Goal: Task Accomplishment & Management: Complete application form

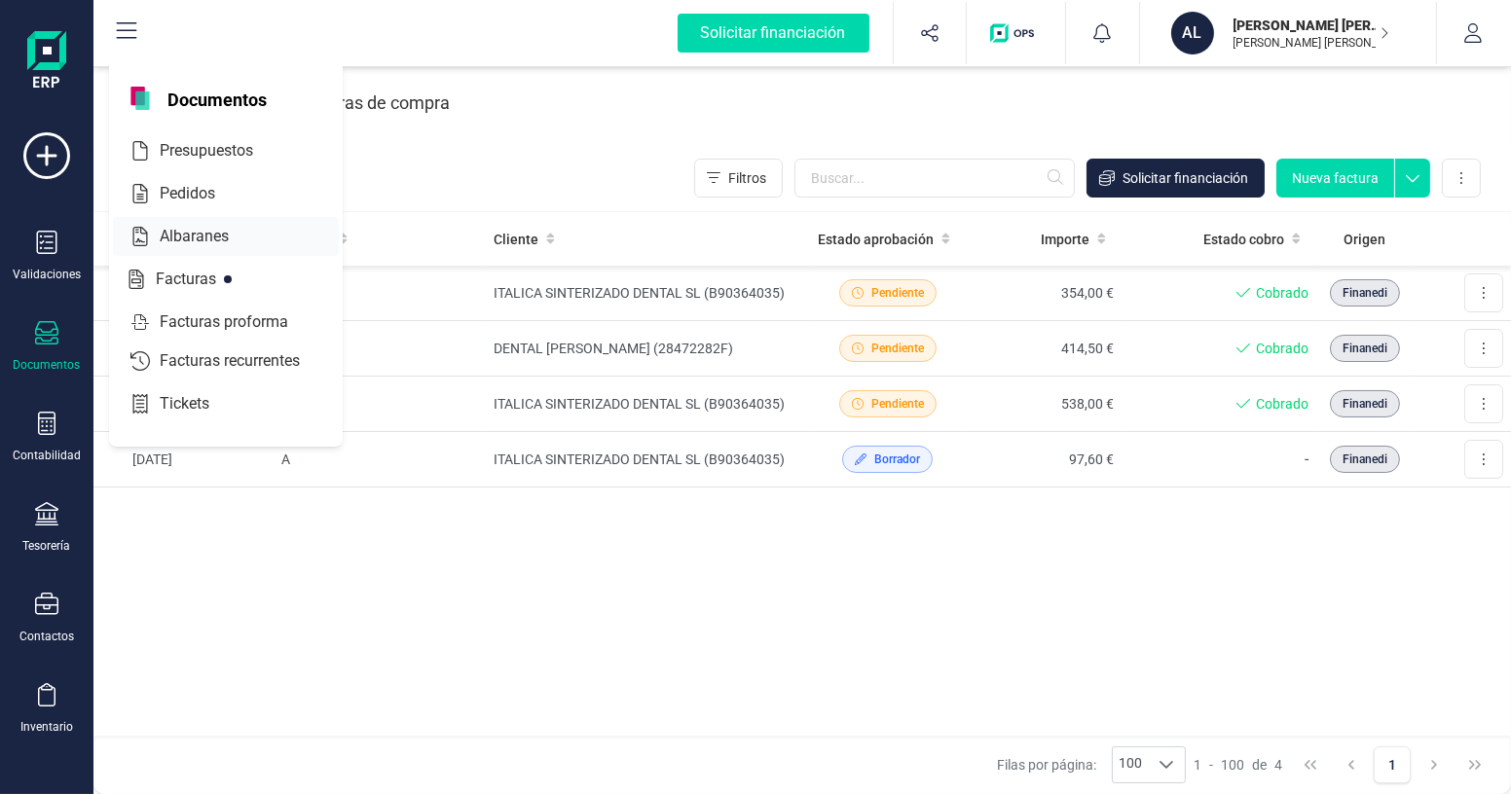
click at [201, 244] on span "Albaranes" at bounding box center [208, 236] width 112 height 23
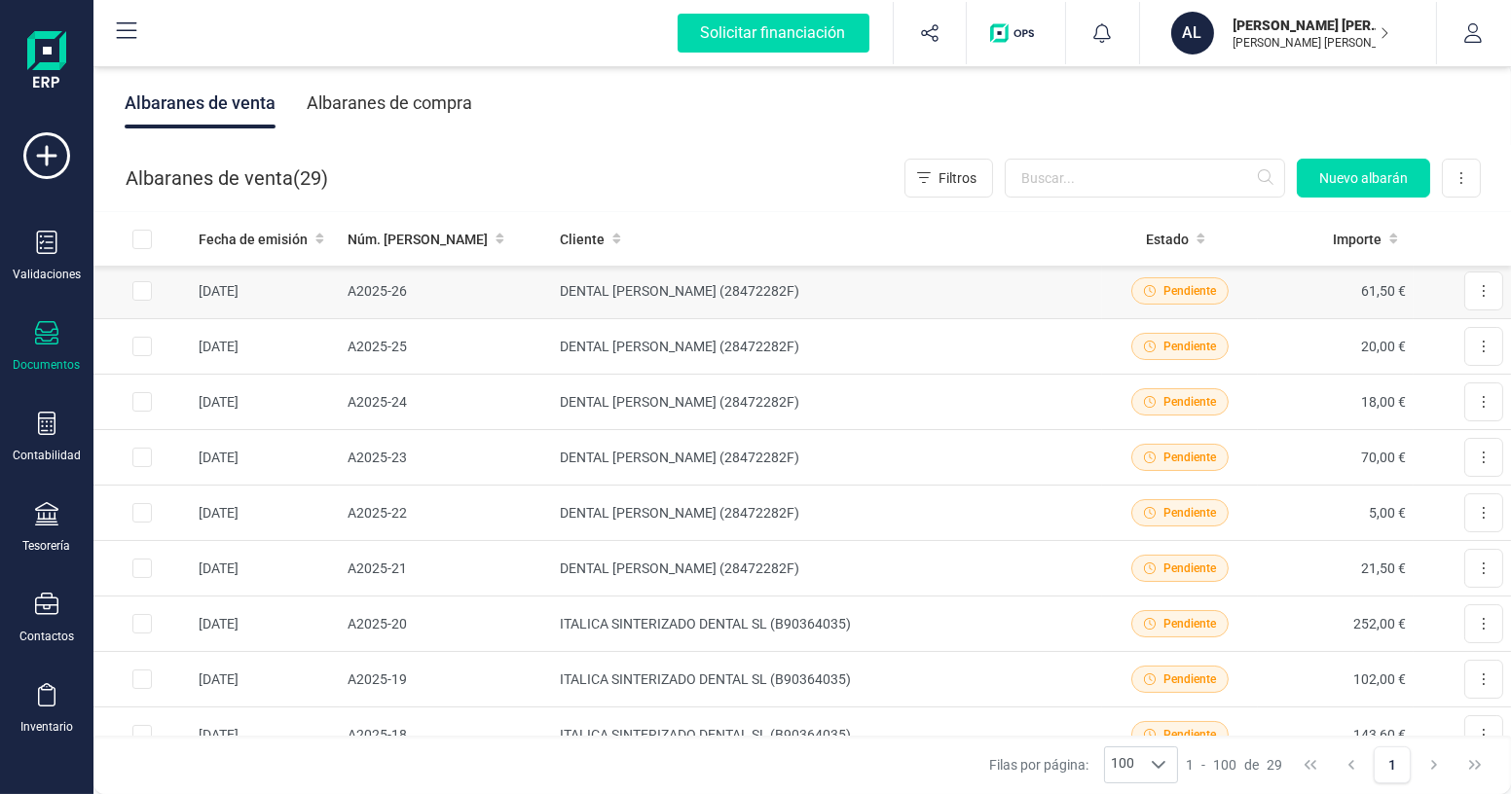
scroll to position [176, 0]
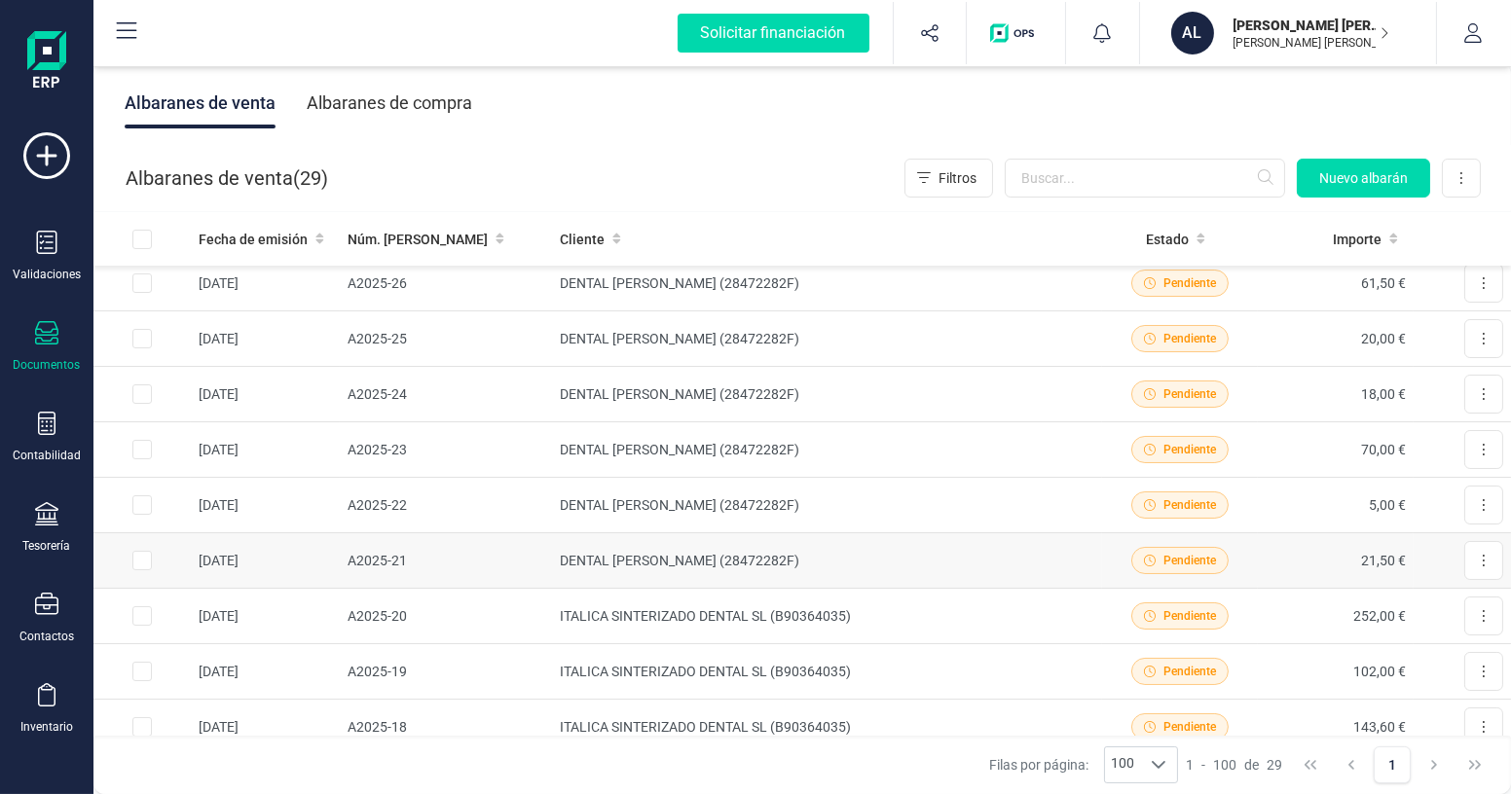
click at [1266, 551] on td "21,50 €" at bounding box center [1336, 560] width 156 height 55
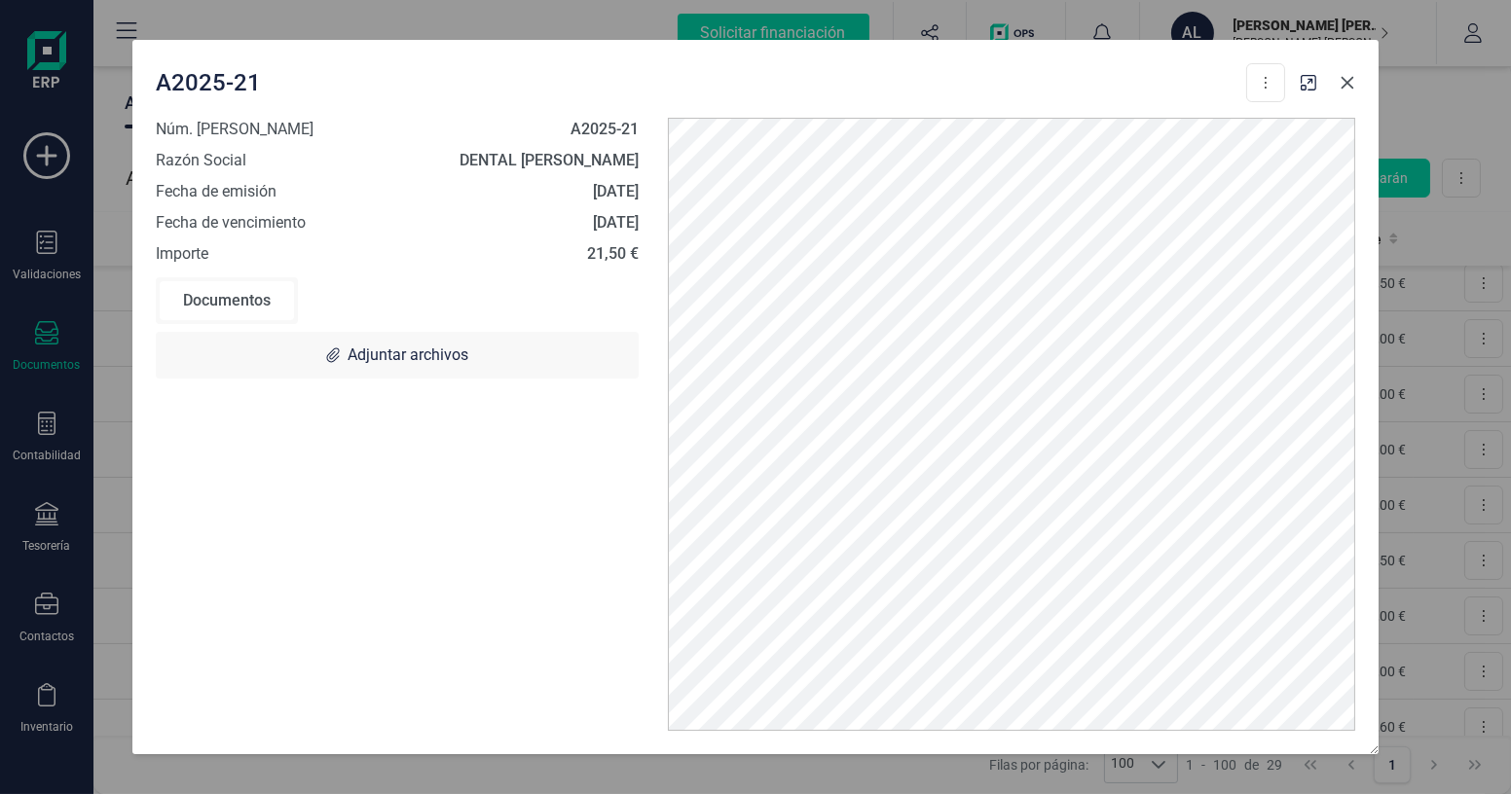
click at [1341, 83] on icon "Close" at bounding box center [1347, 83] width 16 height 16
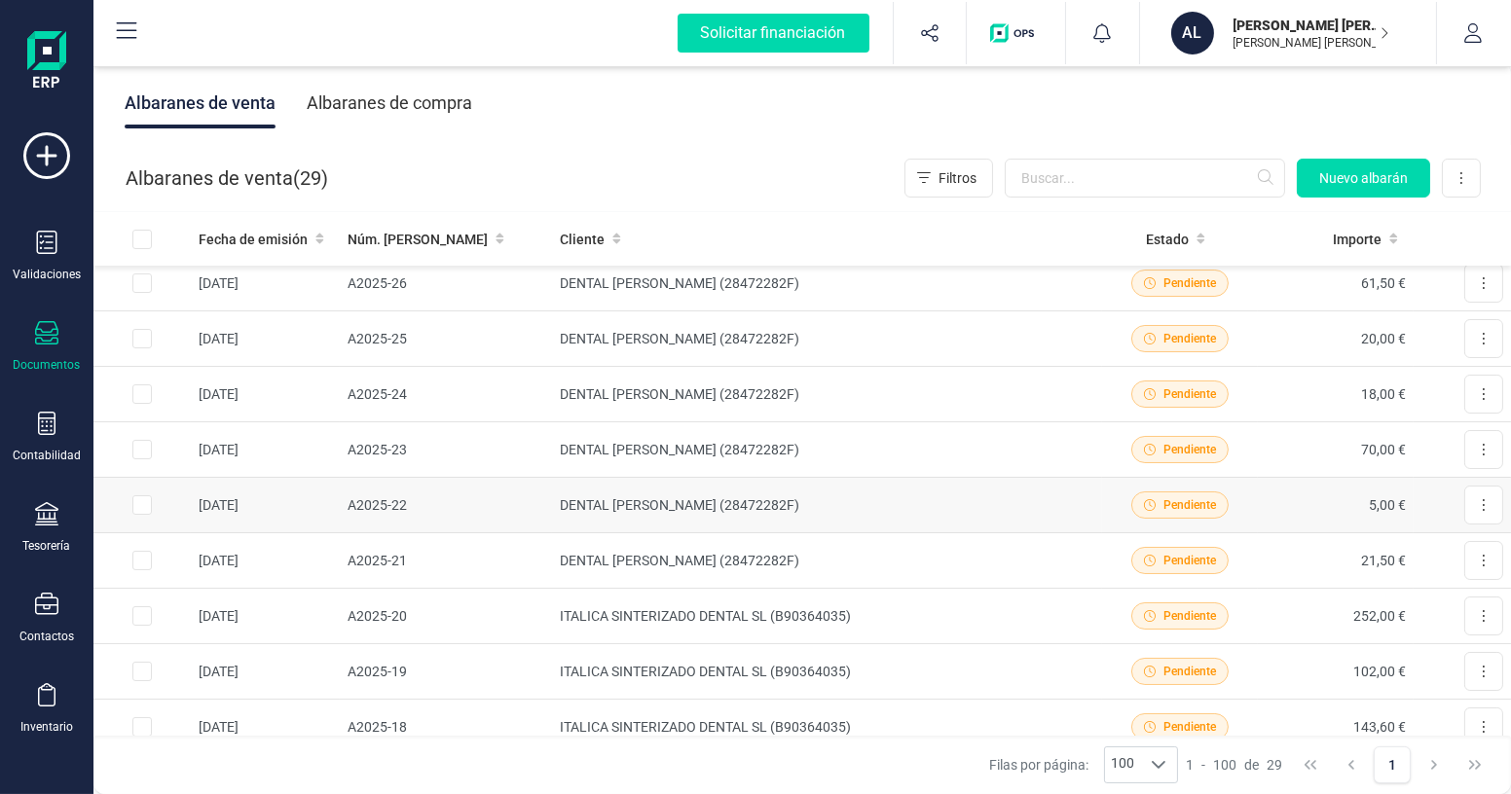
click at [946, 497] on td "DENTAL [PERSON_NAME] (28472282F)" at bounding box center [827, 505] width 550 height 55
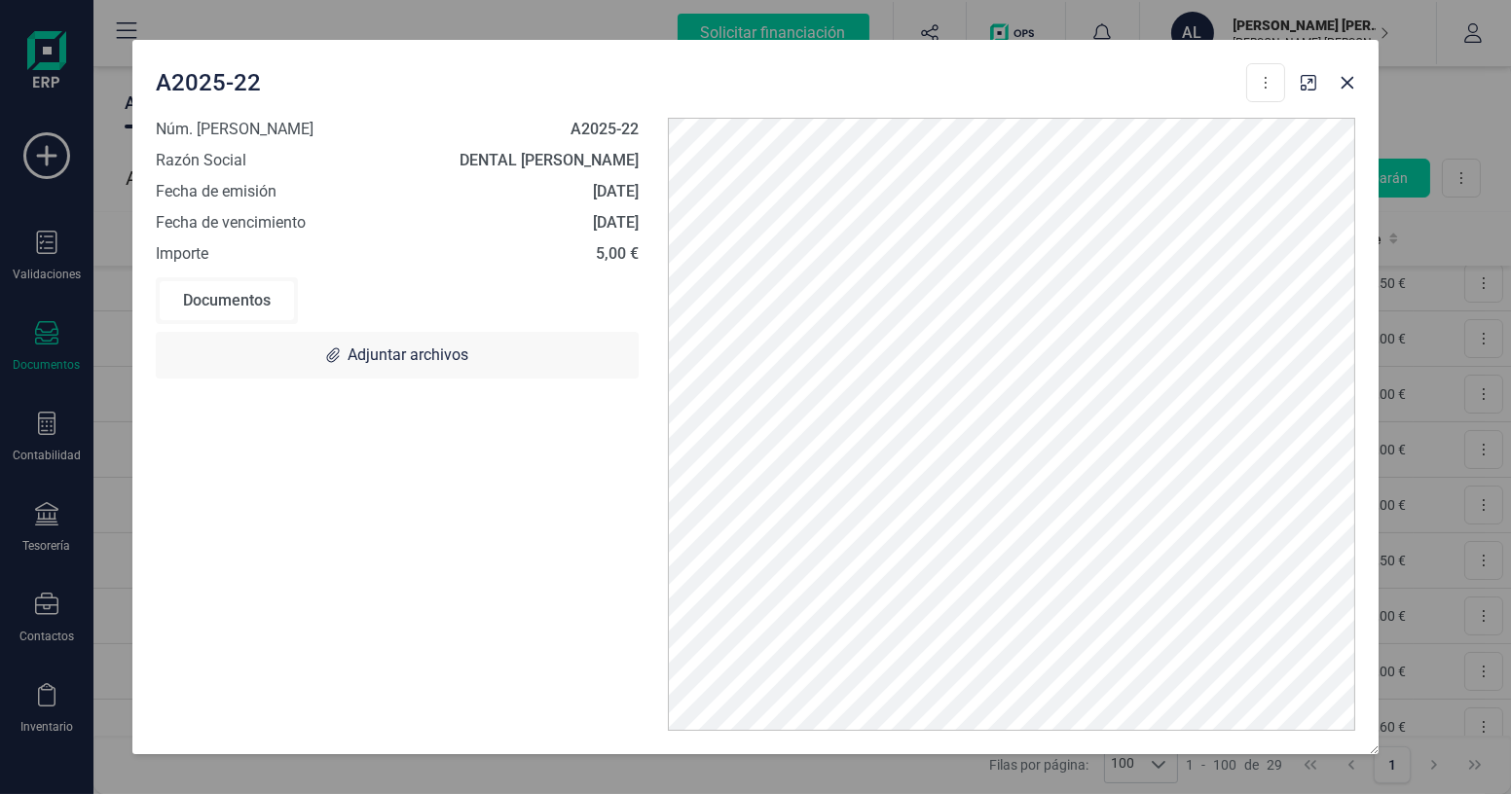
click at [1072, 74] on div "A2025-22 Descargar documento Convertir a Factura" at bounding box center [720, 82] width 1129 height 39
click at [1355, 80] on button "Close" at bounding box center [1347, 82] width 31 height 31
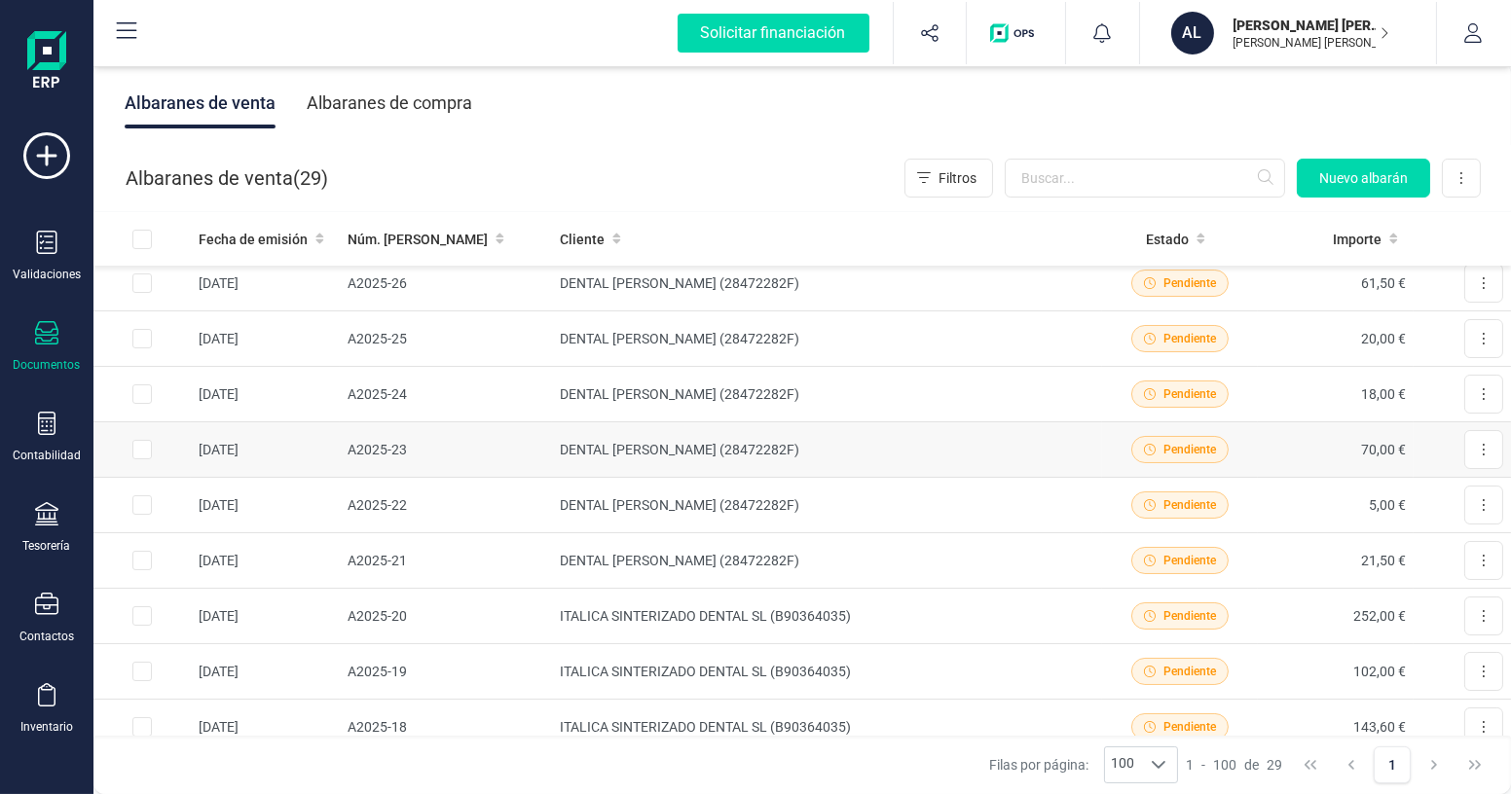
click at [894, 446] on td "DENTAL [PERSON_NAME] (28472282F)" at bounding box center [827, 449] width 550 height 55
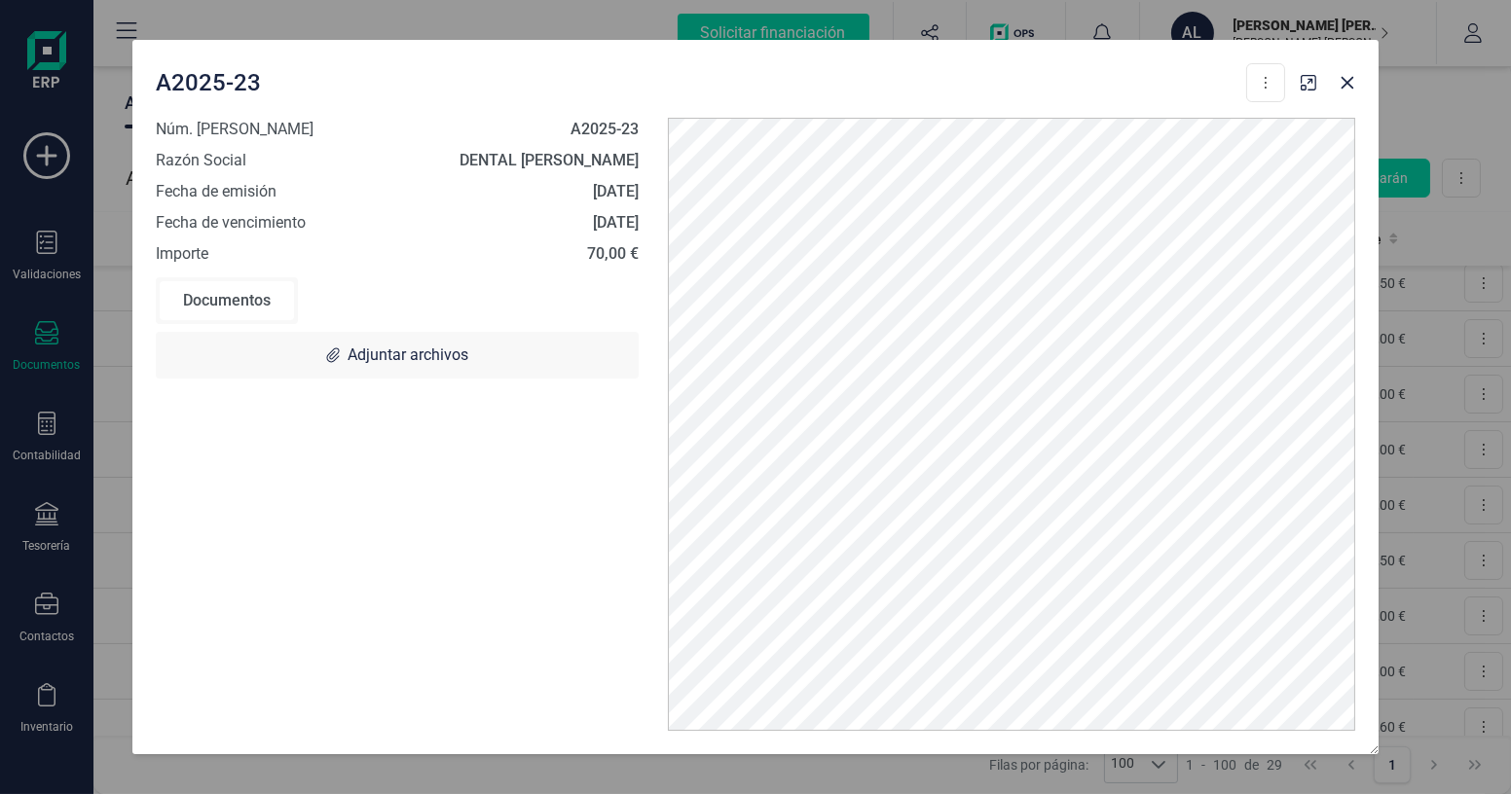
click at [790, 60] on div "A2025-23 Descargar documento Convertir a Factura" at bounding box center [720, 78] width 1145 height 47
click at [1345, 86] on icon "Close" at bounding box center [1347, 83] width 16 height 16
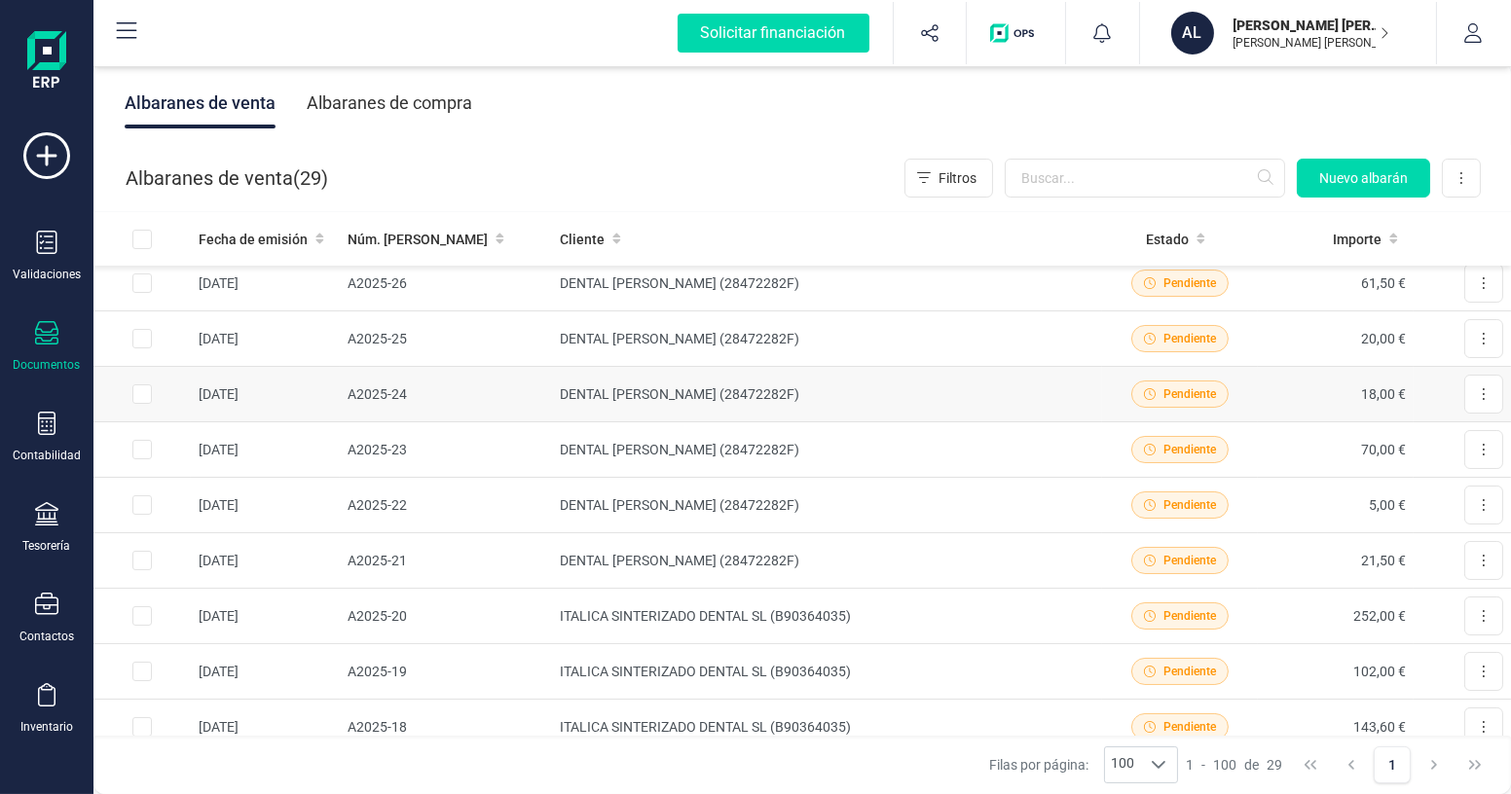
click at [468, 405] on td "A2025-24" at bounding box center [446, 394] width 212 height 55
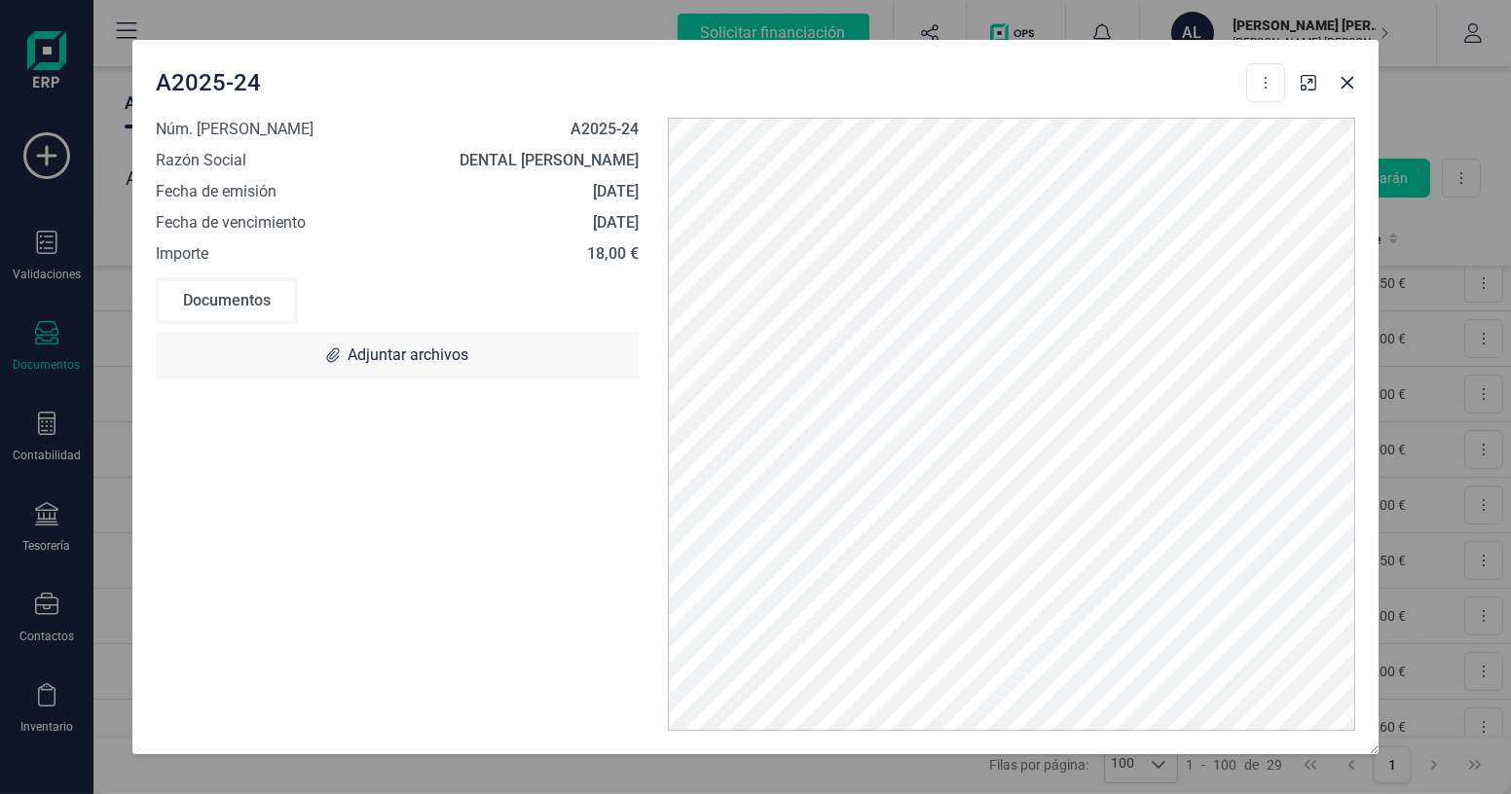
click at [961, 72] on div "A2025-24 Descargar documento Convertir a Factura" at bounding box center [720, 82] width 1129 height 39
click at [1348, 90] on icon "Close" at bounding box center [1347, 83] width 16 height 16
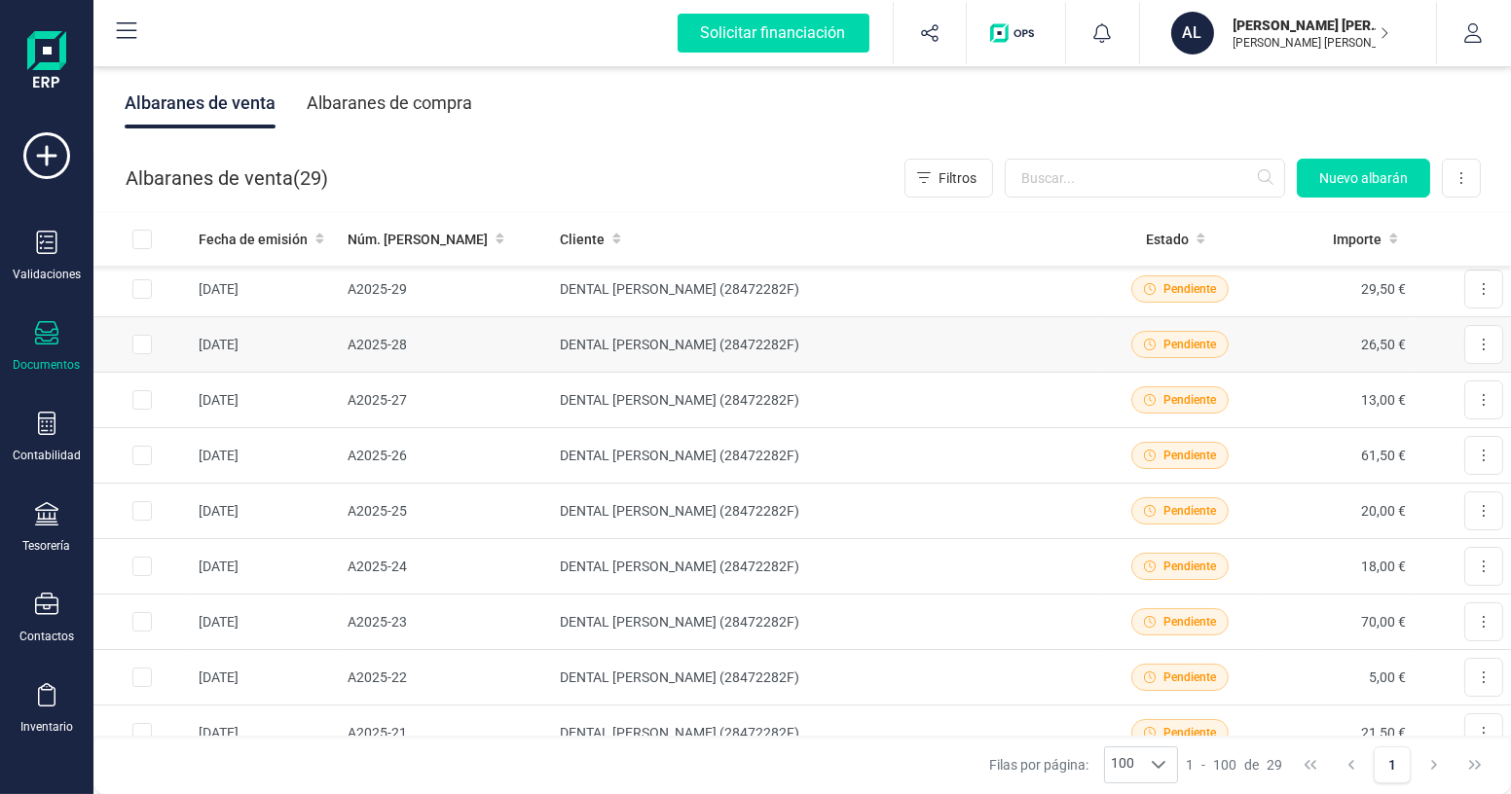
scroll to position [0, 0]
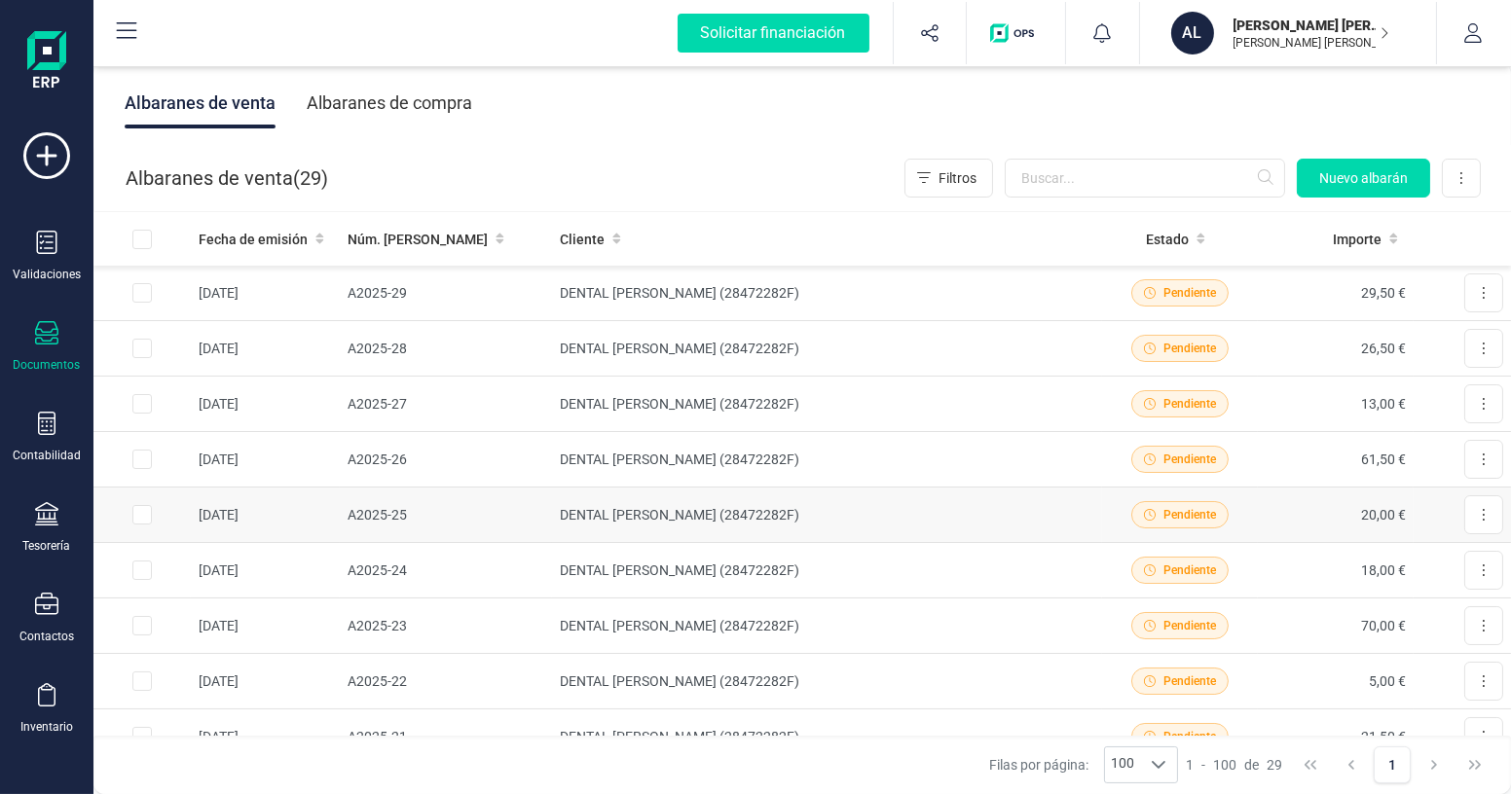
click at [779, 503] on td "DENTAL [PERSON_NAME] (28472282F)" at bounding box center [827, 515] width 550 height 55
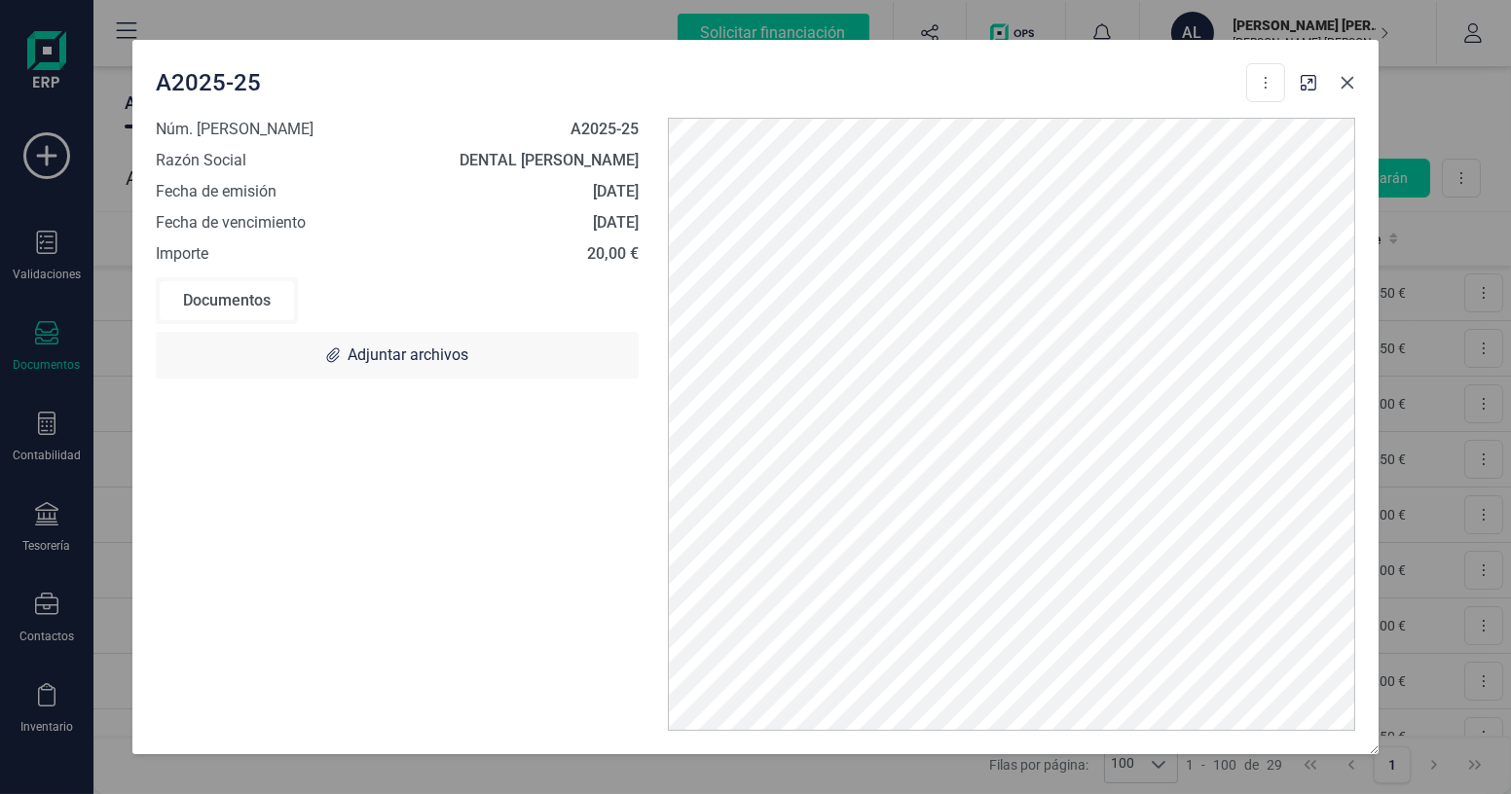
click at [1344, 83] on icon "Close" at bounding box center [1347, 83] width 16 height 16
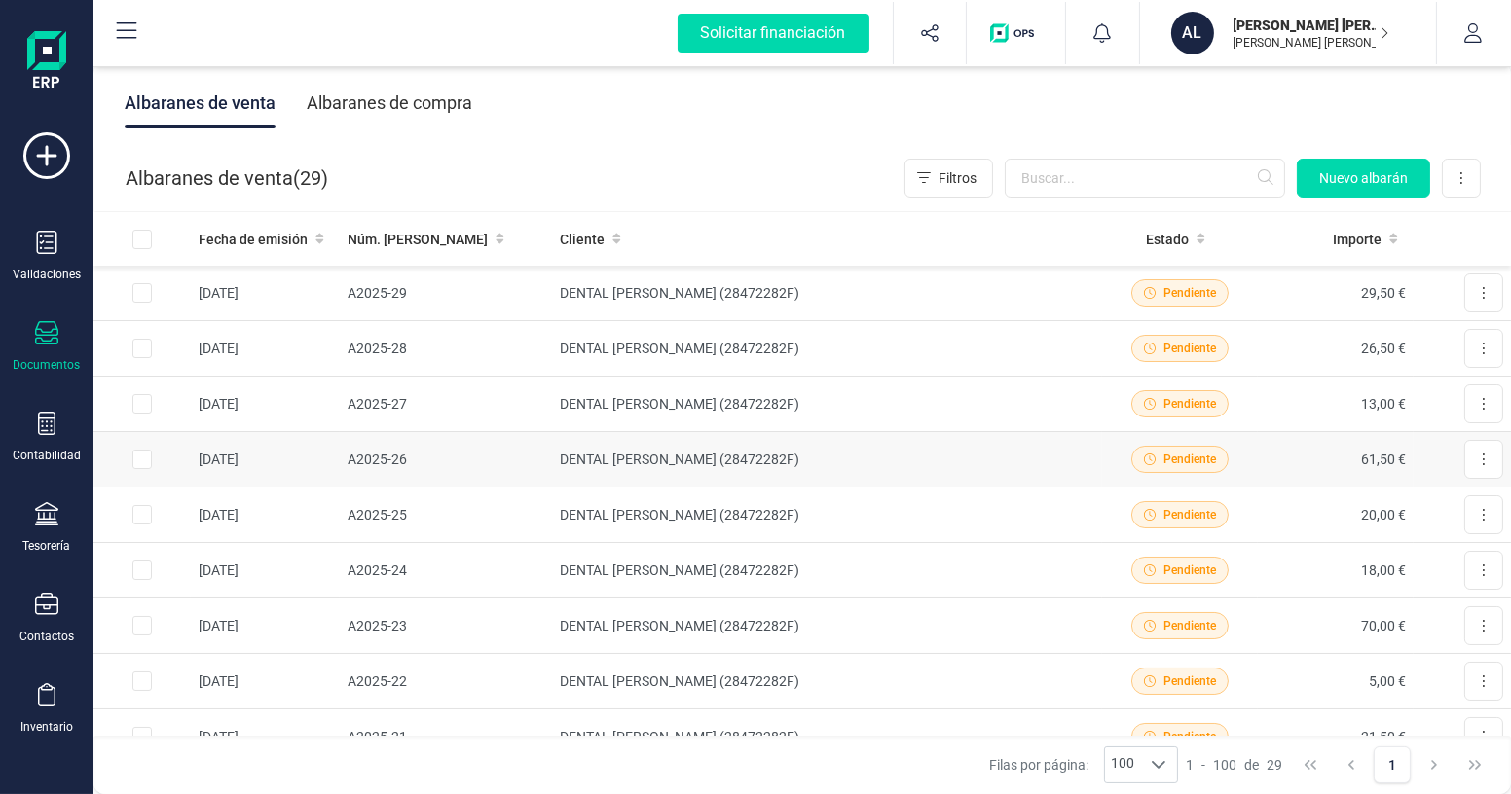
click at [743, 463] on td "DENTAL [PERSON_NAME] (28472282F)" at bounding box center [827, 459] width 550 height 55
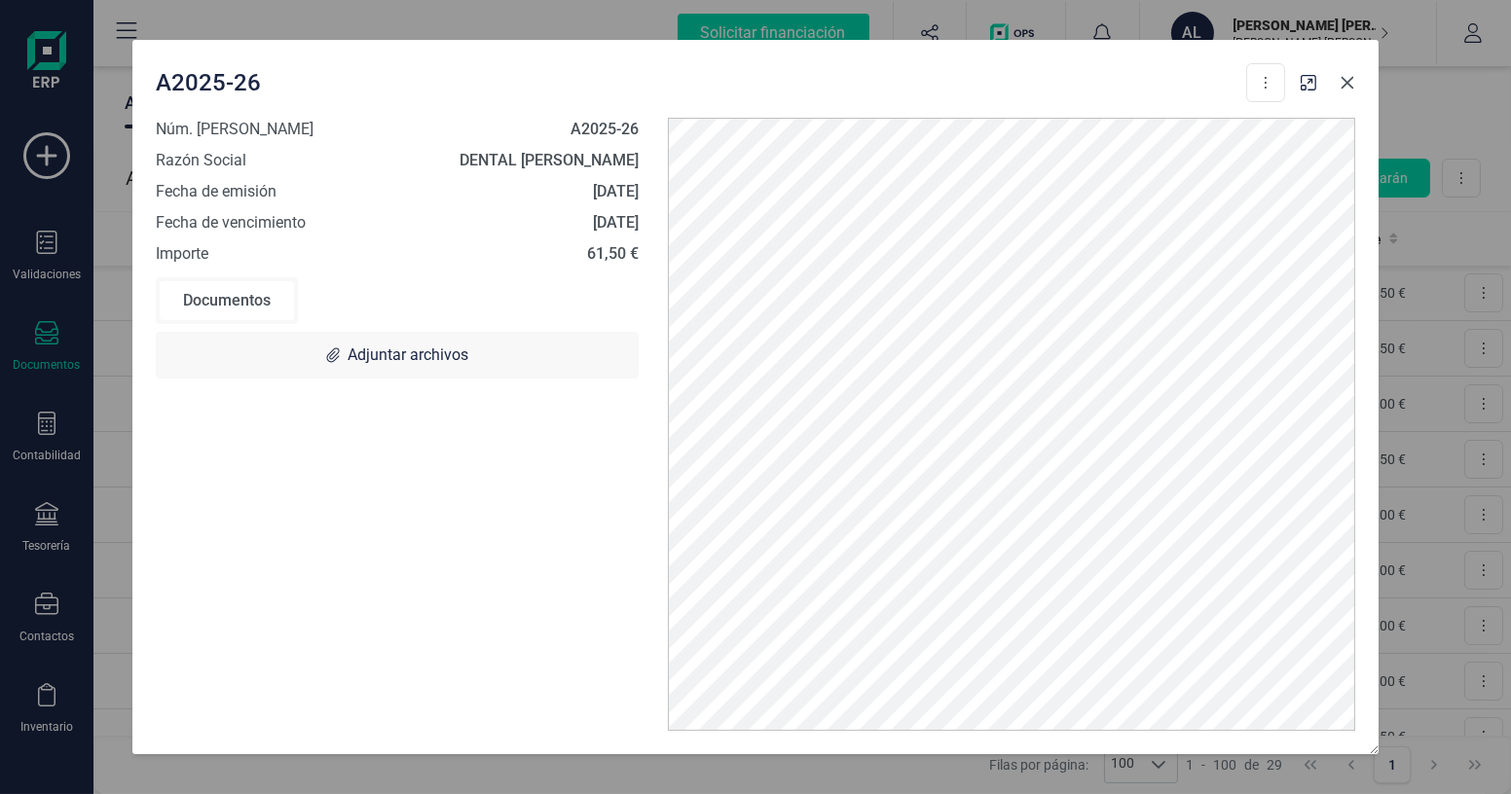
click at [1343, 83] on icon "Close" at bounding box center [1347, 83] width 16 height 16
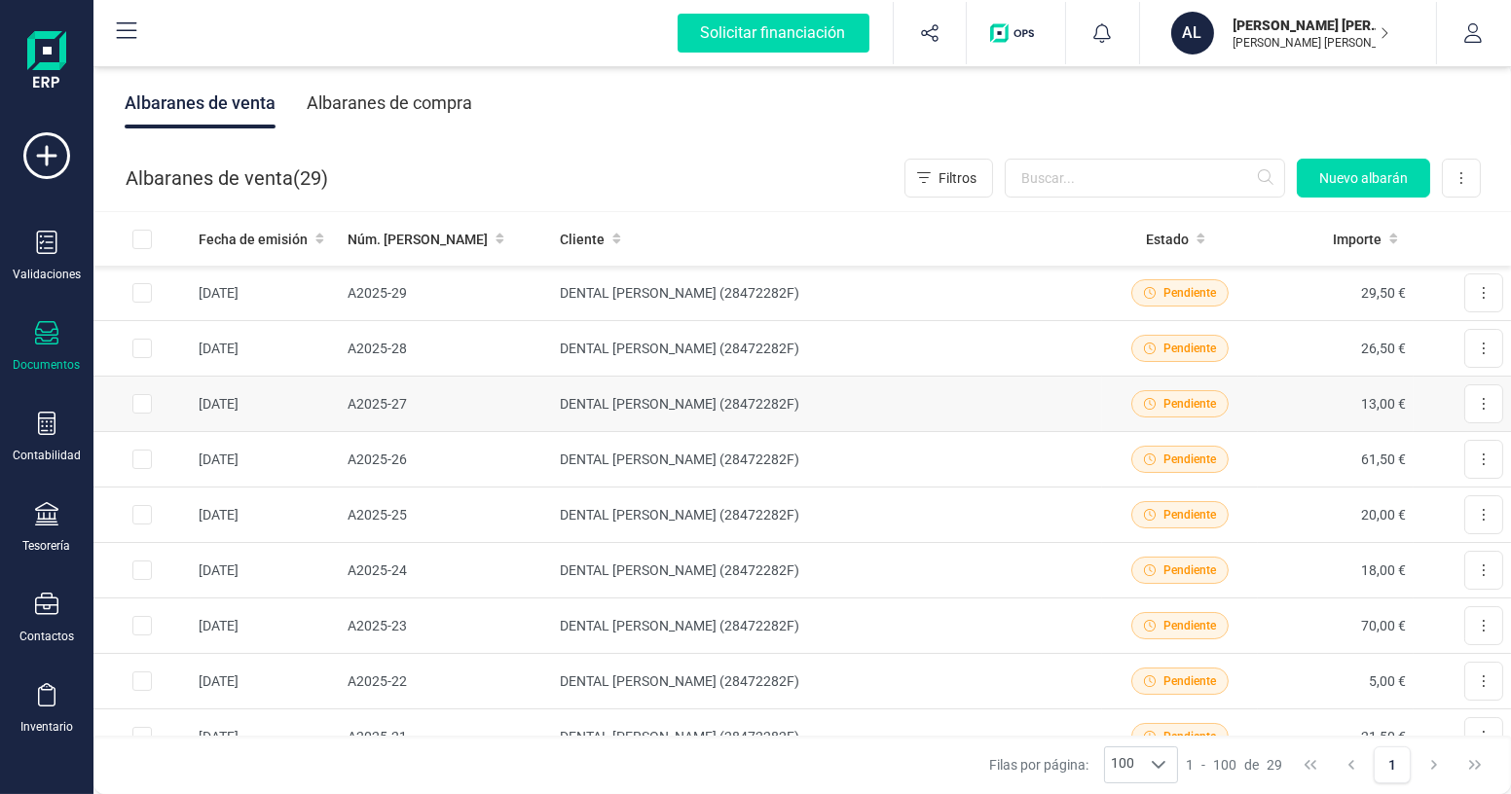
click at [766, 402] on td "DENTAL [PERSON_NAME] (28472282F)" at bounding box center [827, 404] width 550 height 55
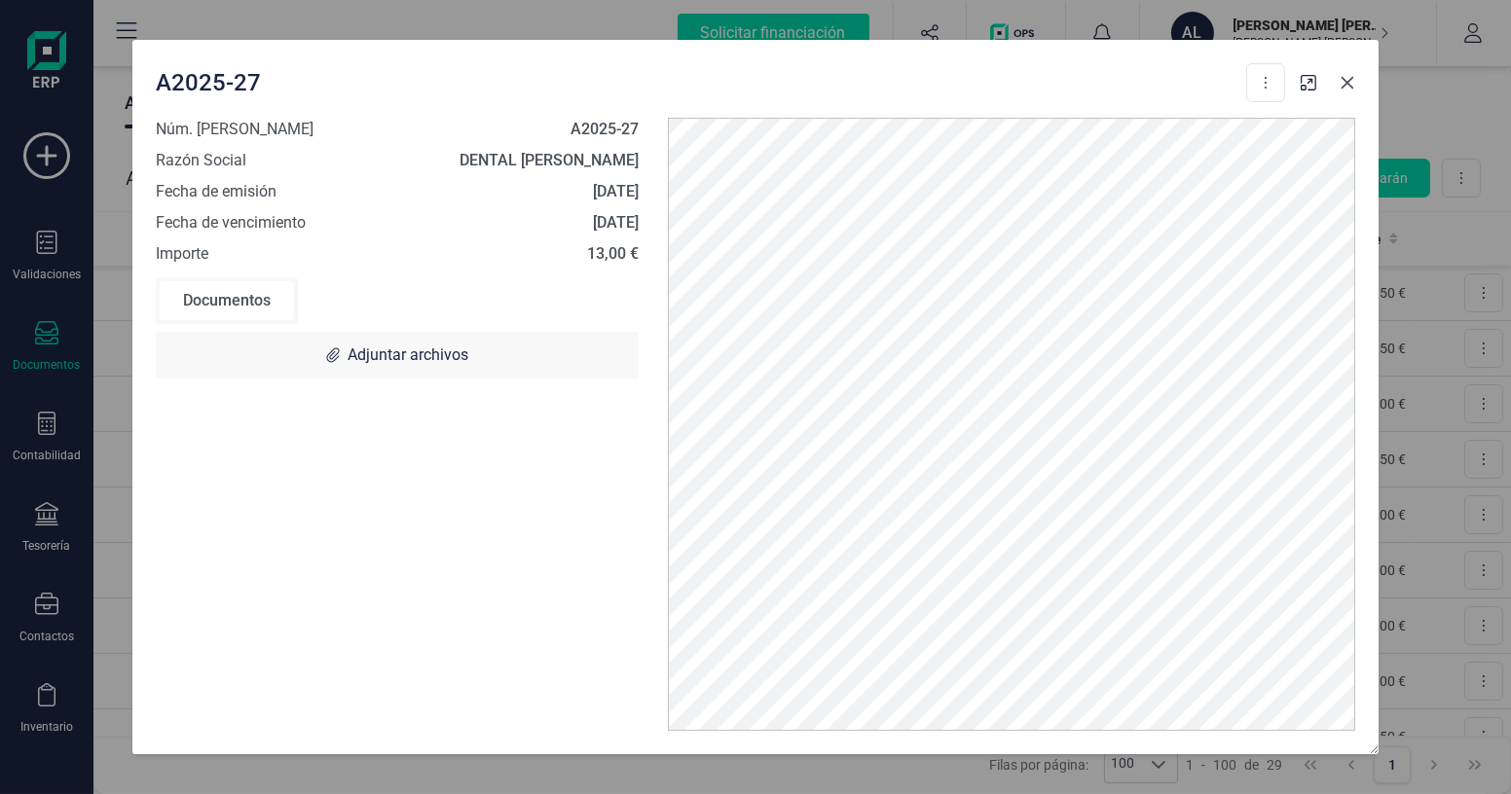
click at [1348, 83] on icon "Close" at bounding box center [1347, 83] width 13 height 13
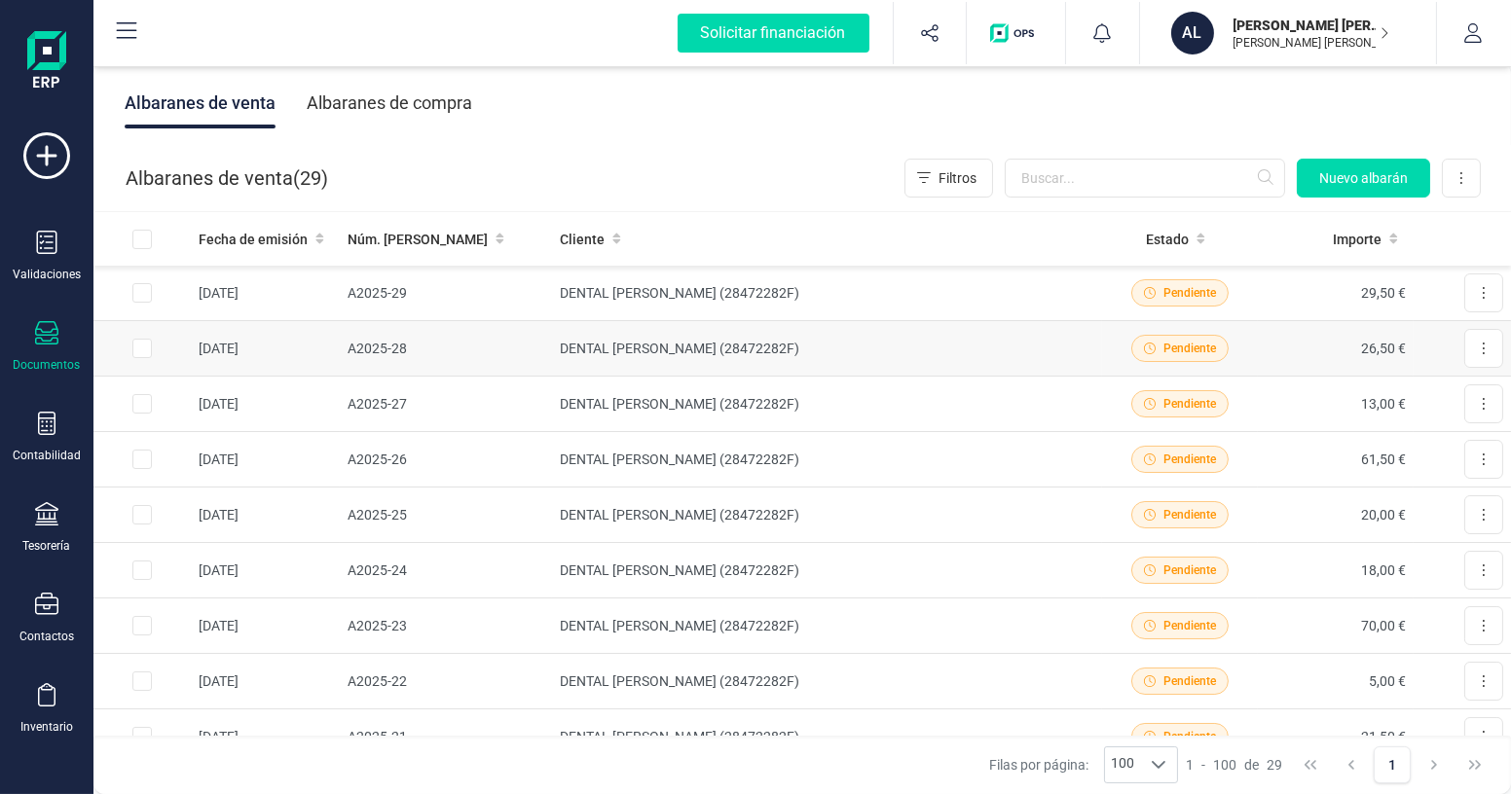
click at [862, 350] on td "DENTAL [PERSON_NAME] (28472282F)" at bounding box center [827, 348] width 550 height 55
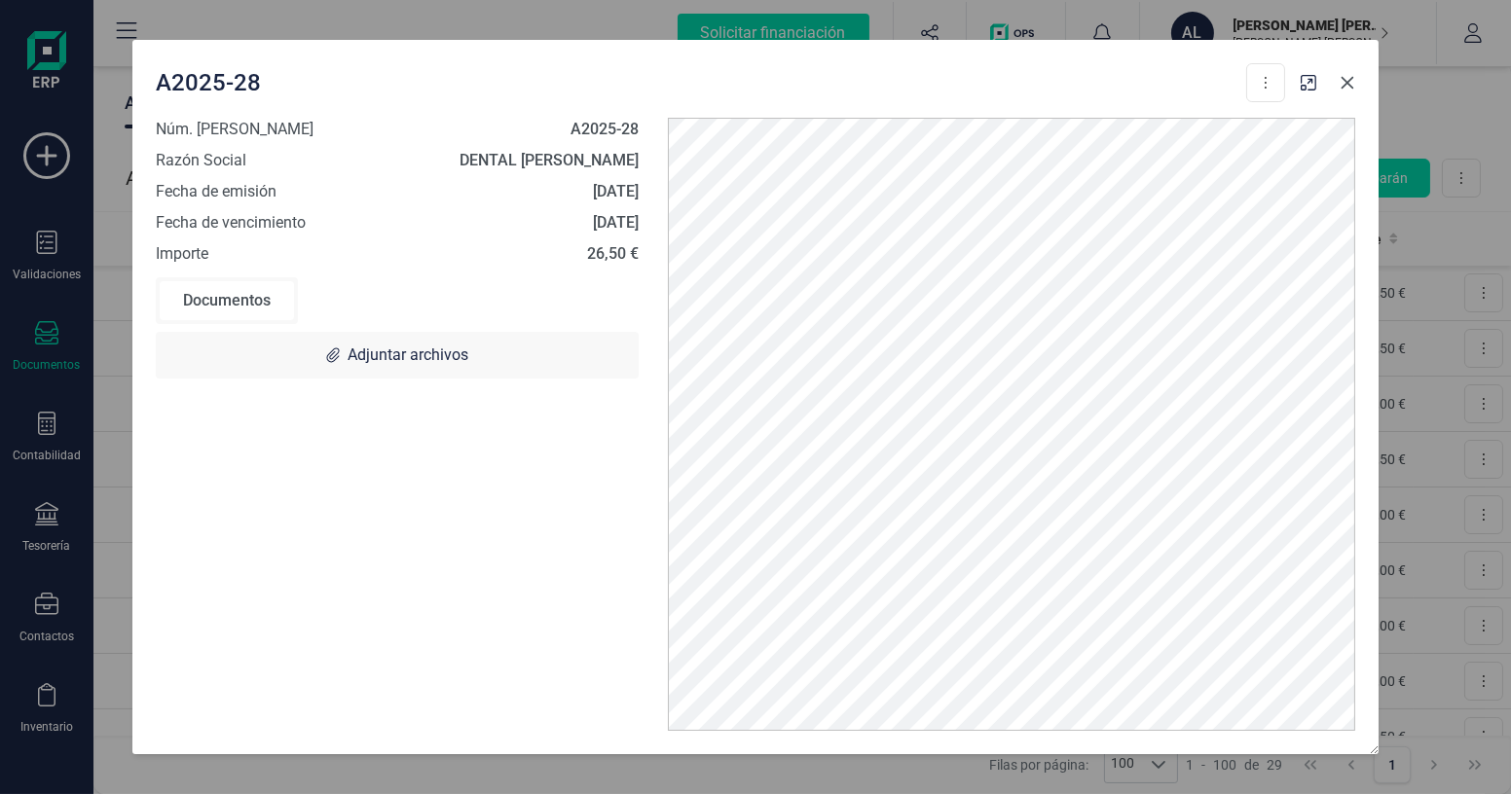
click at [1344, 78] on icon "Close" at bounding box center [1347, 83] width 16 height 16
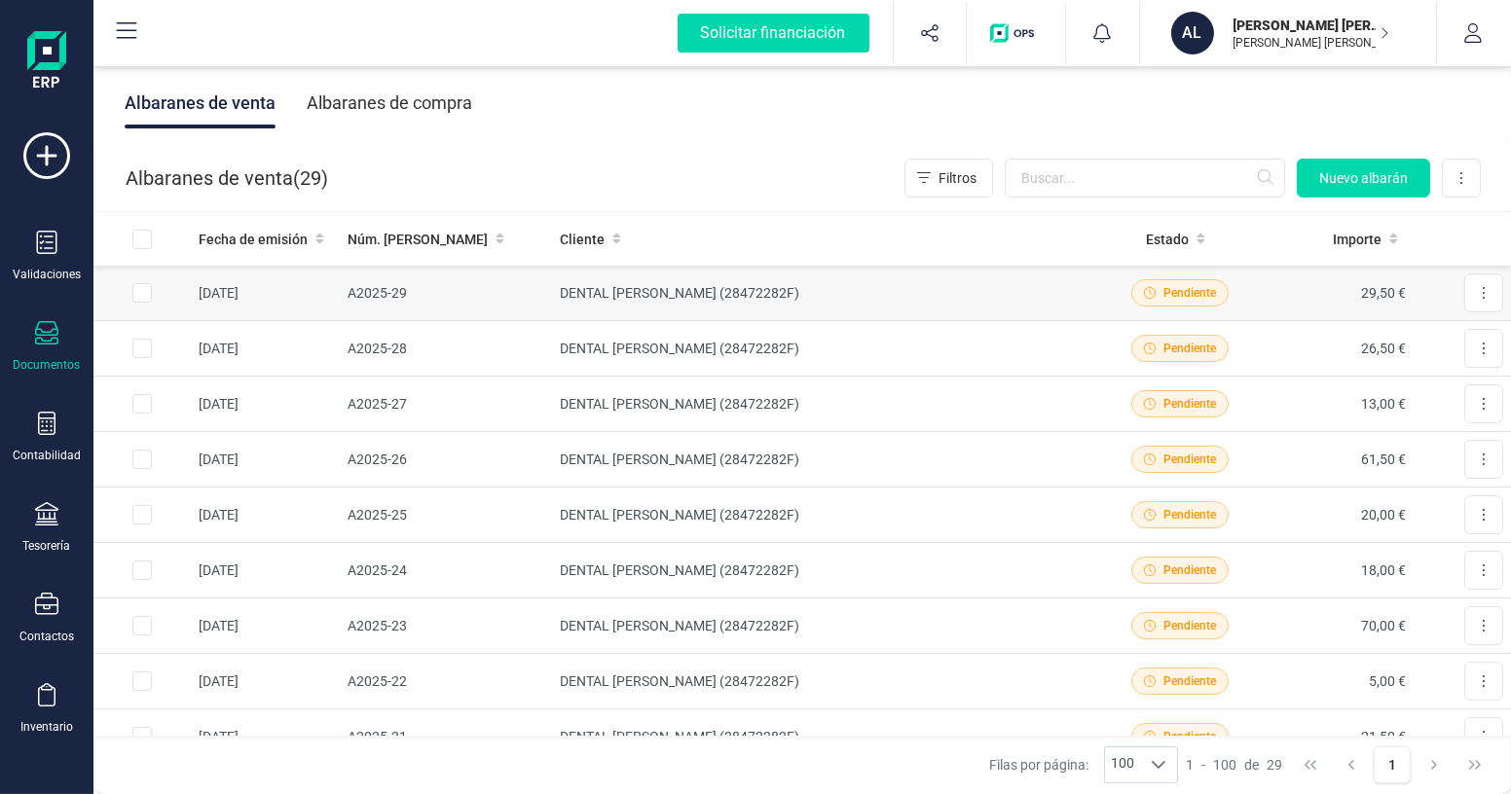
click at [921, 305] on td "DENTAL [PERSON_NAME] (28472282F)" at bounding box center [827, 293] width 550 height 55
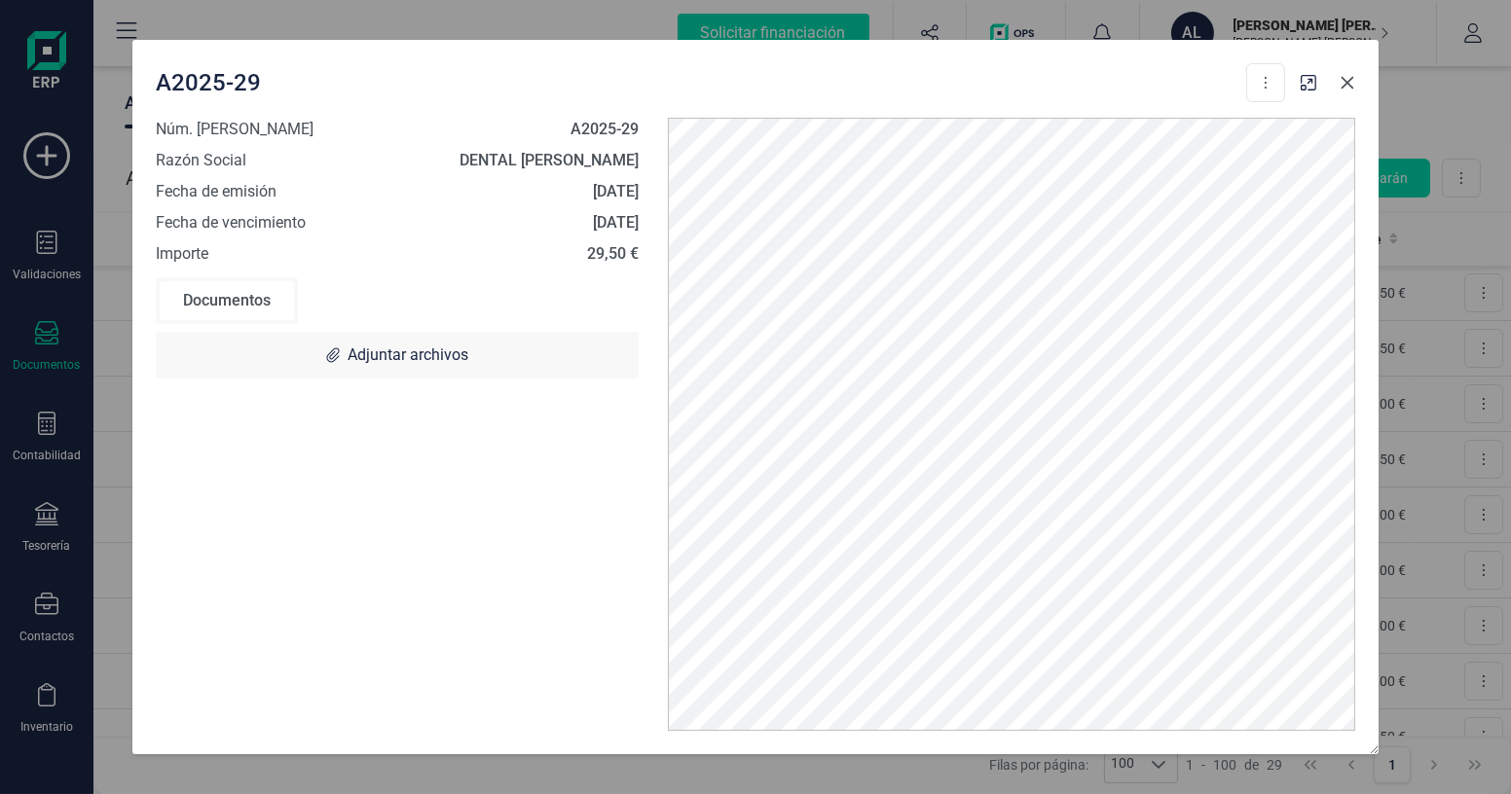
click at [1350, 83] on icon "Close" at bounding box center [1347, 83] width 16 height 16
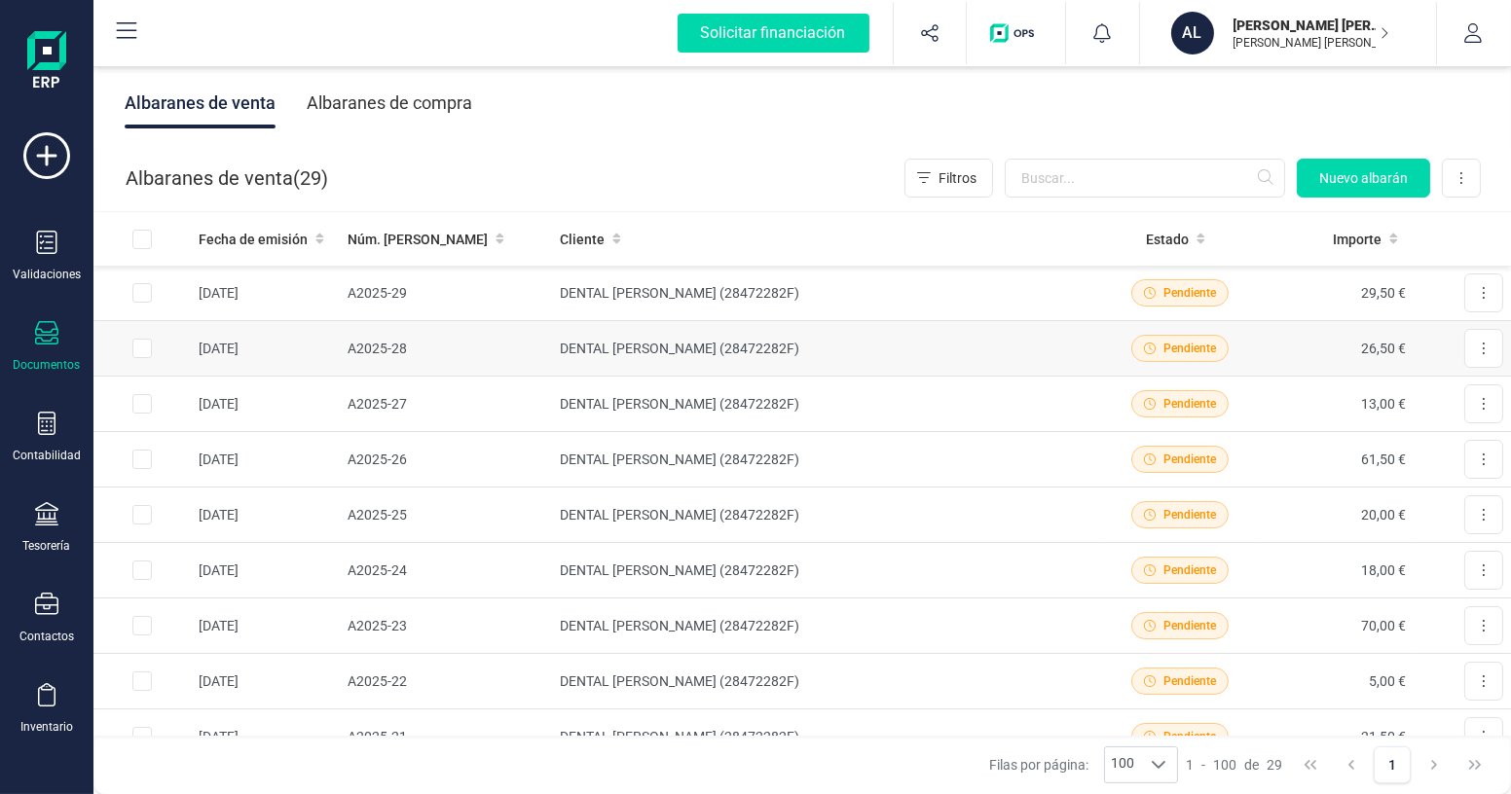
click at [842, 364] on td "DENTAL [PERSON_NAME] (28472282F)" at bounding box center [827, 348] width 550 height 55
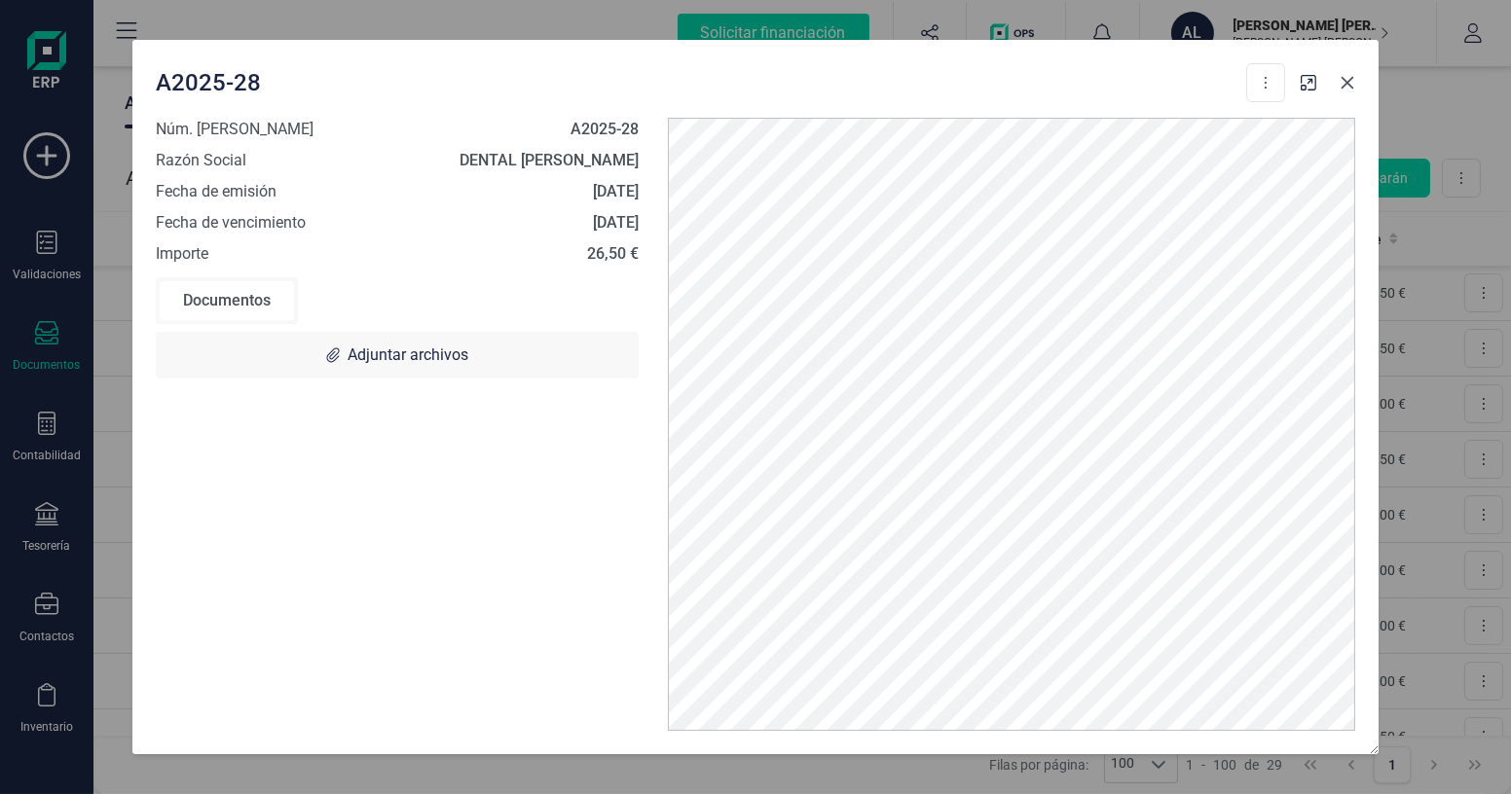
click at [1346, 87] on icon "Close" at bounding box center [1347, 83] width 16 height 16
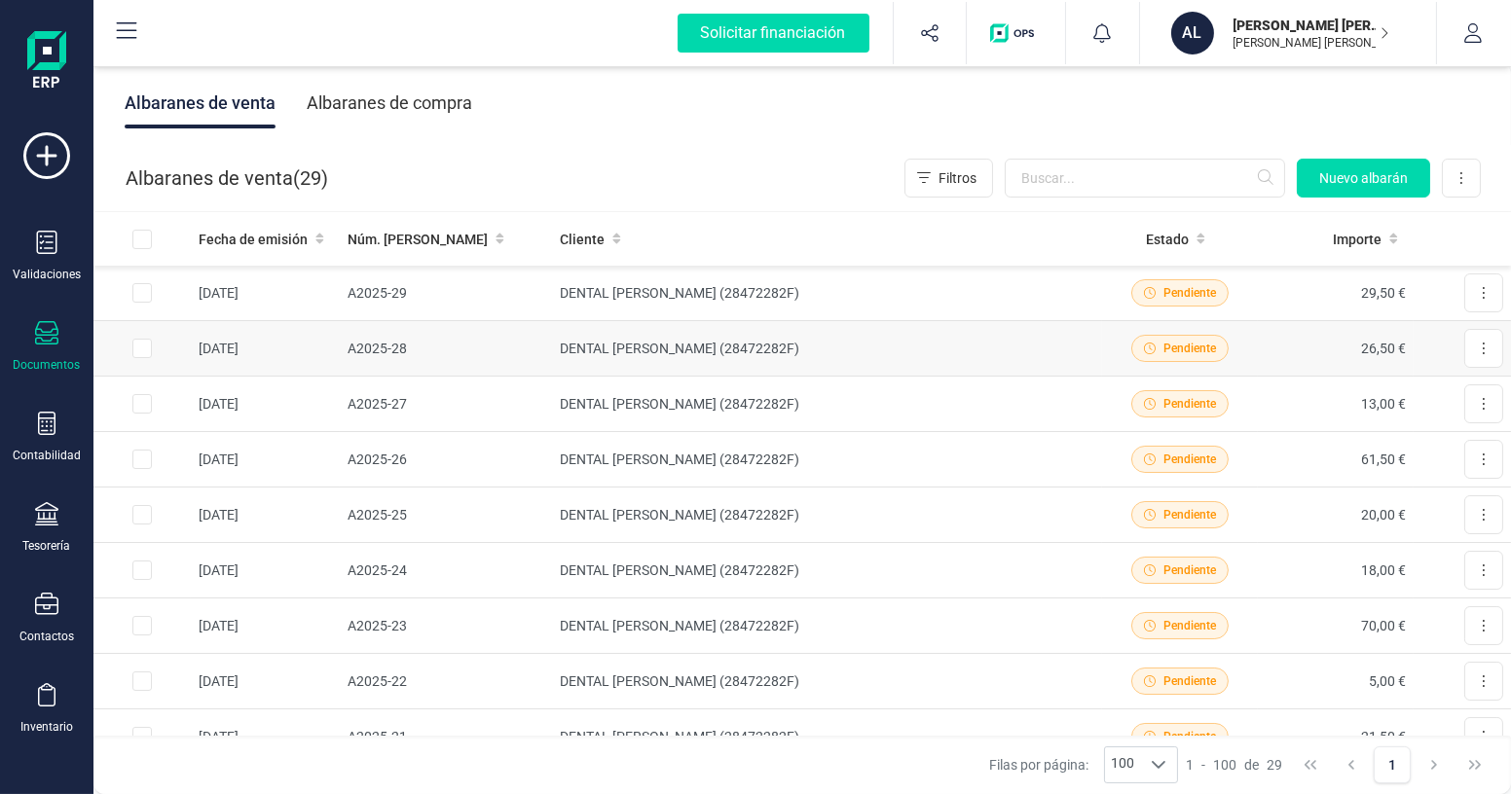
click at [942, 337] on td "DENTAL [PERSON_NAME] (28472282F)" at bounding box center [827, 348] width 550 height 55
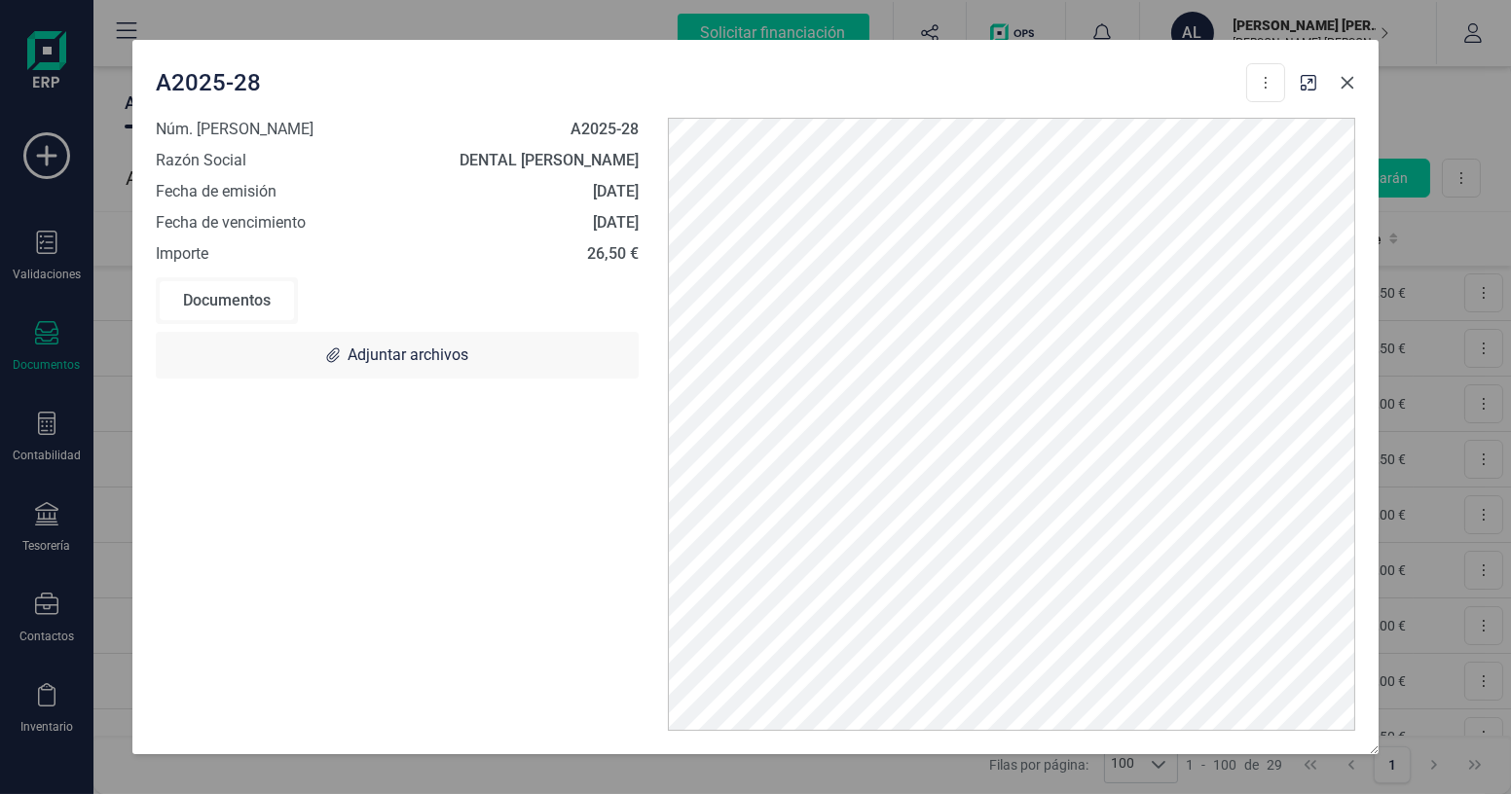
click at [1350, 73] on button "Close" at bounding box center [1347, 82] width 31 height 31
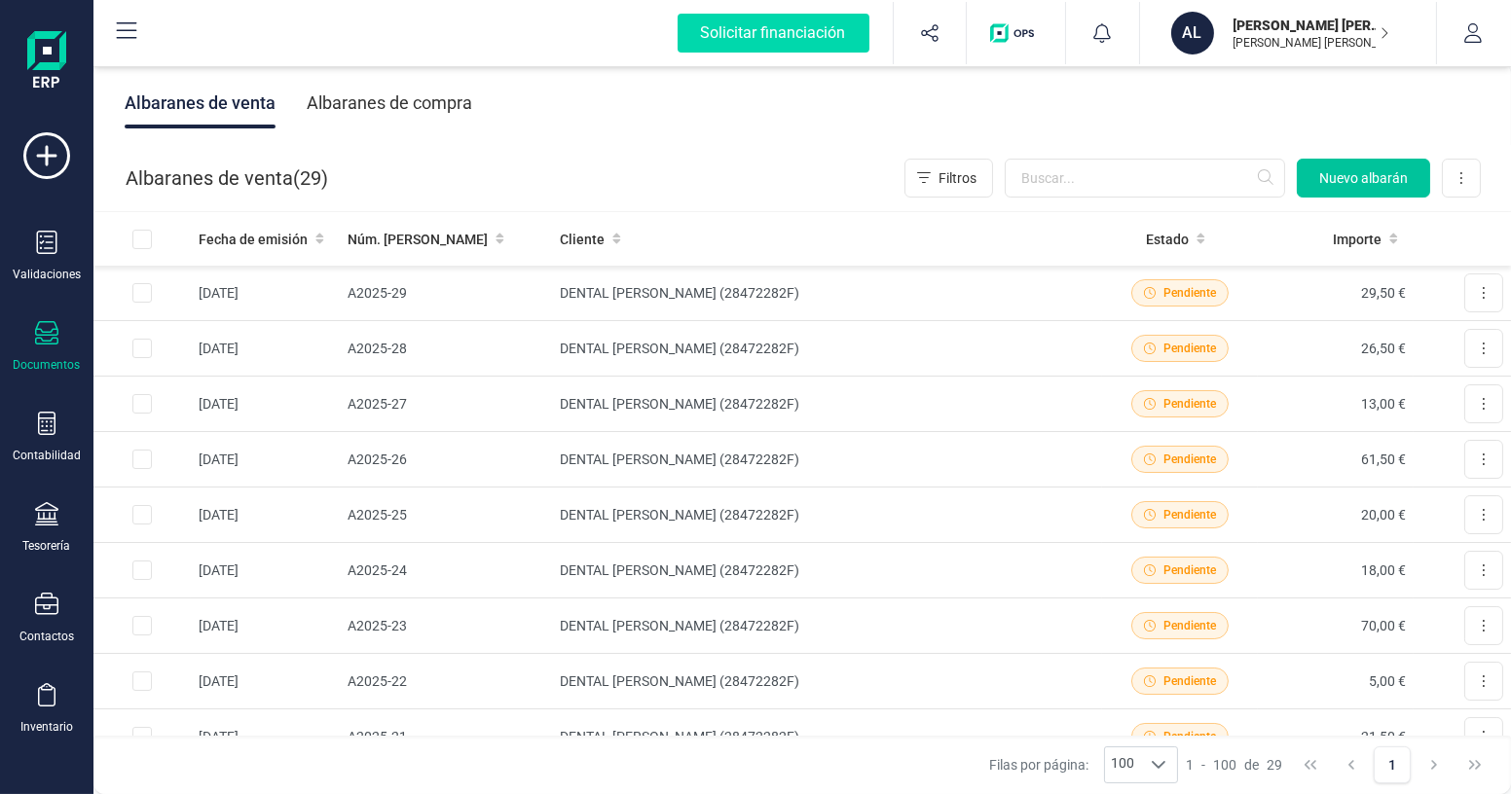
click at [1363, 168] on span "Nuevo albarán" at bounding box center [1363, 177] width 89 height 19
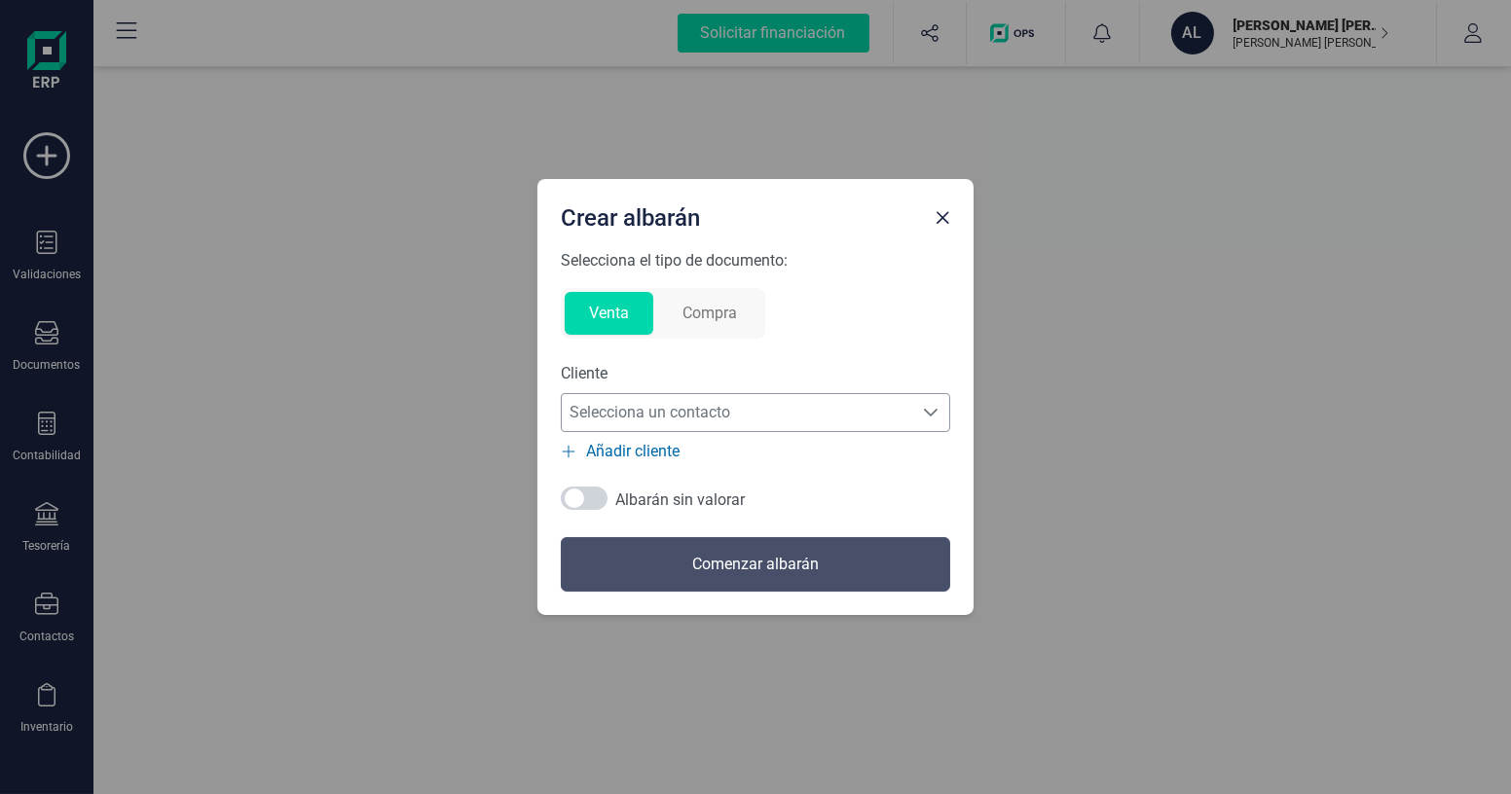
click at [752, 396] on span "Selecciona un contacto" at bounding box center [737, 412] width 350 height 39
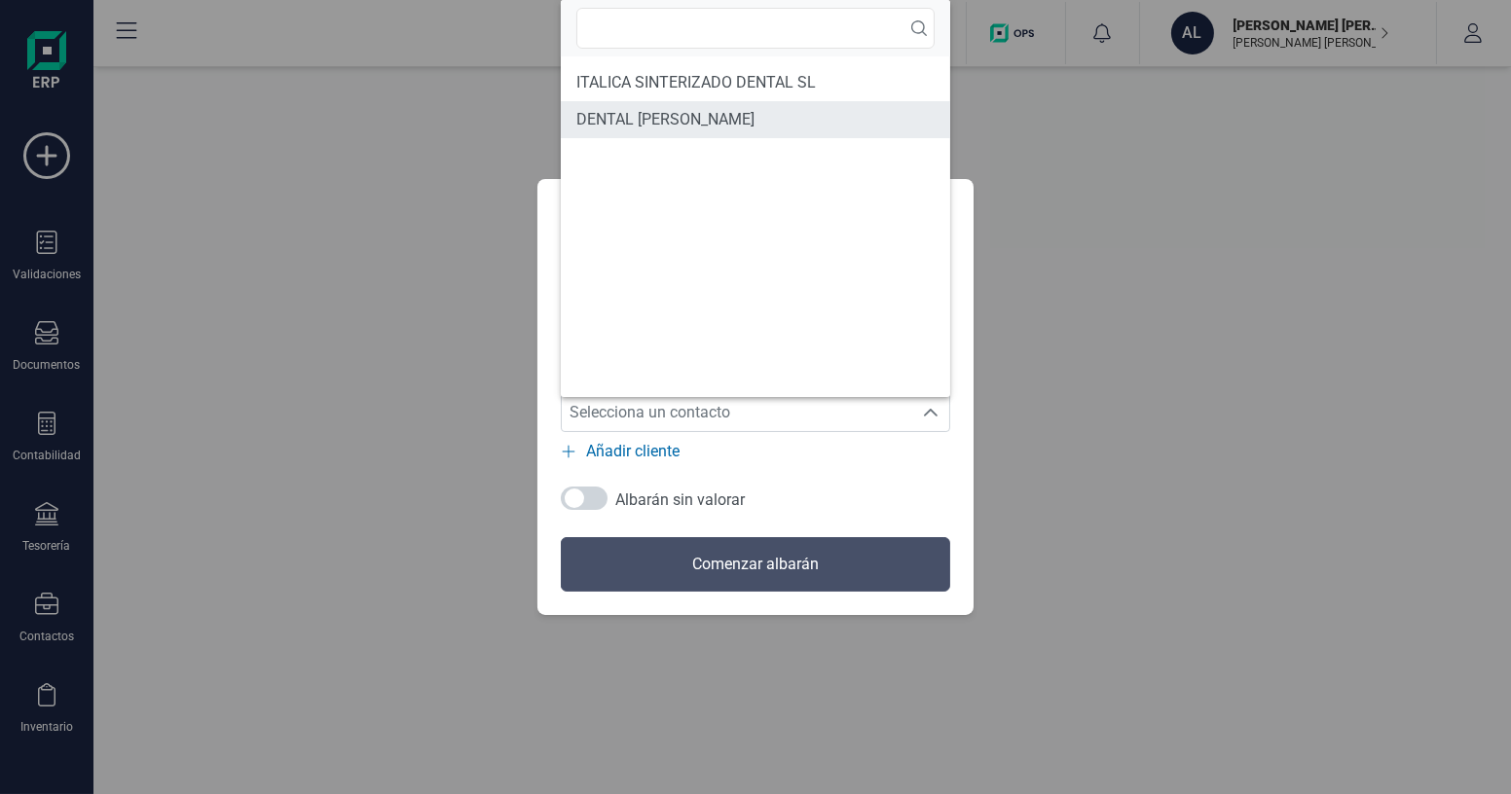
click at [675, 108] on span "DENTAL [PERSON_NAME]" at bounding box center [665, 119] width 178 height 23
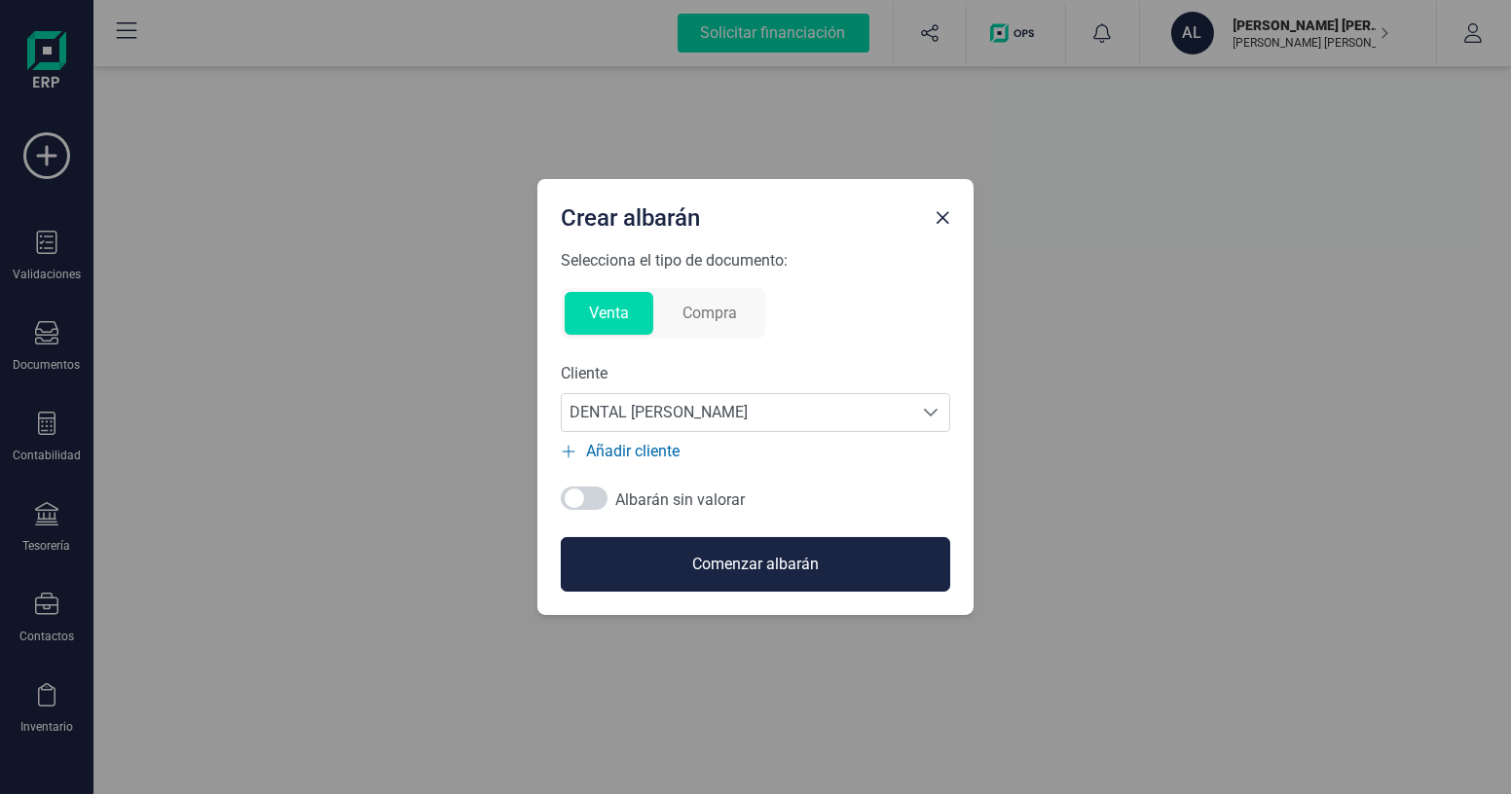
click at [751, 566] on button "Comenzar albarán" at bounding box center [755, 564] width 389 height 55
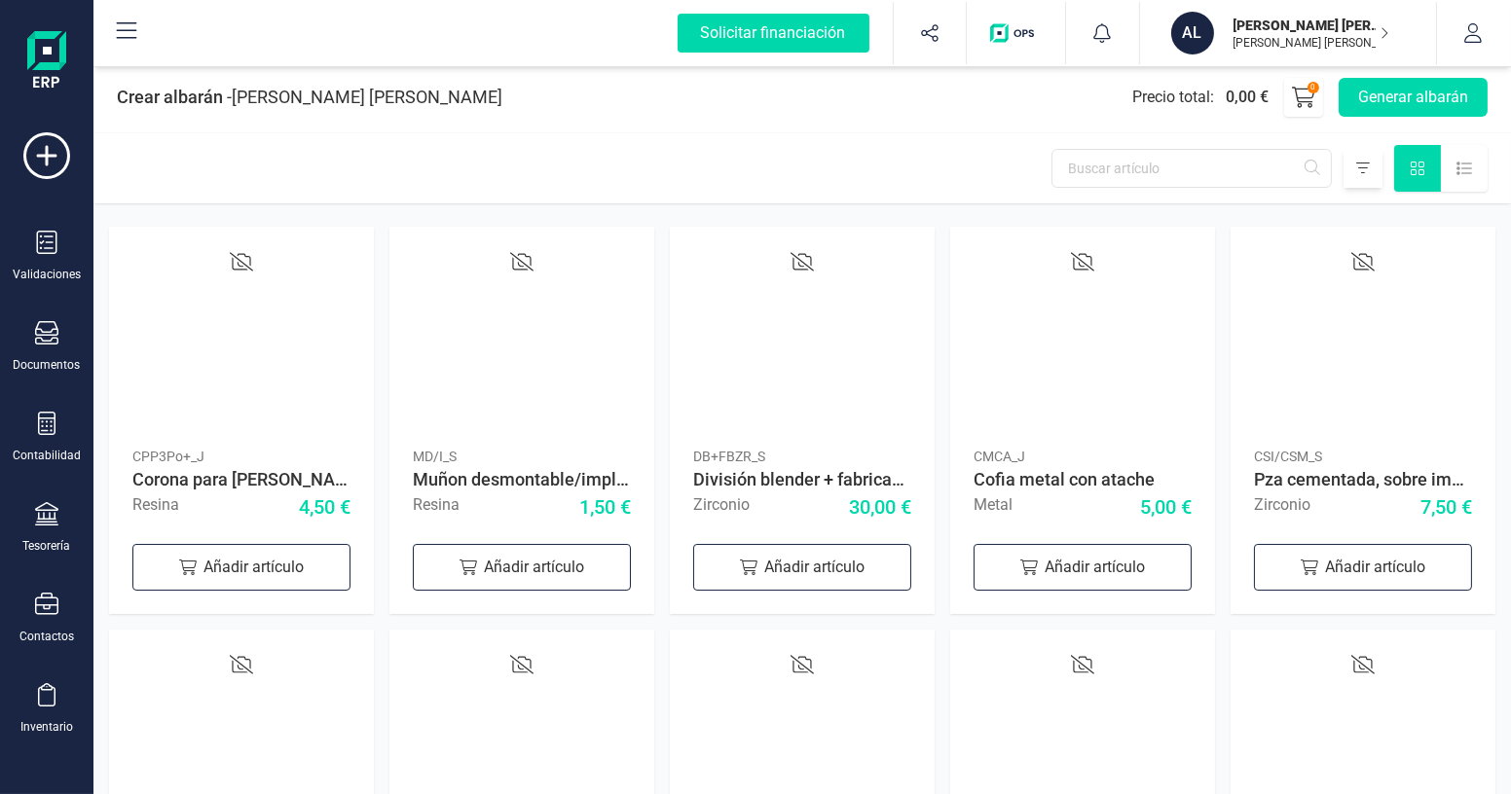
click at [1367, 170] on icon at bounding box center [1363, 169] width 14 height 16
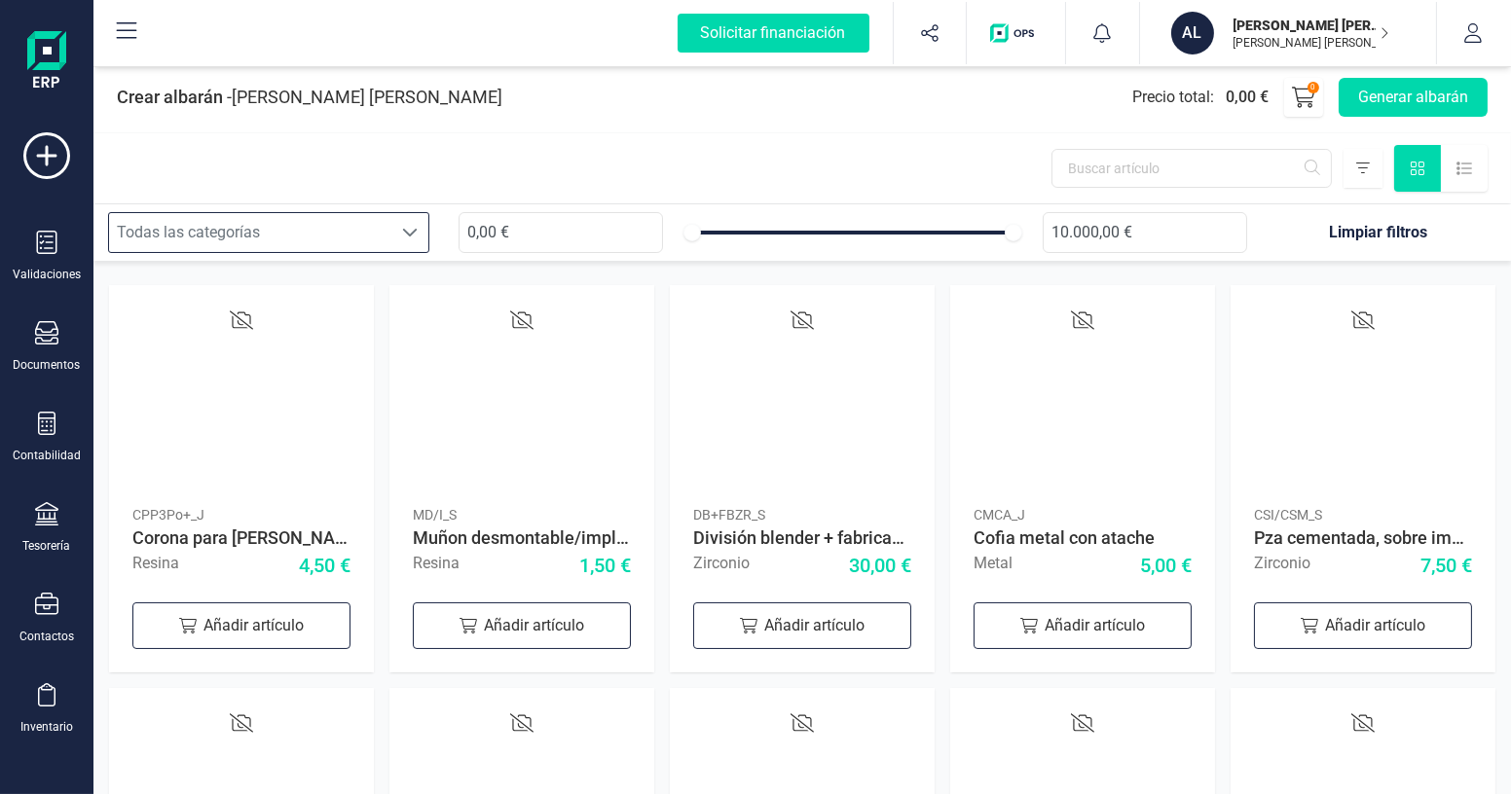
click at [305, 237] on div "Todas las categorías" at bounding box center [250, 232] width 282 height 39
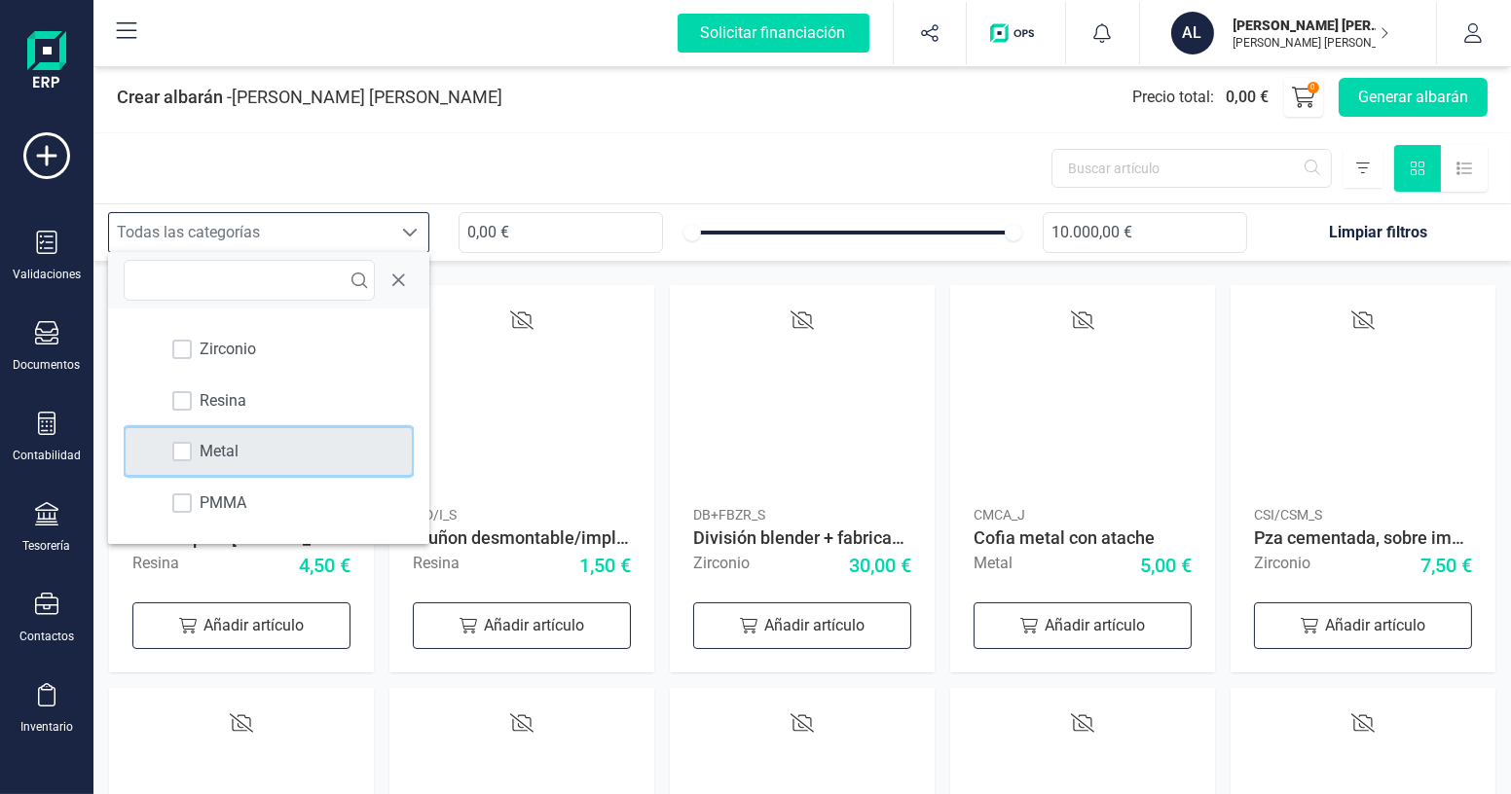
click at [251, 448] on div "Metal" at bounding box center [268, 451] width 285 height 47
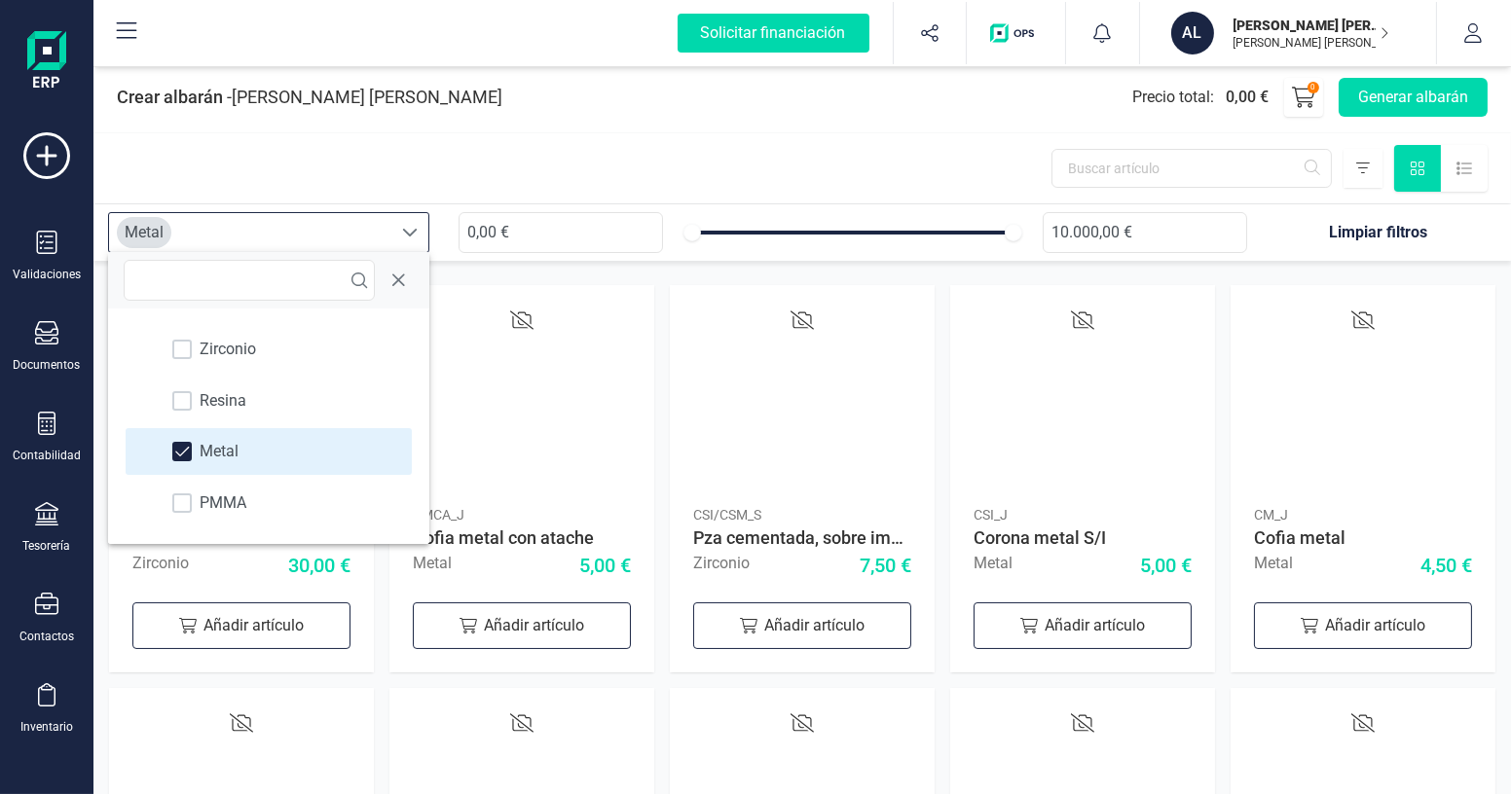
click at [609, 151] on div at bounding box center [801, 168] width 1417 height 70
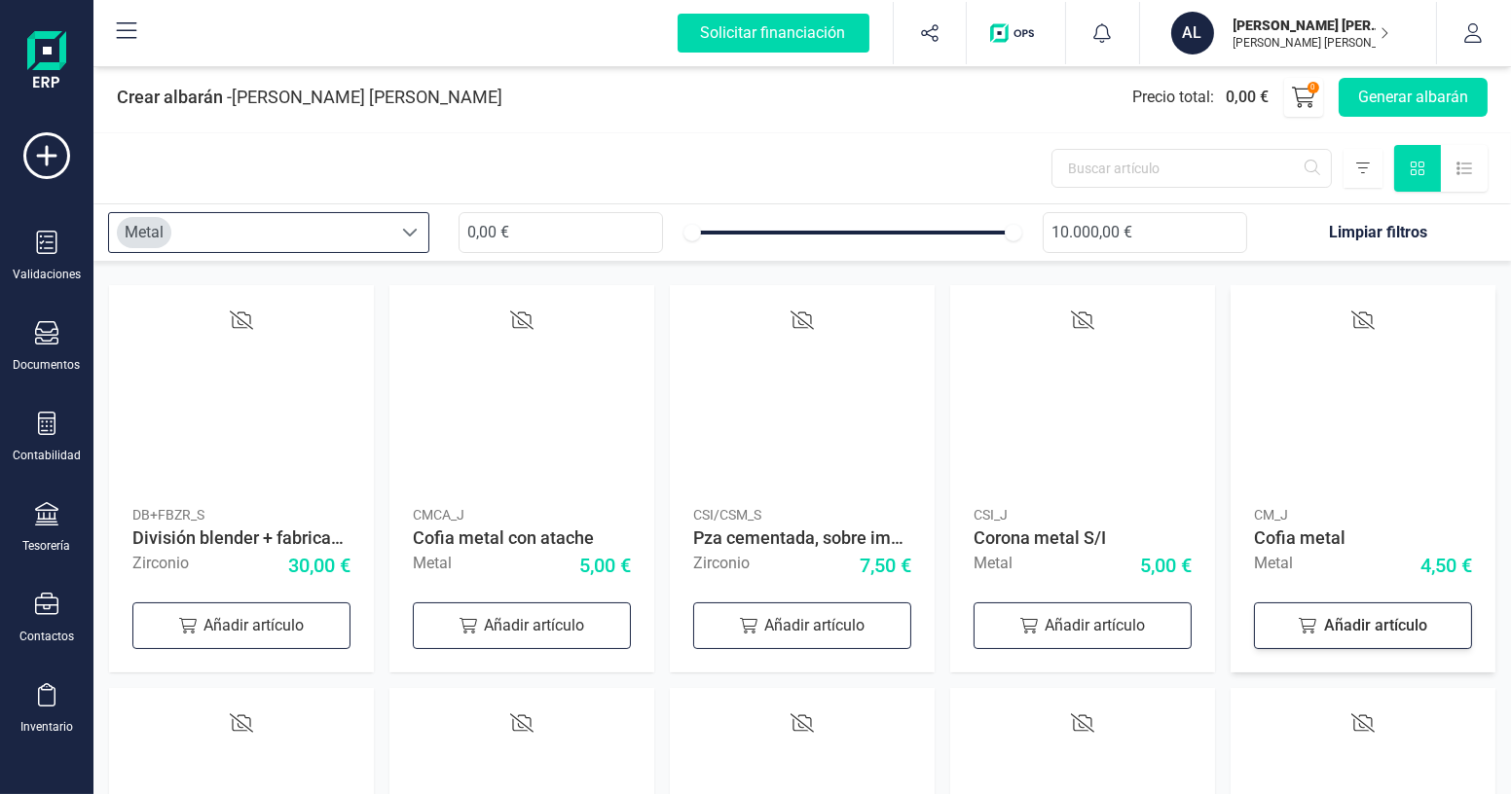
click at [1338, 636] on div "Añadir artículo" at bounding box center [1363, 625] width 218 height 47
click at [1434, 633] on icon at bounding box center [1444, 622] width 23 height 23
type input "3"
click at [403, 231] on span at bounding box center [410, 233] width 16 height 16
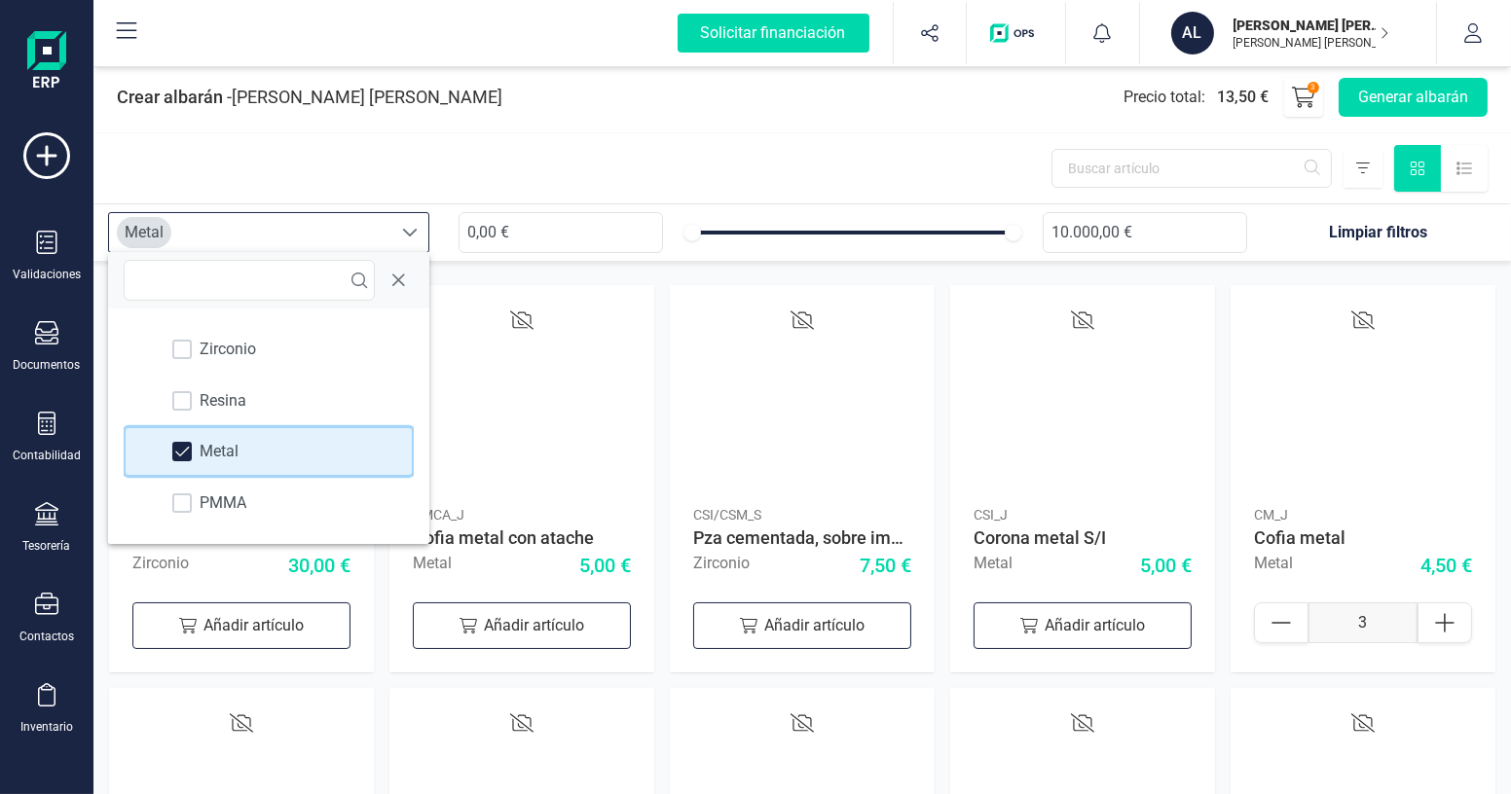
click at [237, 444] on span "Metal" at bounding box center [219, 451] width 39 height 23
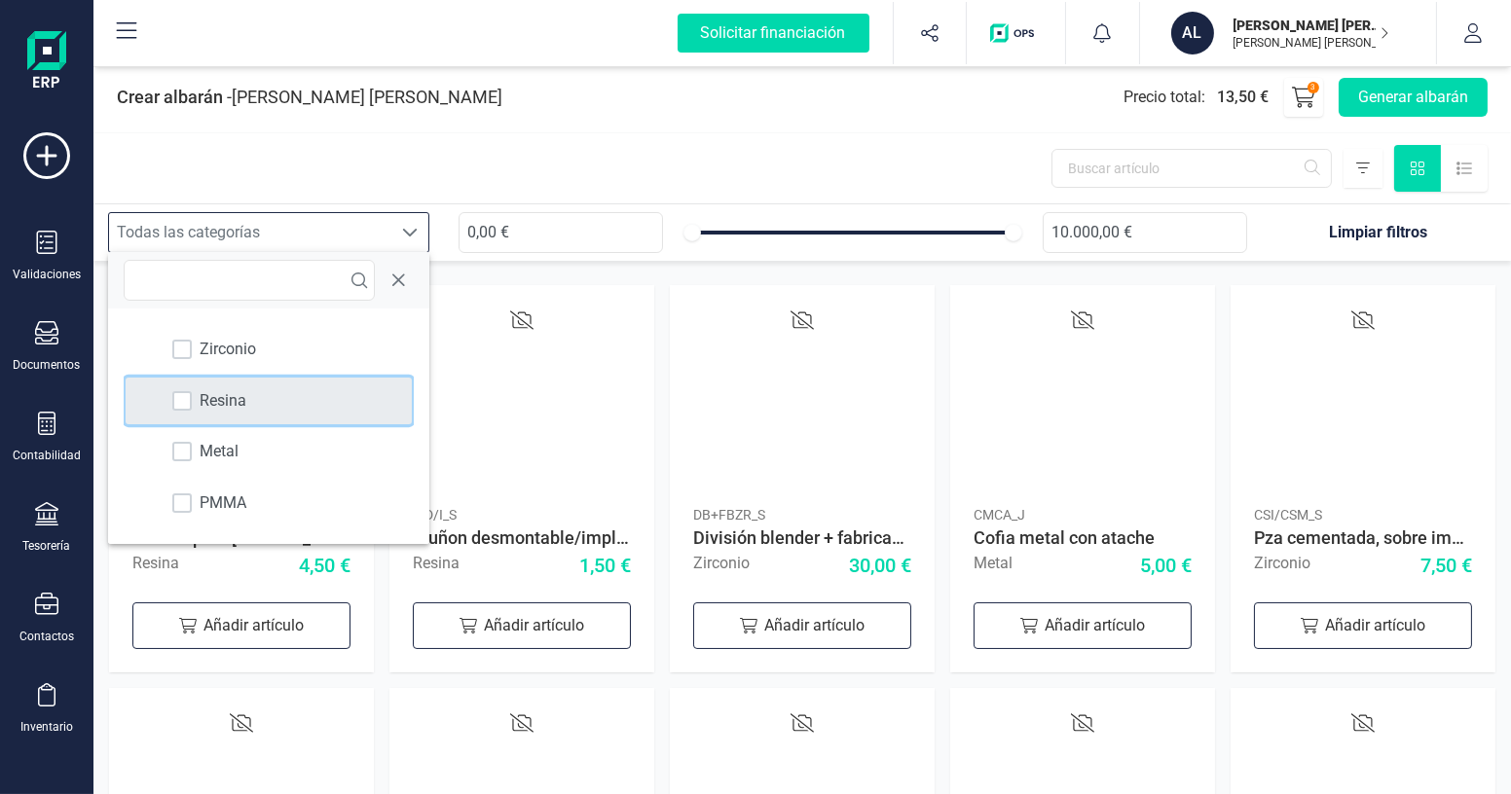
click at [245, 396] on span "Resina" at bounding box center [223, 400] width 47 height 23
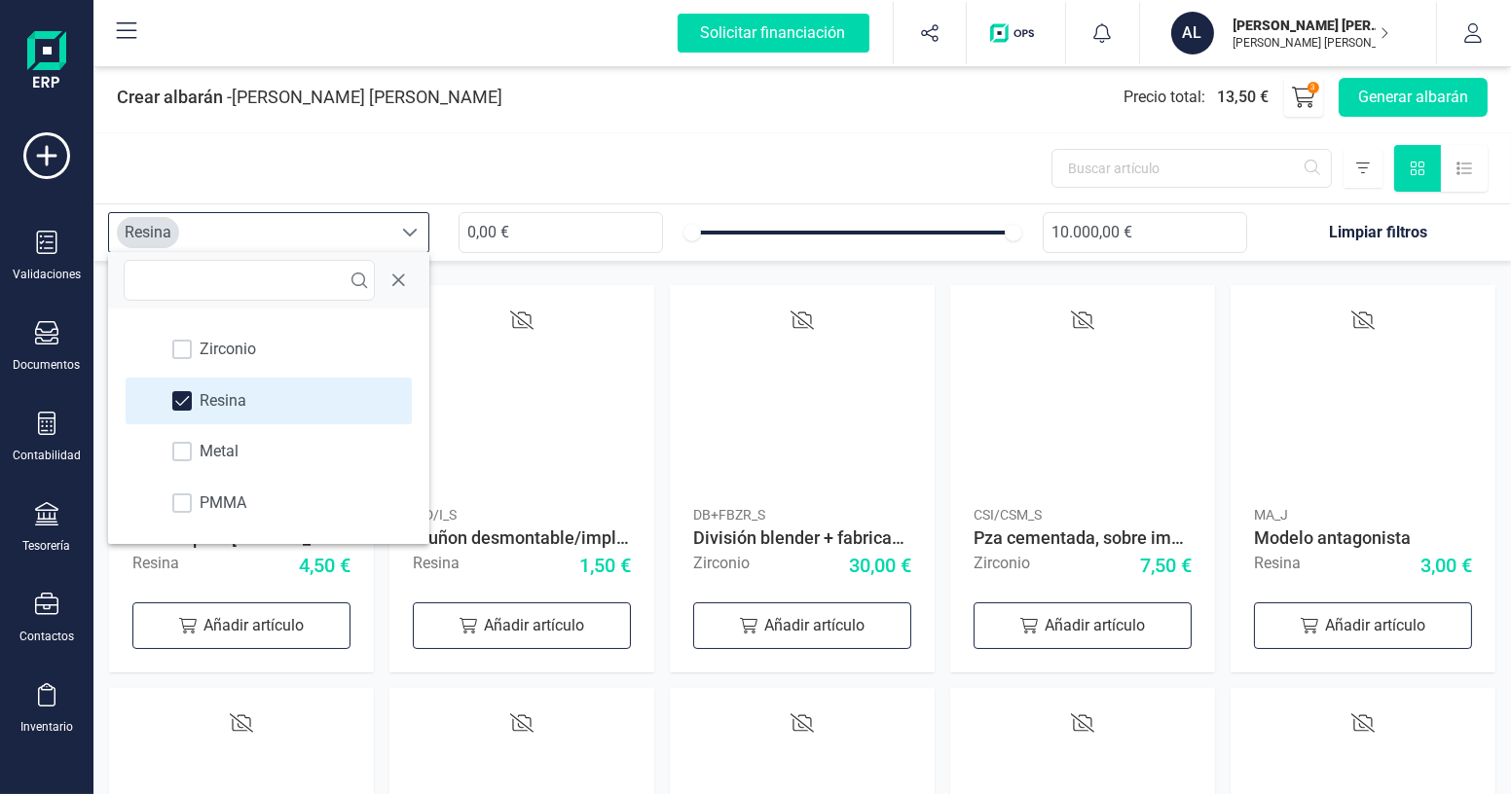
click at [608, 152] on div at bounding box center [801, 168] width 1417 height 70
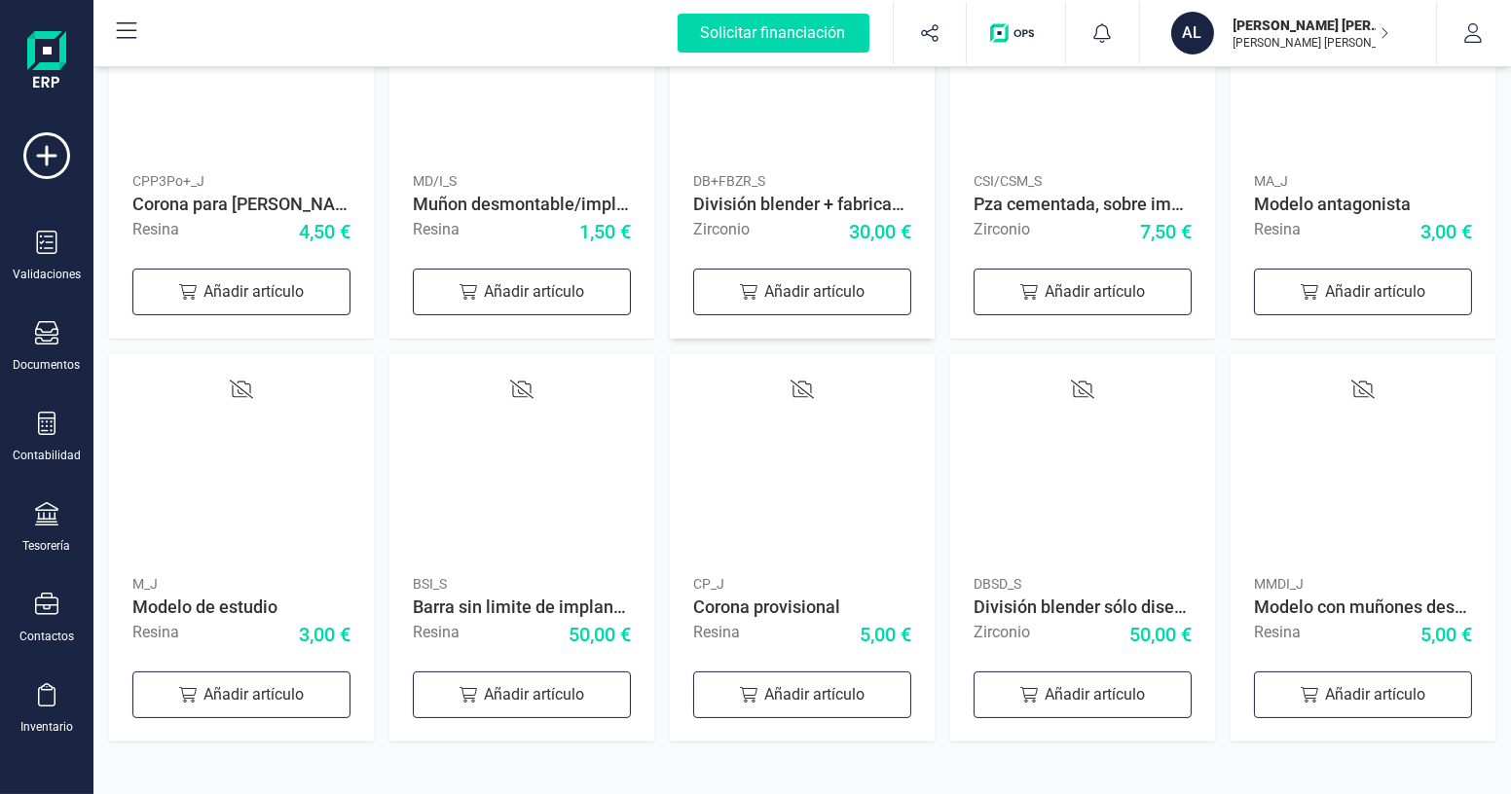
scroll to position [338, 0]
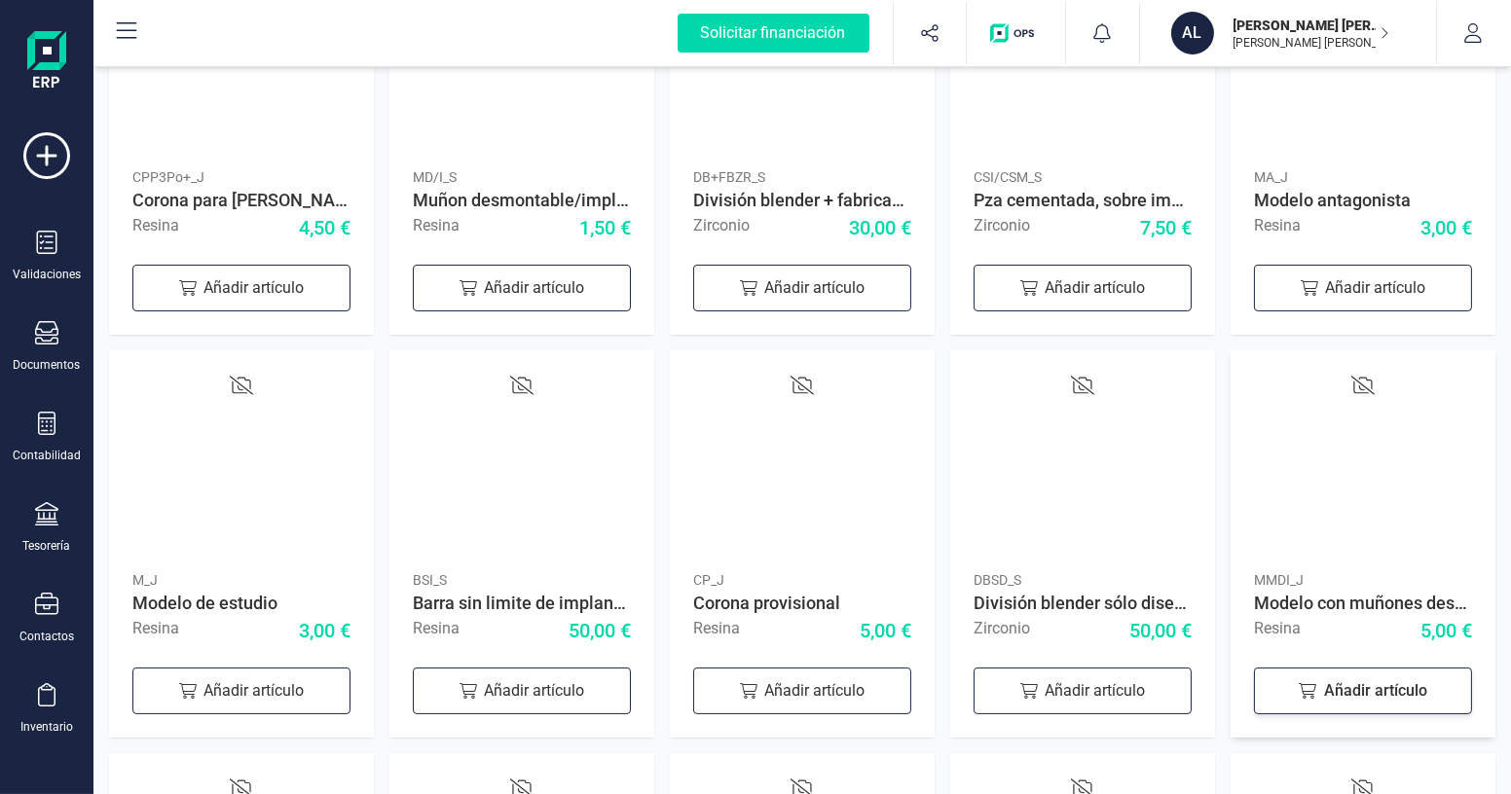
click at [1347, 677] on div "Añadir artículo" at bounding box center [1363, 691] width 218 height 47
click at [1352, 283] on div "Añadir artículo" at bounding box center [1363, 288] width 218 height 47
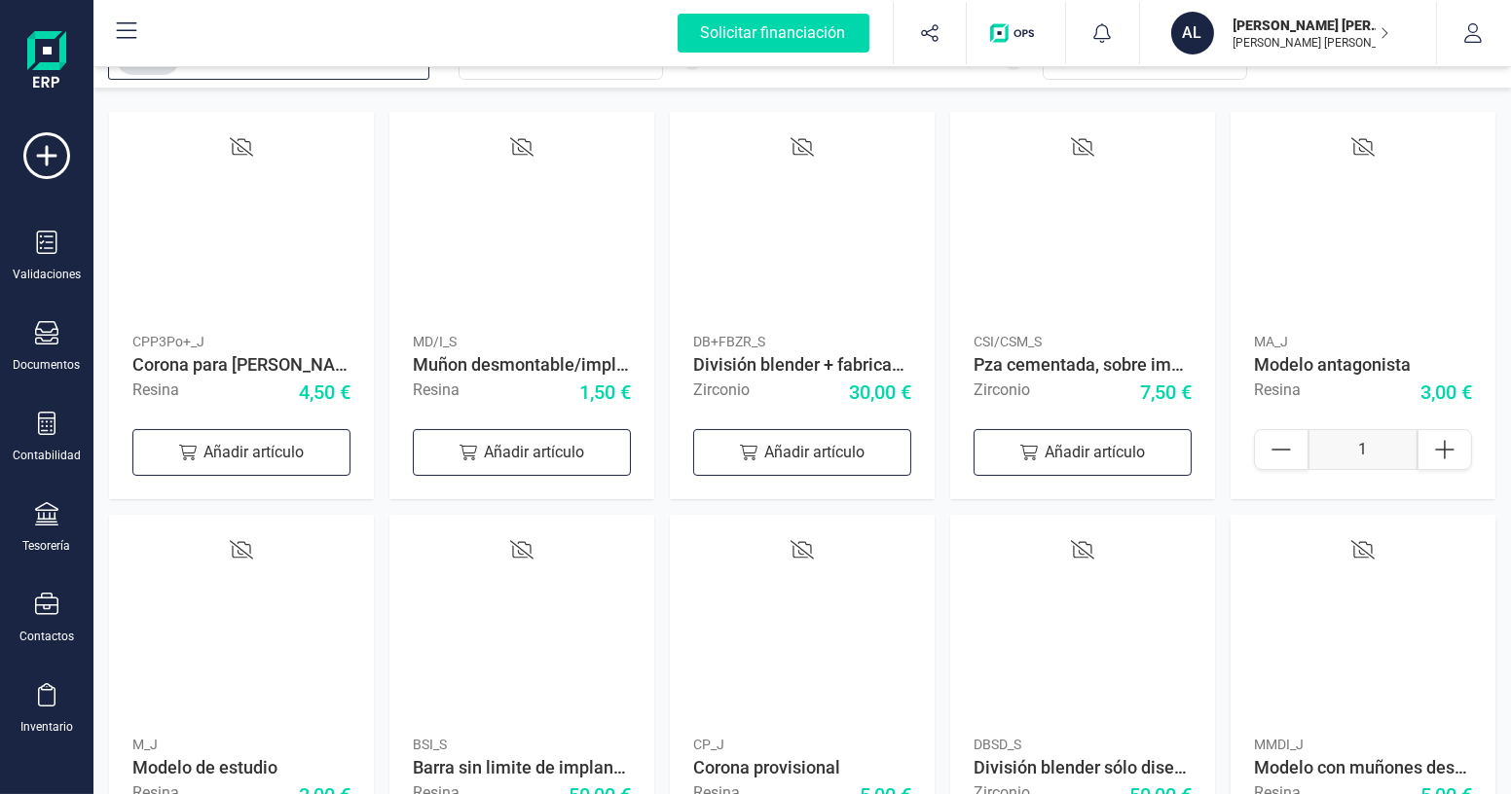
scroll to position [0, 0]
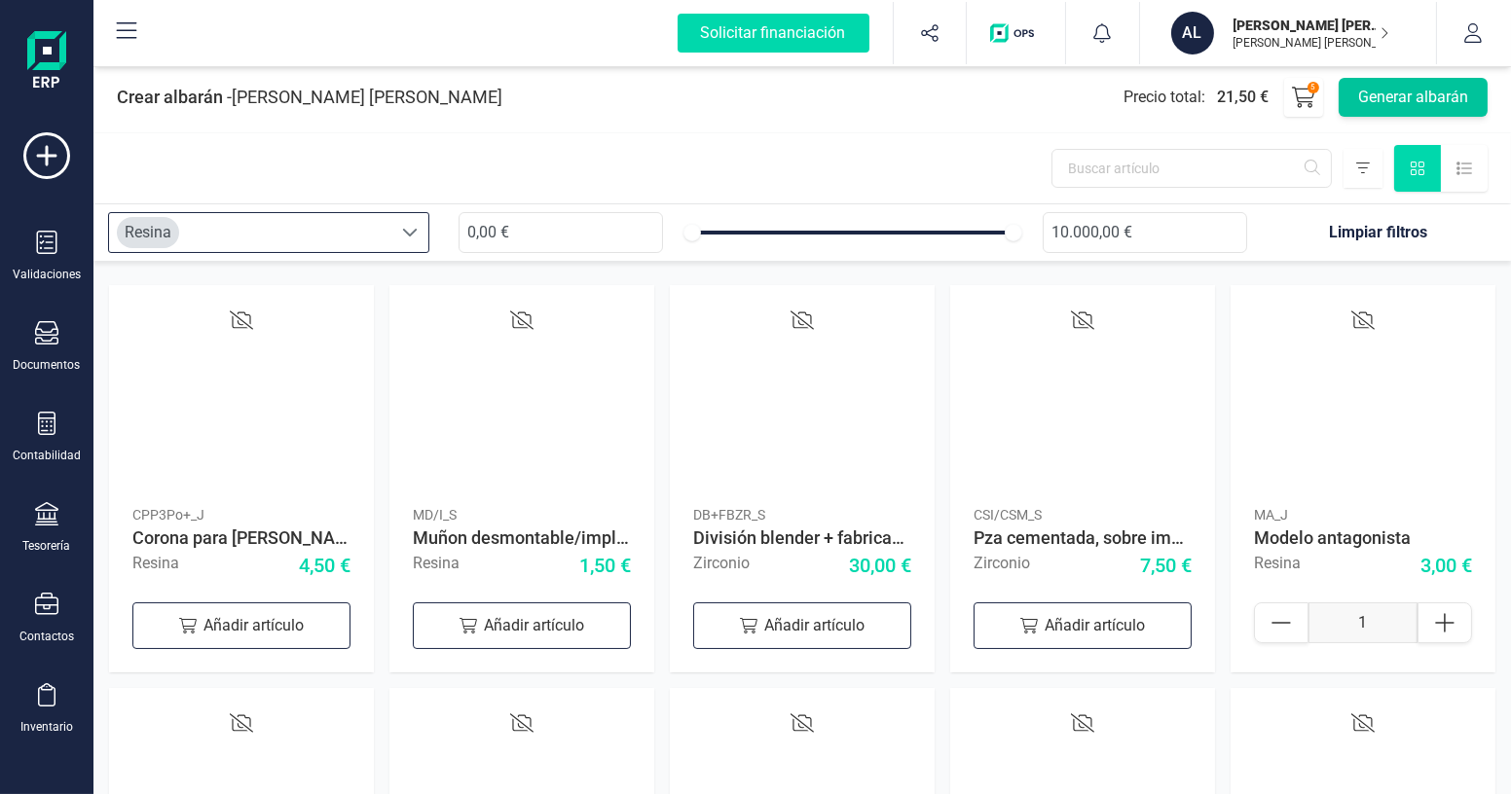
click at [1391, 97] on button "Generar albarán" at bounding box center [1412, 97] width 149 height 39
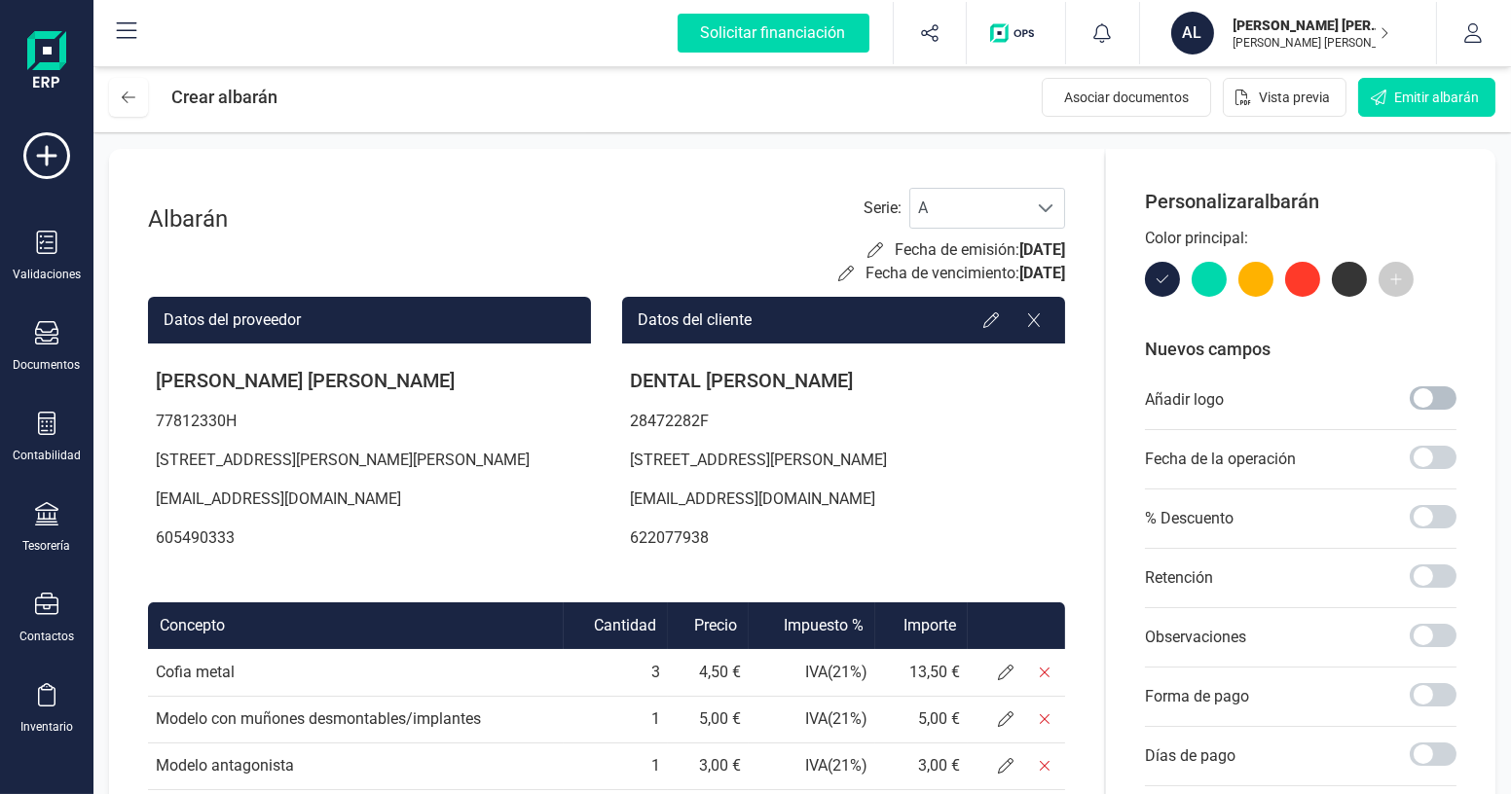
click at [1450, 402] on span at bounding box center [1432, 397] width 47 height 23
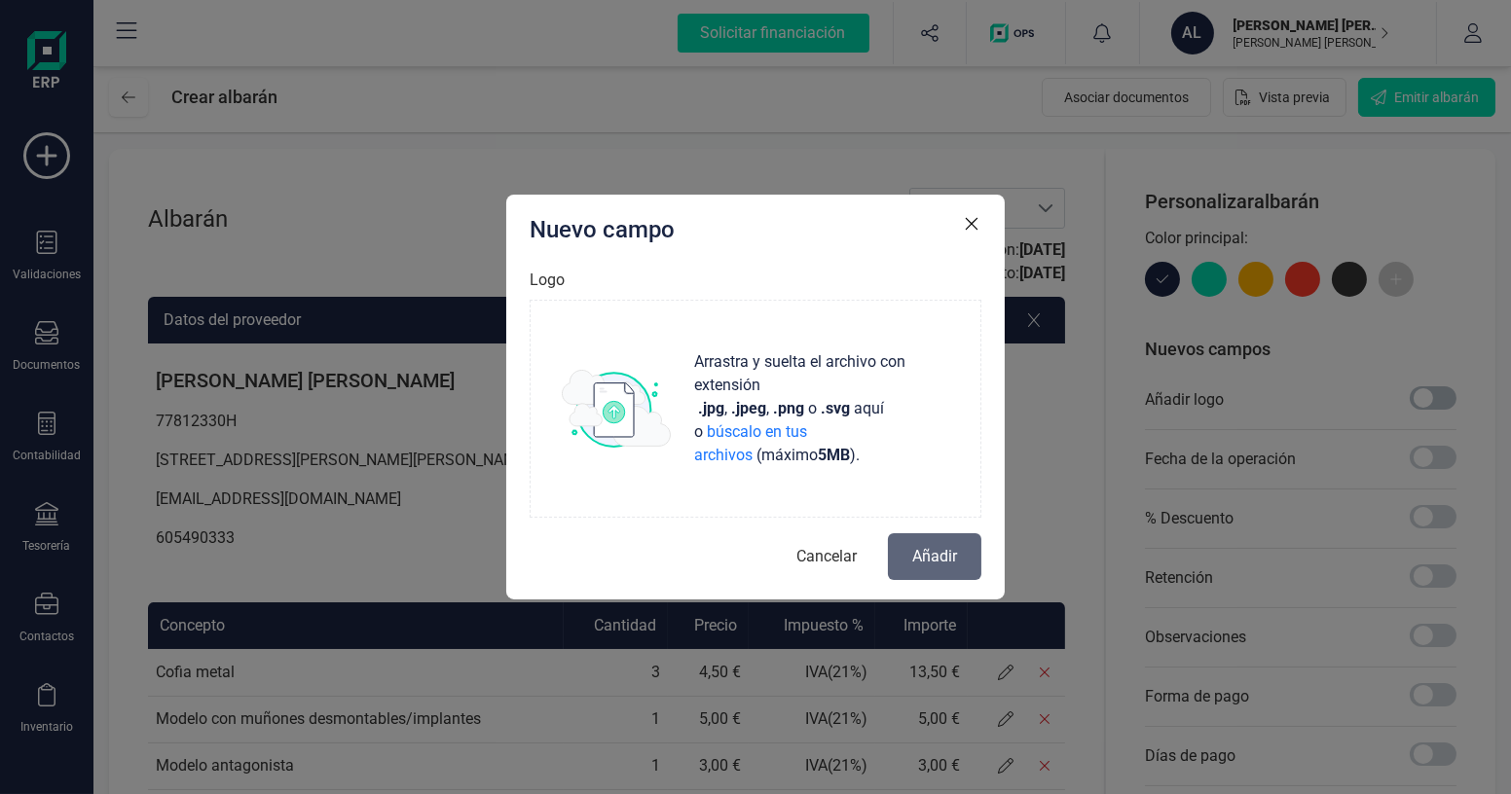
scroll to position [10, 6]
click at [573, 336] on div "Arrastra y suelta el archivo con extensión .jpg , .jpeg , .png o .svg aquí o bú…" at bounding box center [755, 409] width 452 height 218
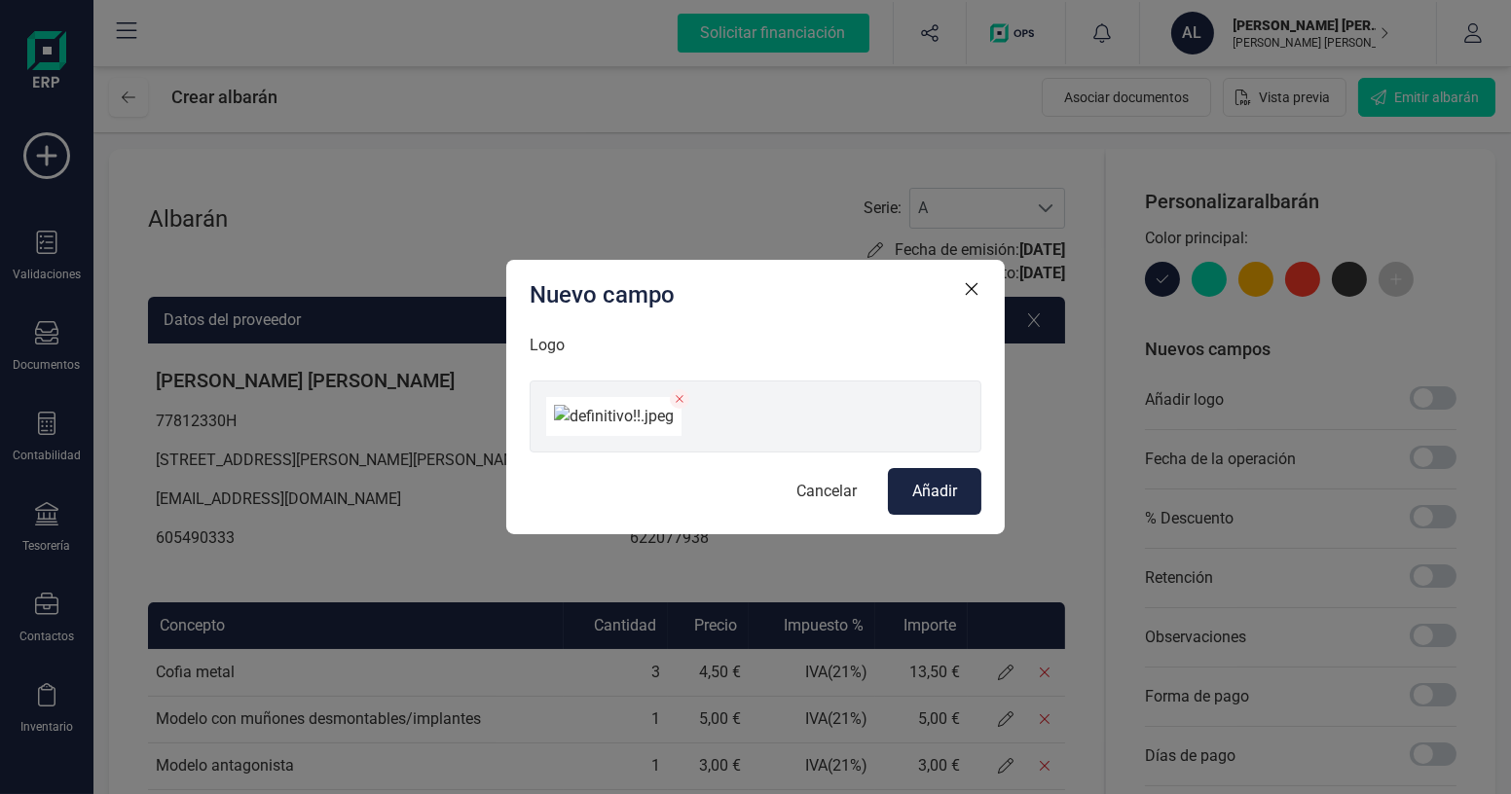
click at [941, 503] on span "Añadir" at bounding box center [934, 491] width 45 height 23
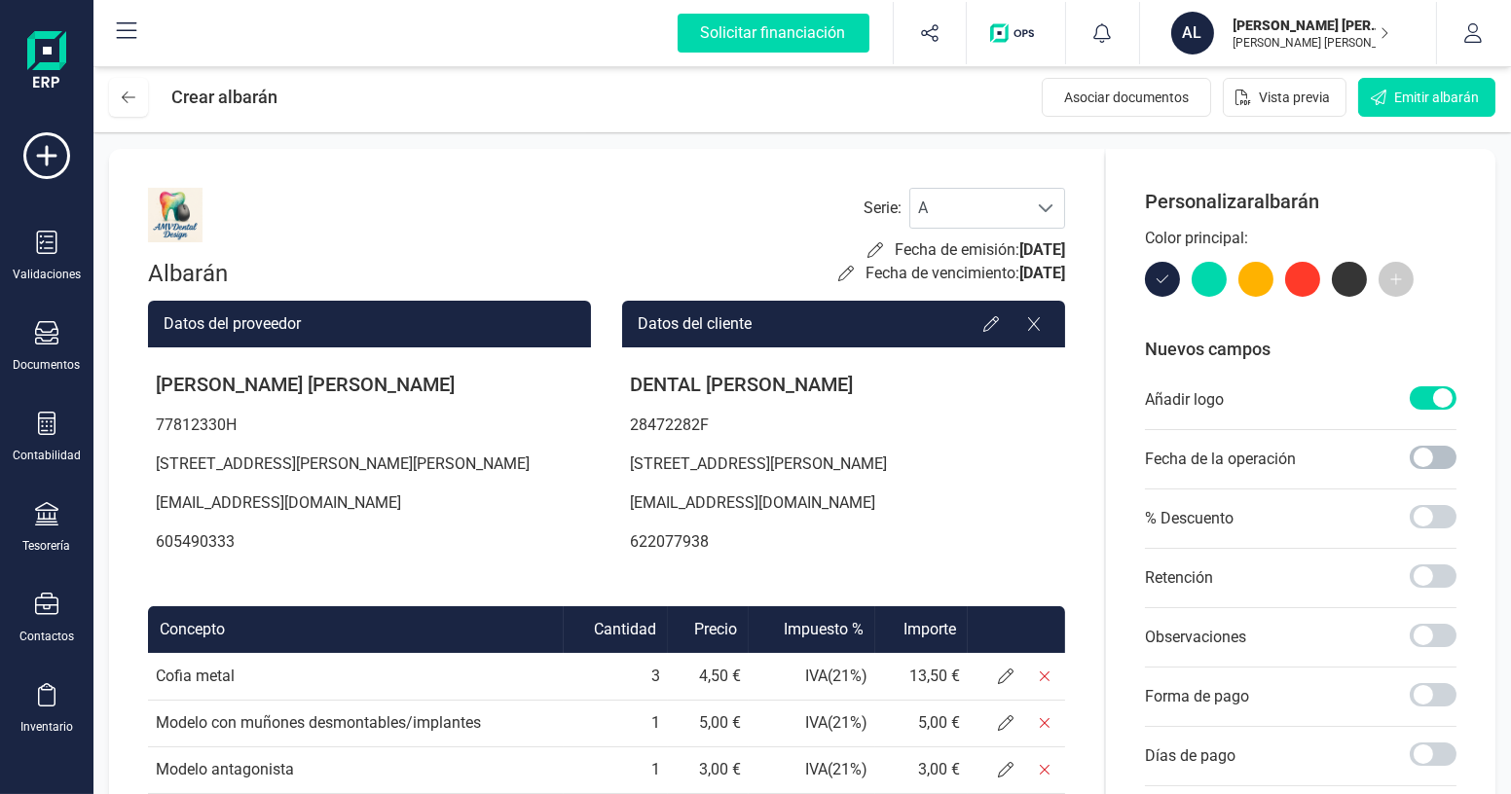
drag, startPoint x: 1433, startPoint y: 454, endPoint x: 1443, endPoint y: 456, distance: 11.1
click at [1443, 456] on span at bounding box center [1432, 457] width 47 height 23
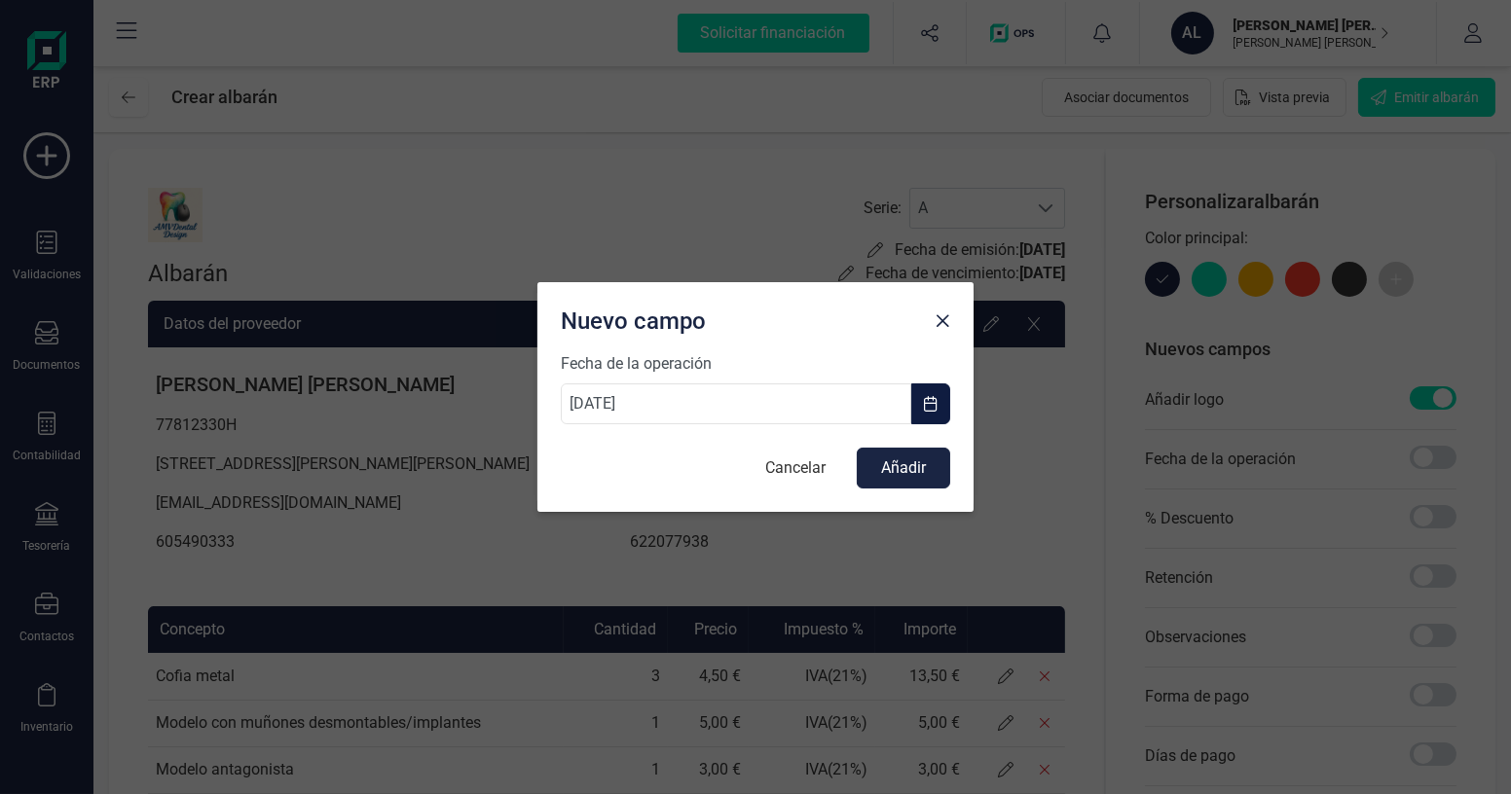
click at [940, 405] on button "button" at bounding box center [930, 403] width 39 height 41
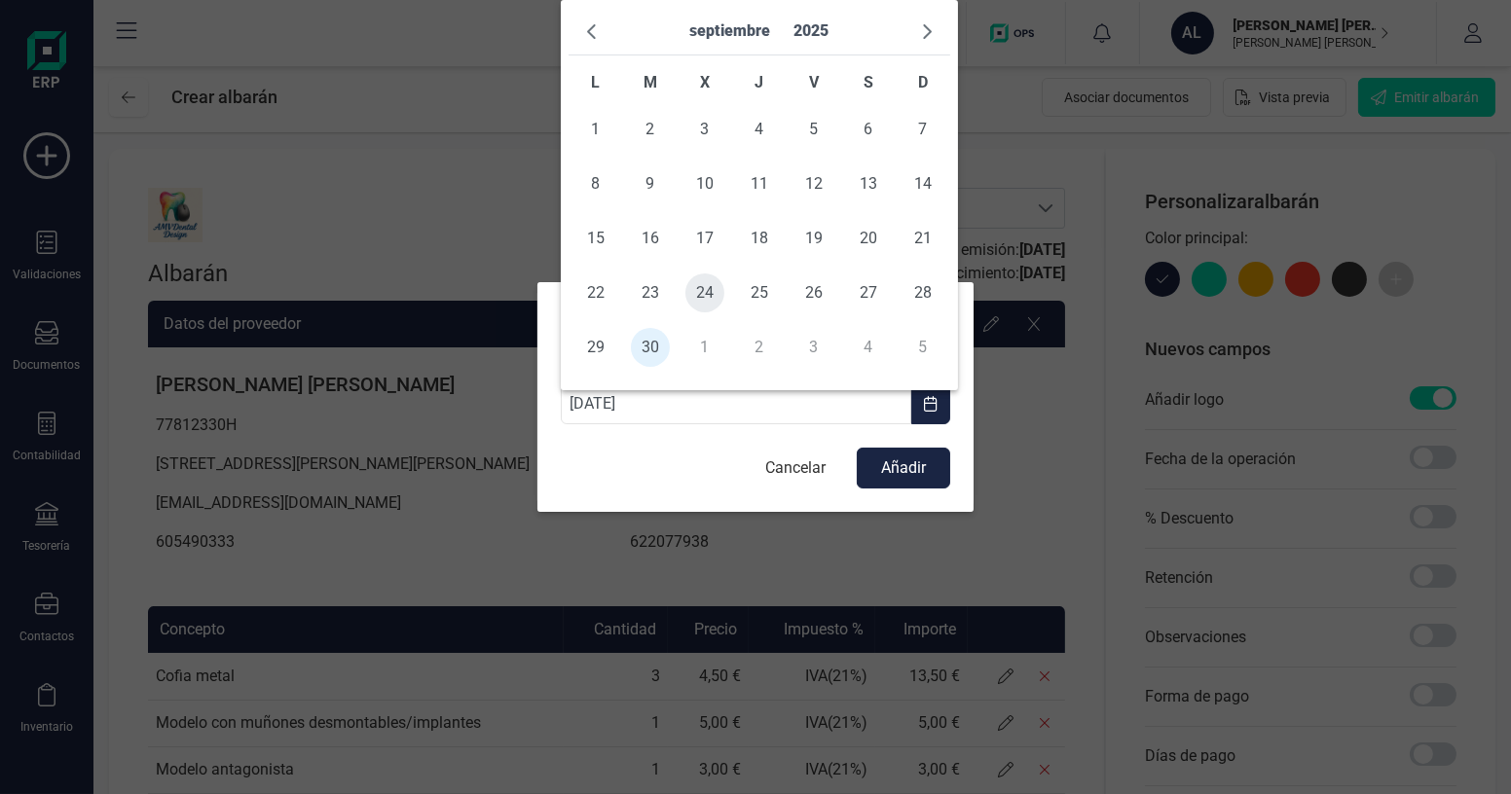
click at [700, 301] on span "24" at bounding box center [704, 293] width 39 height 39
type input "[DATE]"
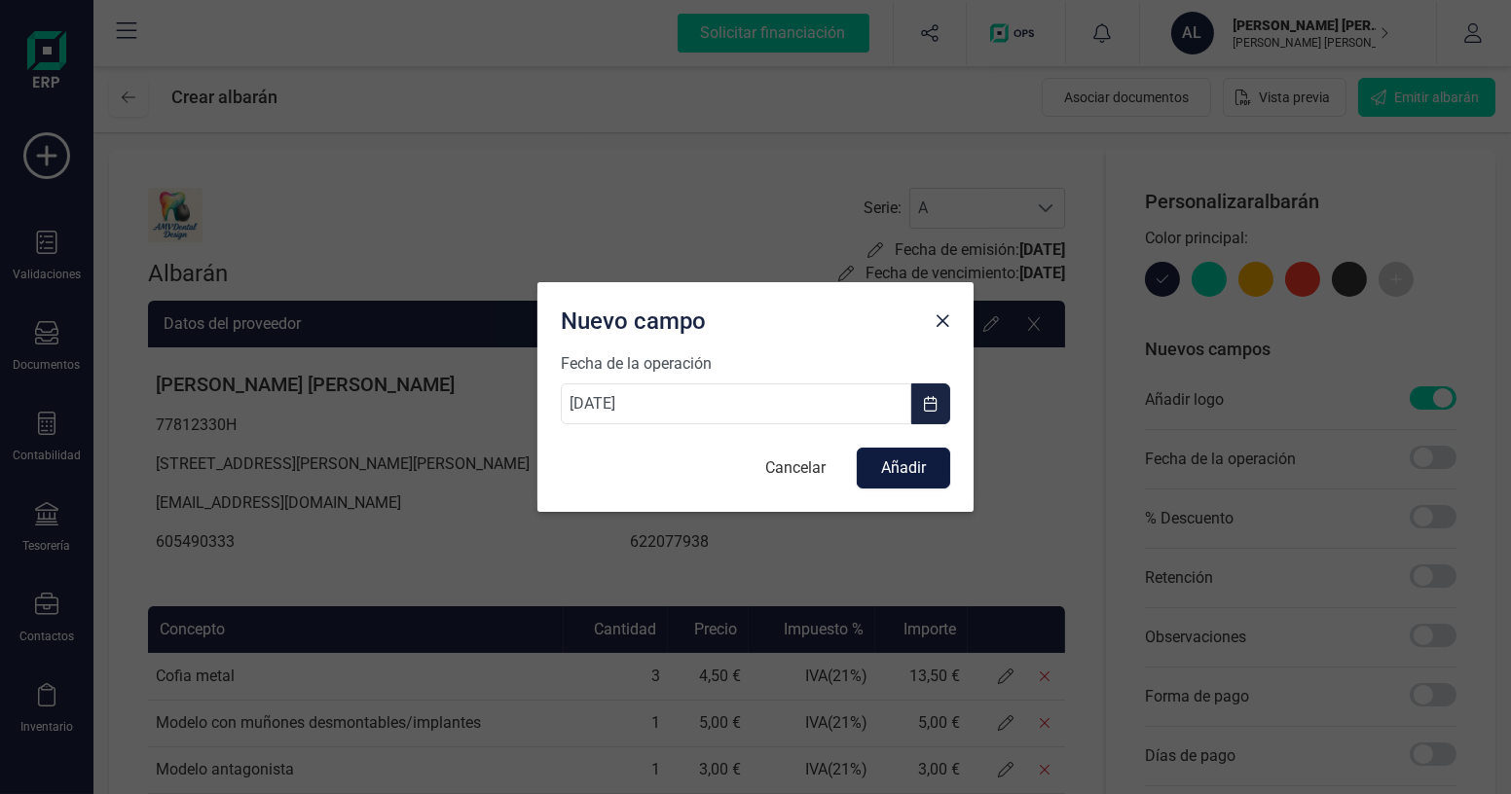
click at [888, 469] on button "Añadir" at bounding box center [903, 468] width 93 height 41
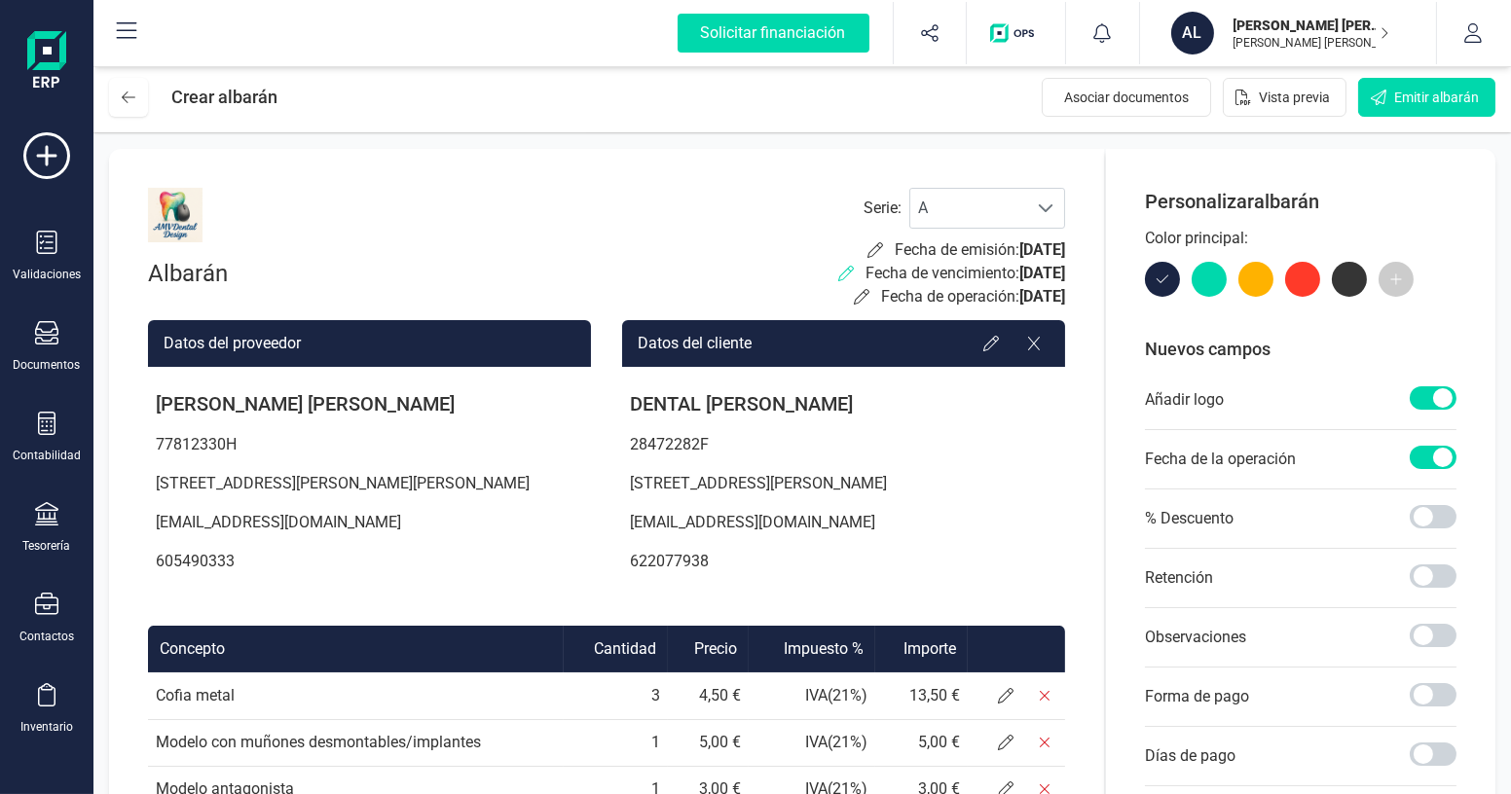
click at [838, 271] on icon at bounding box center [846, 274] width 16 height 16
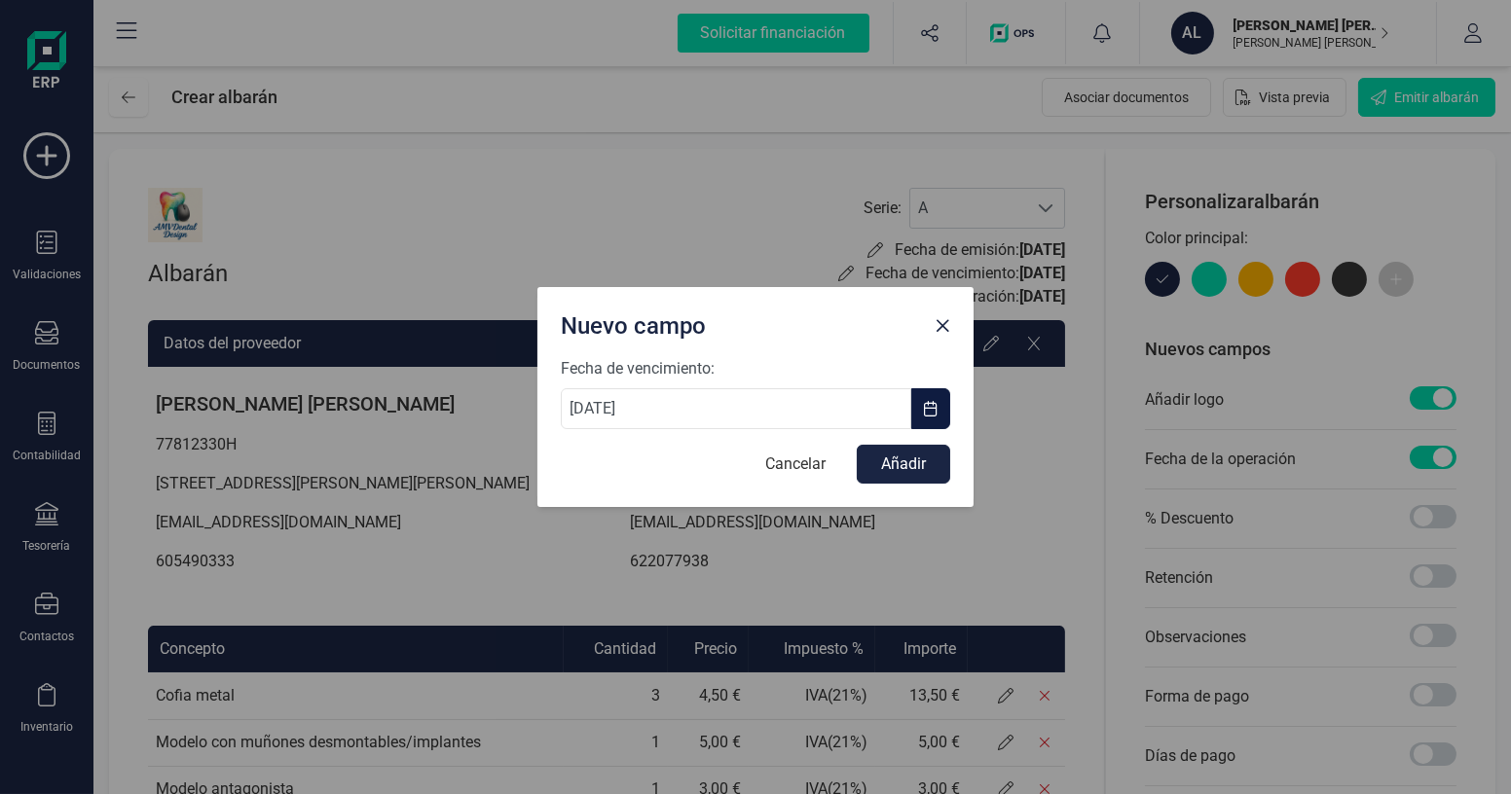
click at [918, 408] on button "button" at bounding box center [930, 408] width 39 height 41
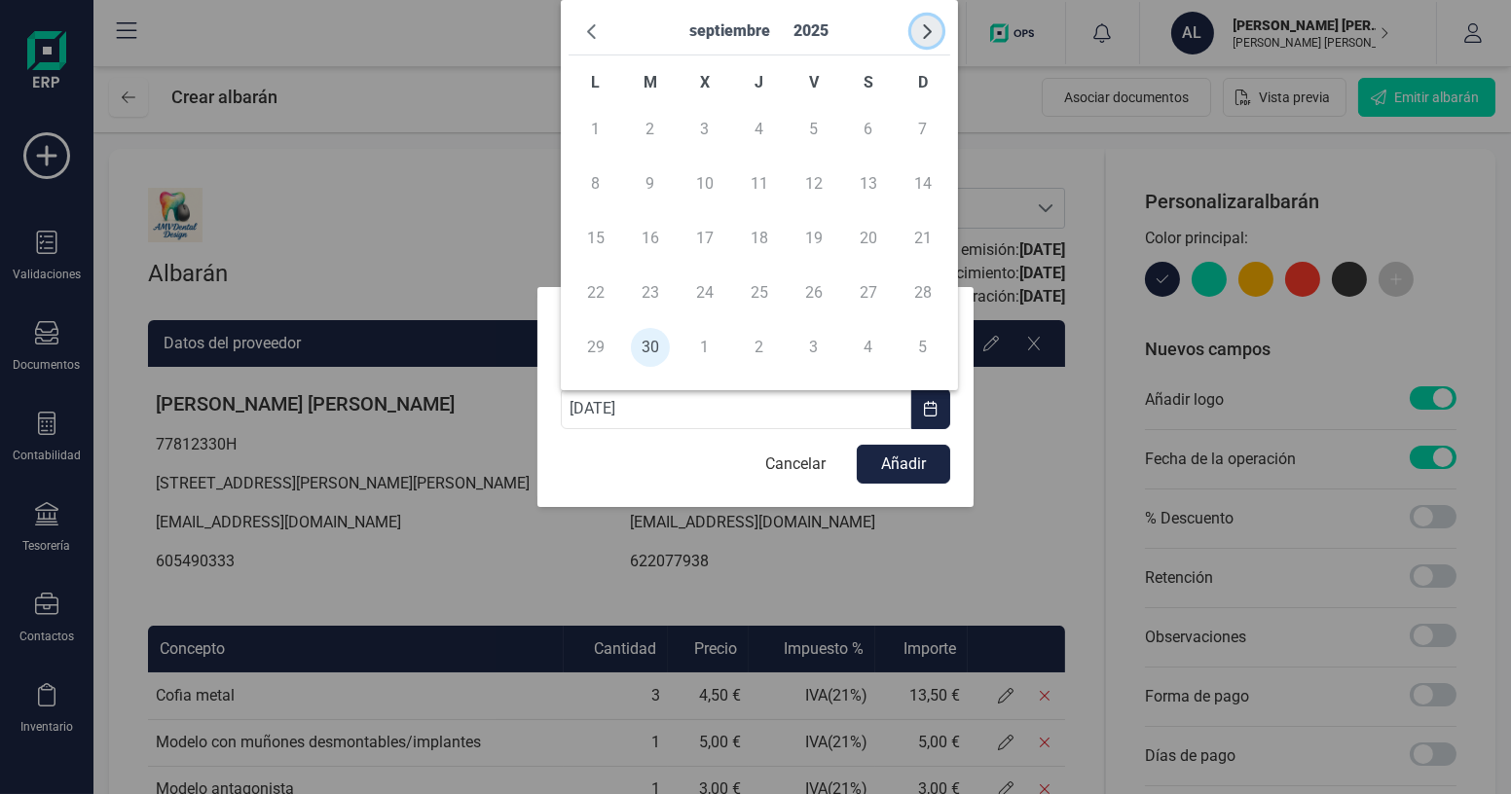
click at [924, 38] on span "button" at bounding box center [927, 31] width 16 height 16
click at [928, 144] on span "5" at bounding box center [922, 129] width 39 height 39
type input "[DATE]"
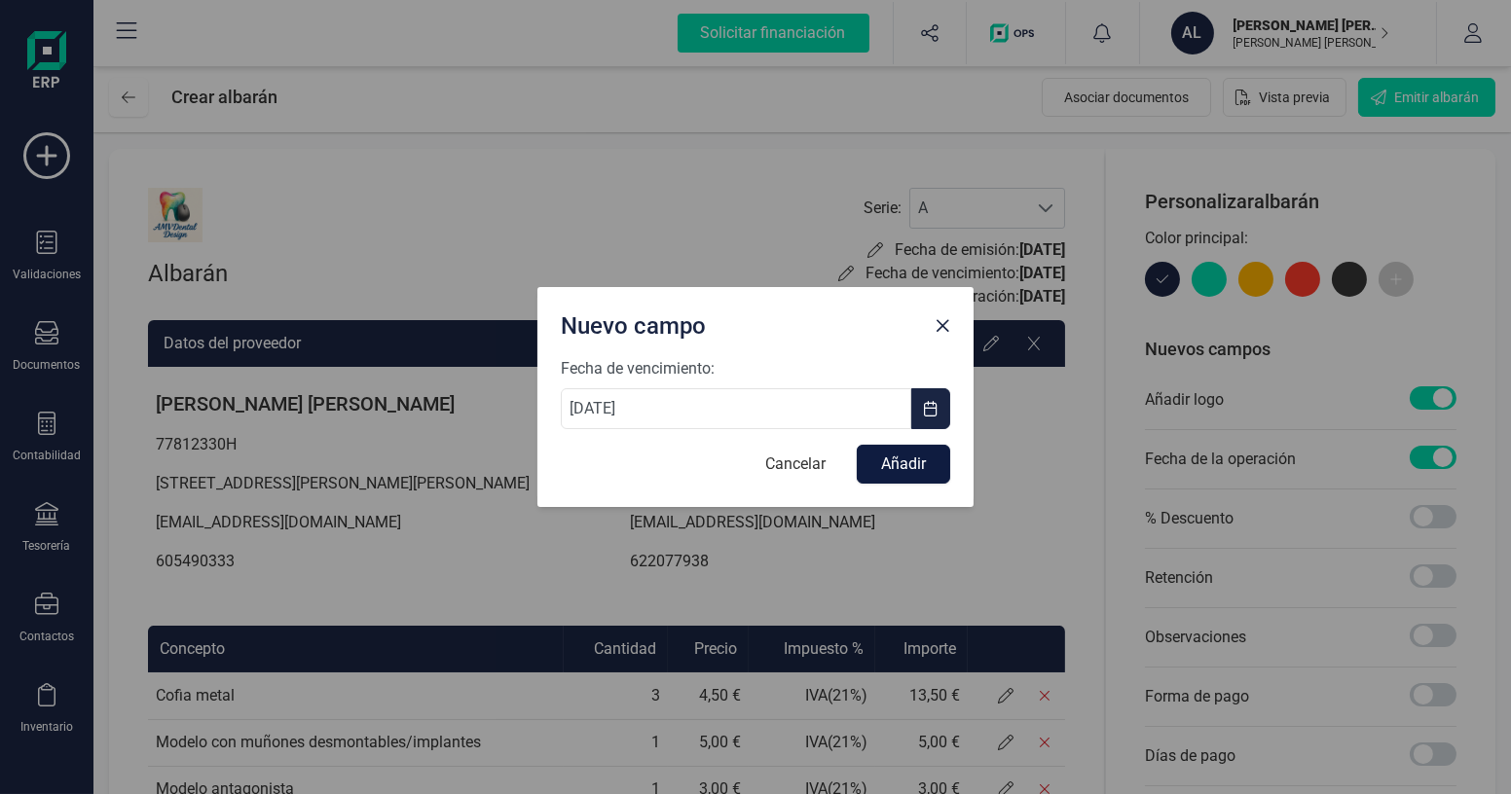
click at [905, 464] on button "Añadir" at bounding box center [903, 464] width 93 height 39
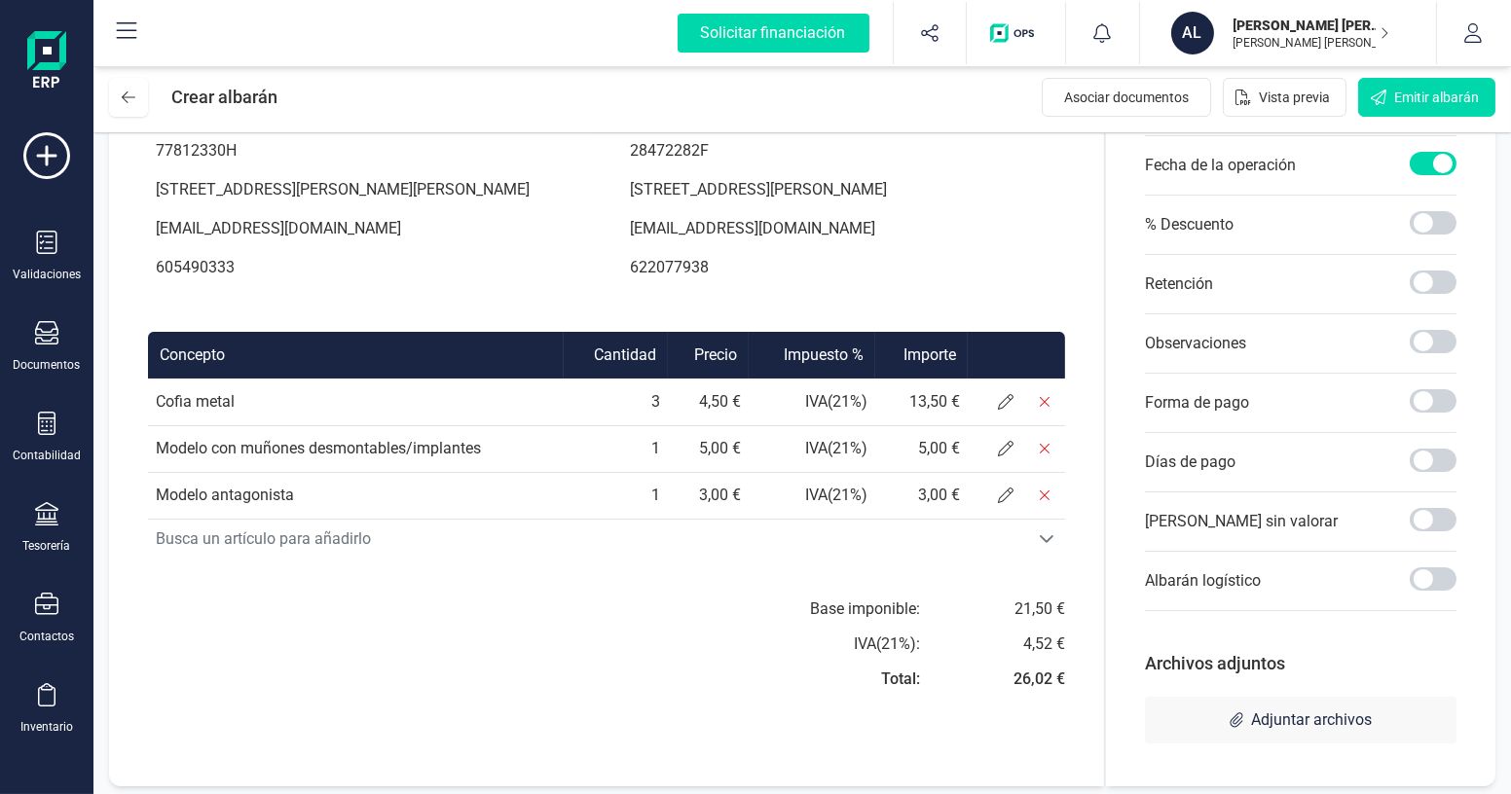
scroll to position [297, 0]
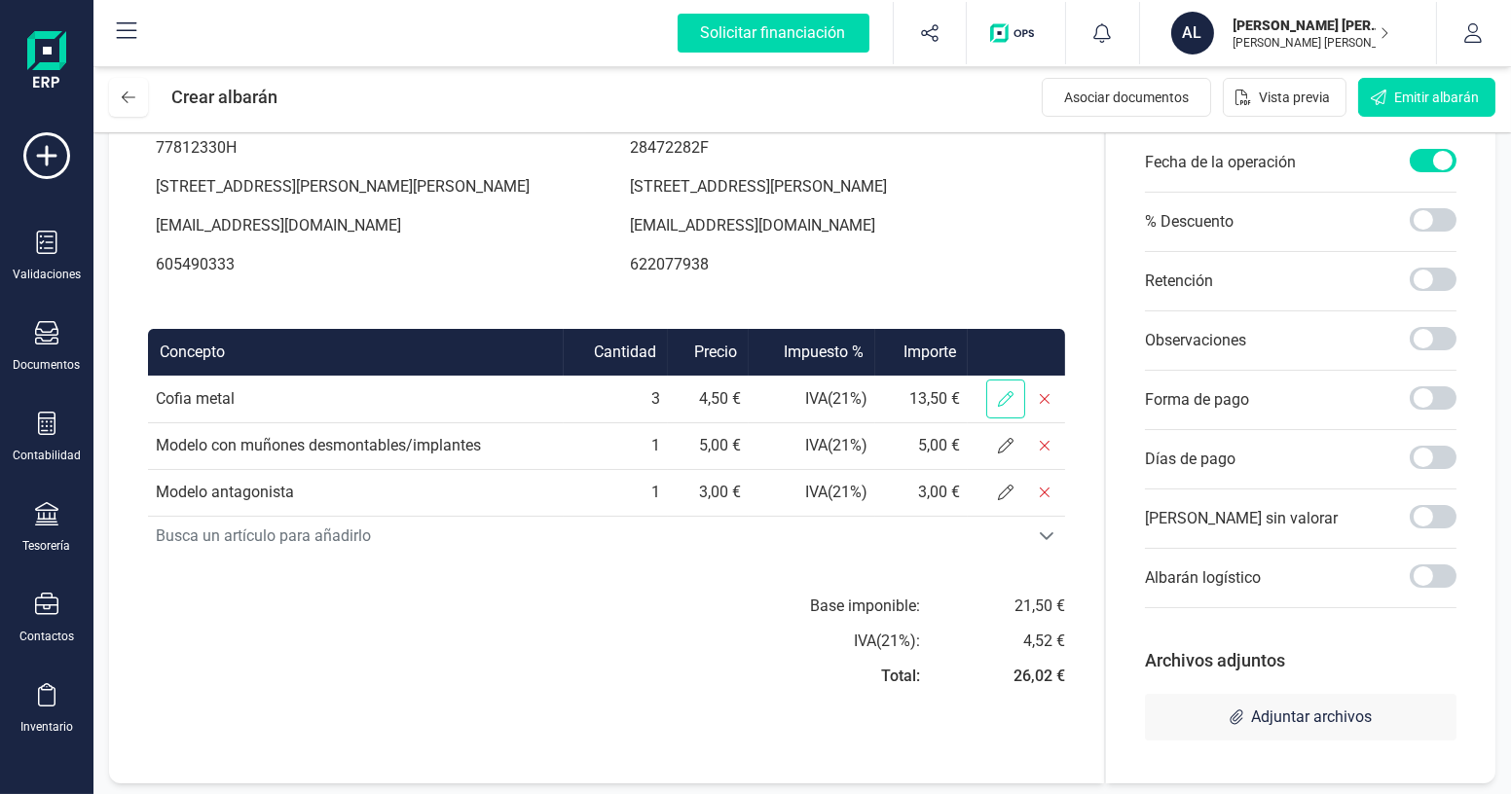
click at [1000, 419] on span at bounding box center [1005, 399] width 39 height 39
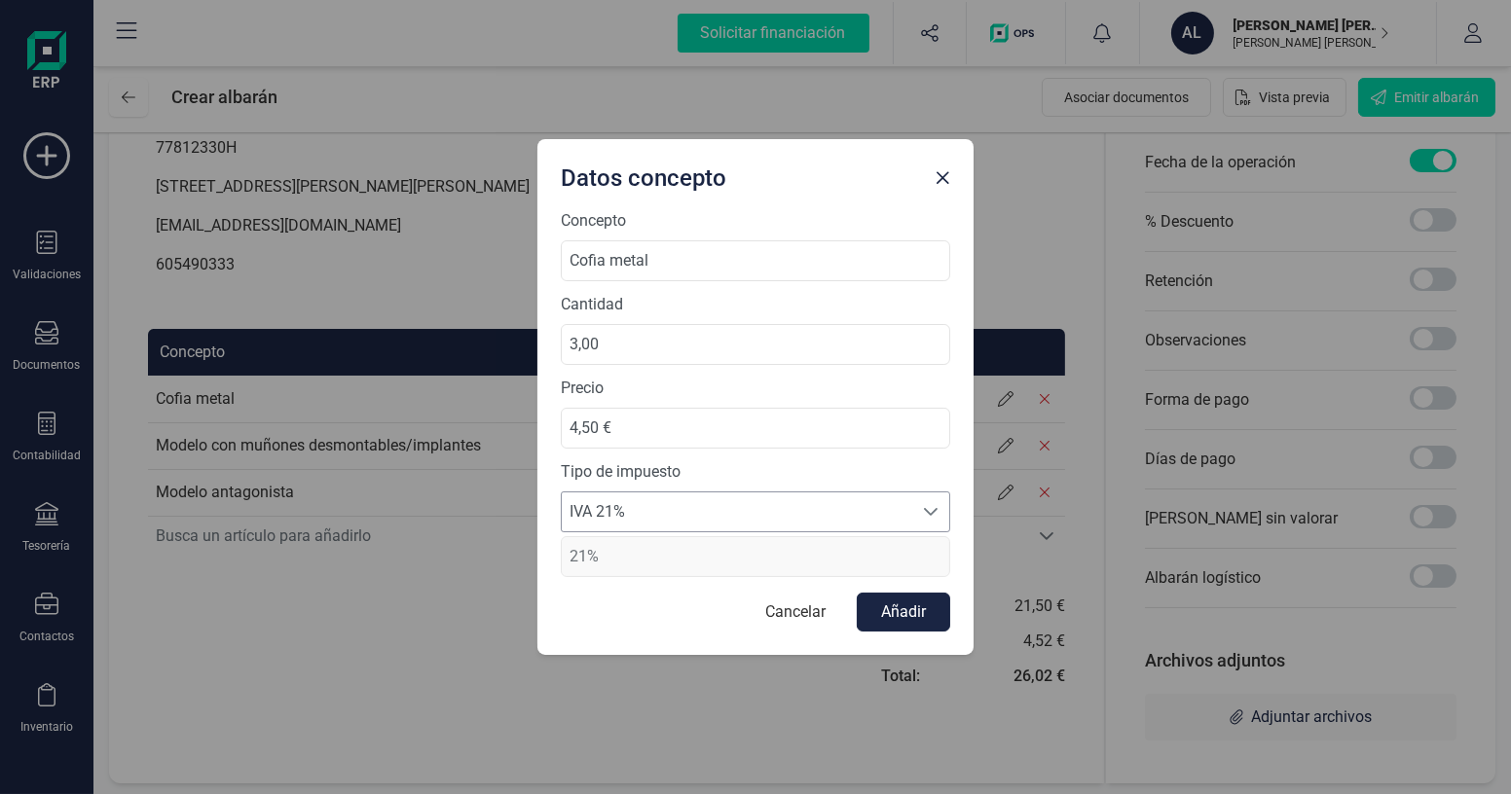
click at [622, 509] on span "IVA 21%" at bounding box center [737, 512] width 350 height 39
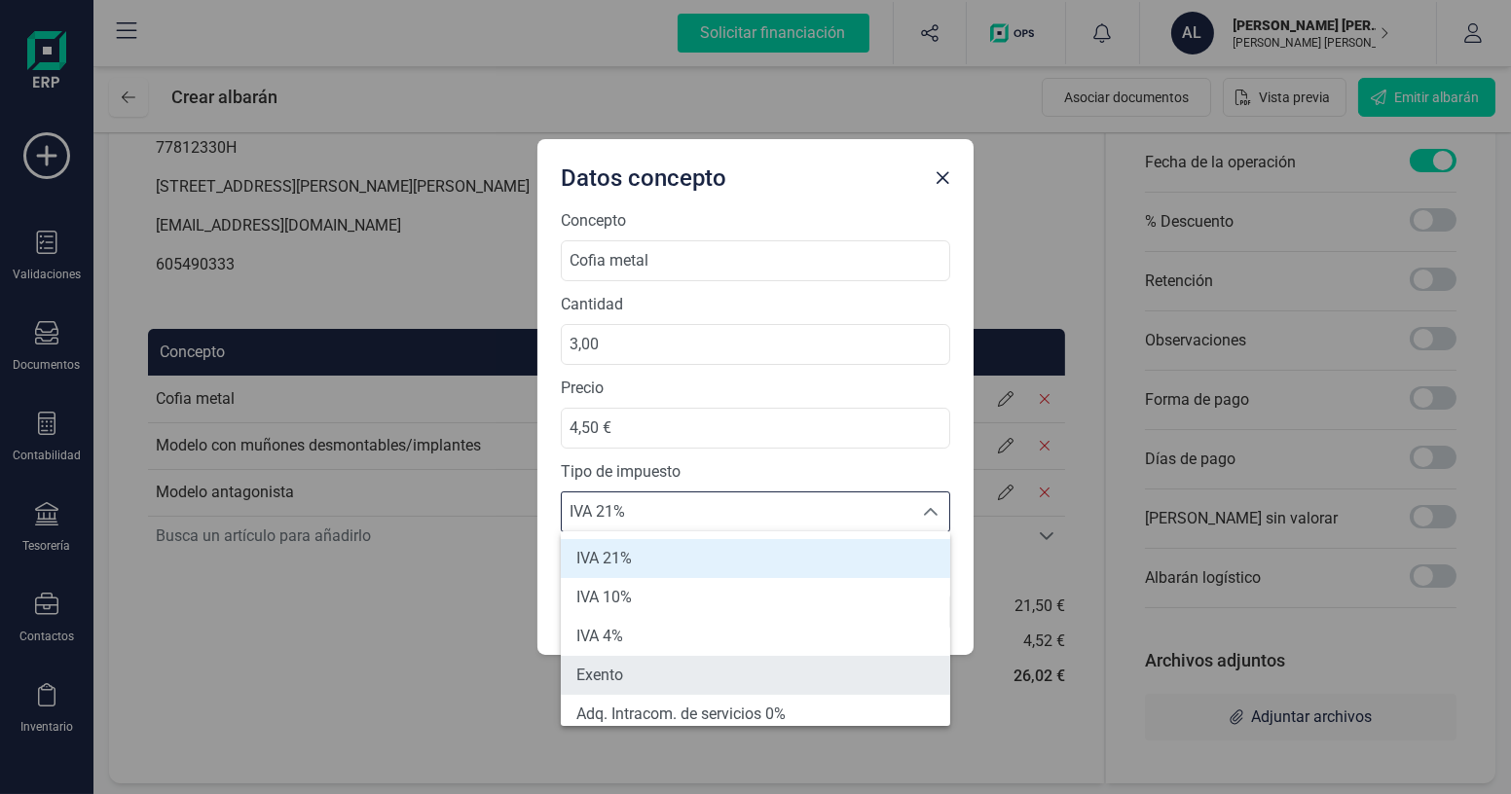
click at [609, 661] on li "Exento" at bounding box center [755, 675] width 389 height 39
type input "0%"
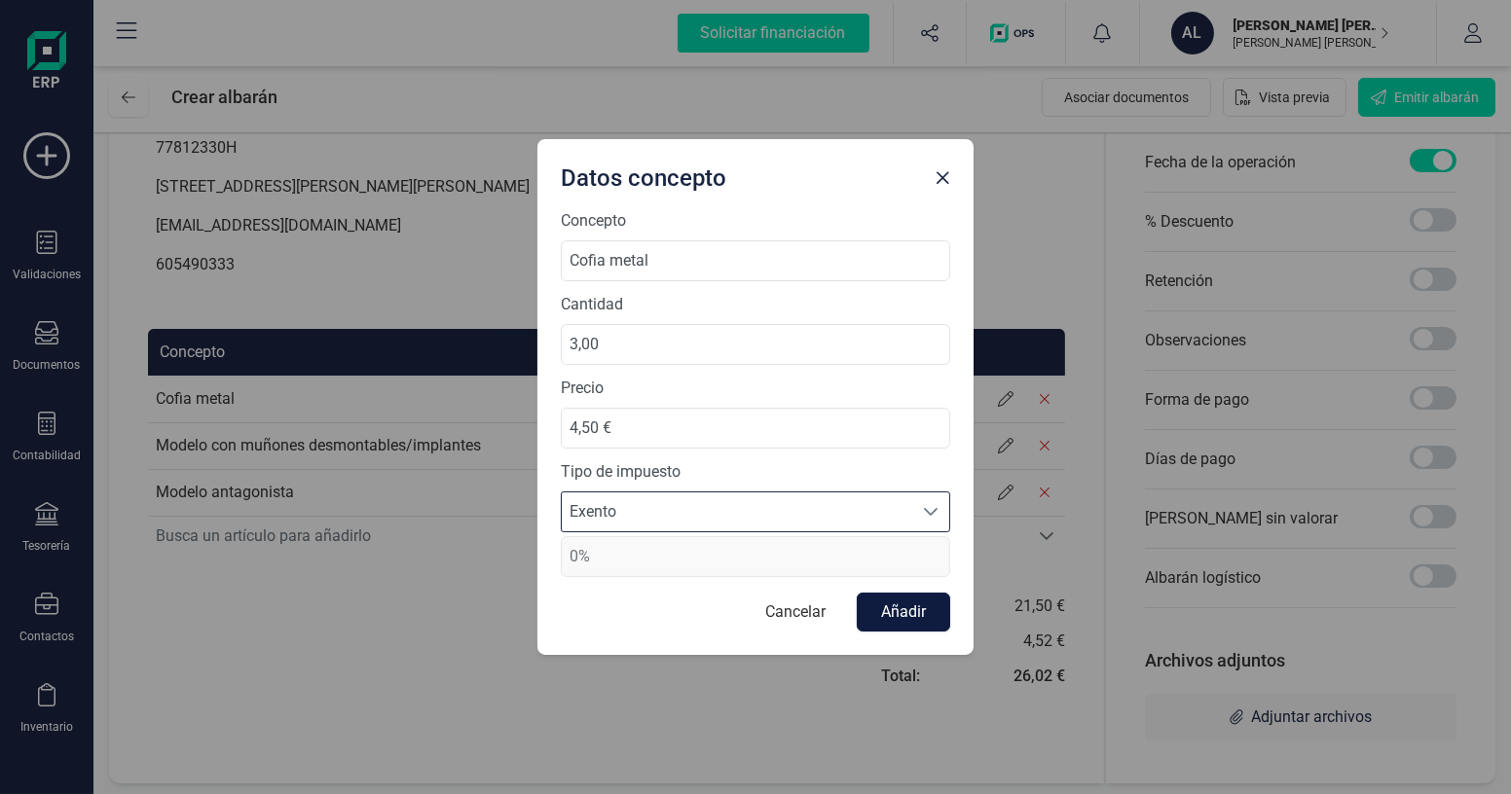
click at [903, 620] on button "Añadir" at bounding box center [903, 612] width 93 height 39
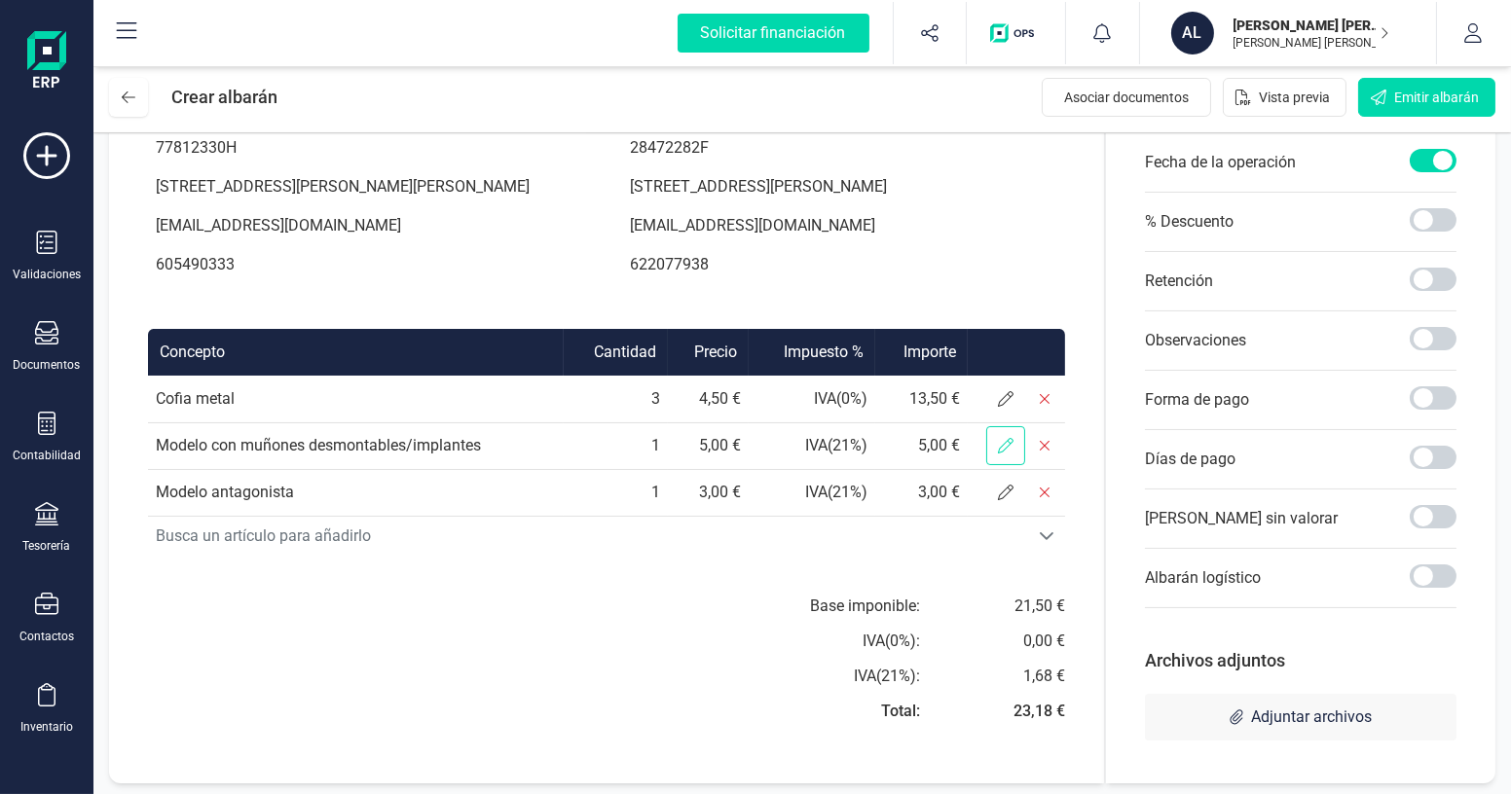
click at [1005, 465] on span at bounding box center [1005, 445] width 39 height 39
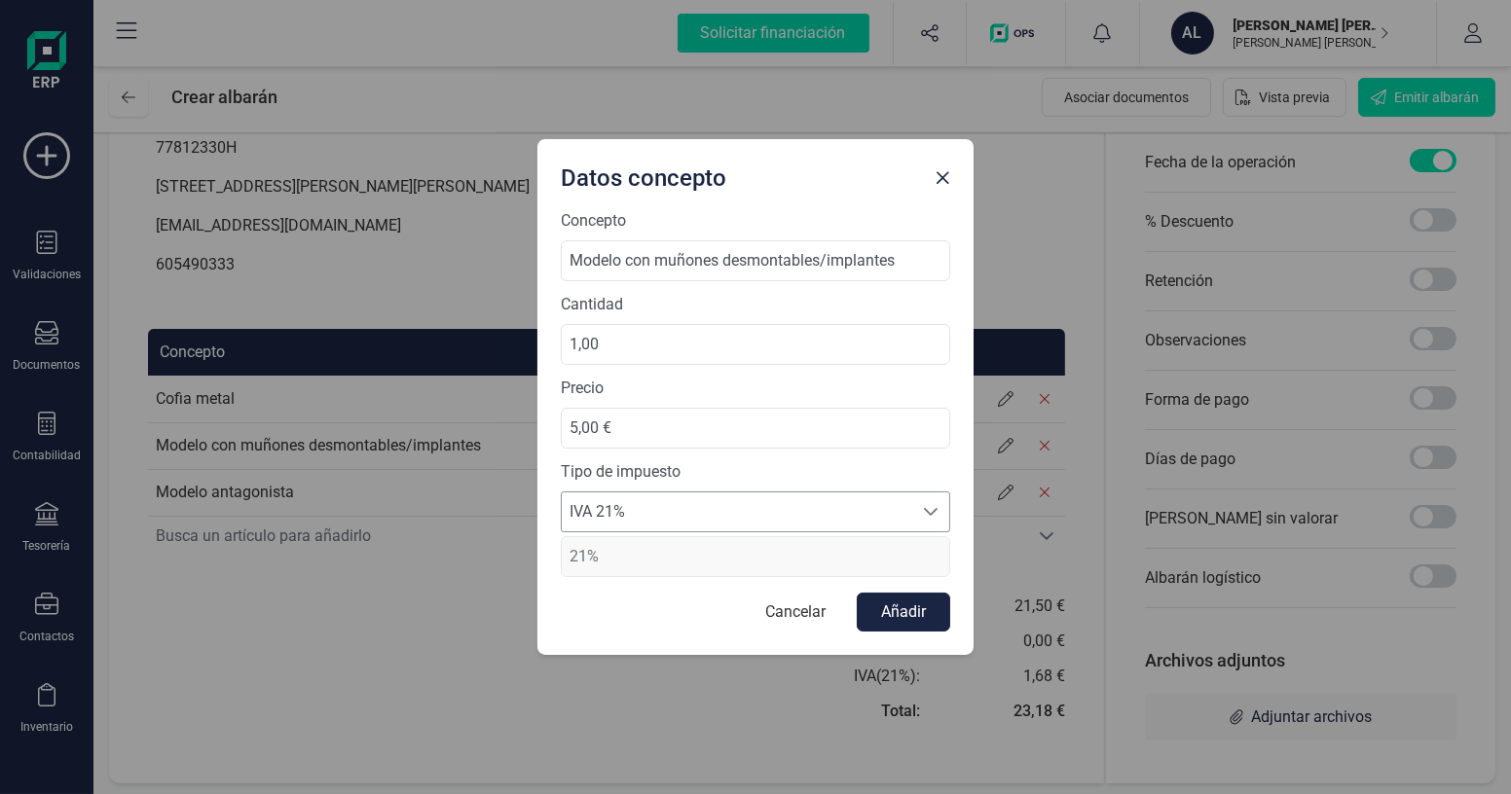
click at [767, 500] on span "IVA 21%" at bounding box center [737, 512] width 350 height 39
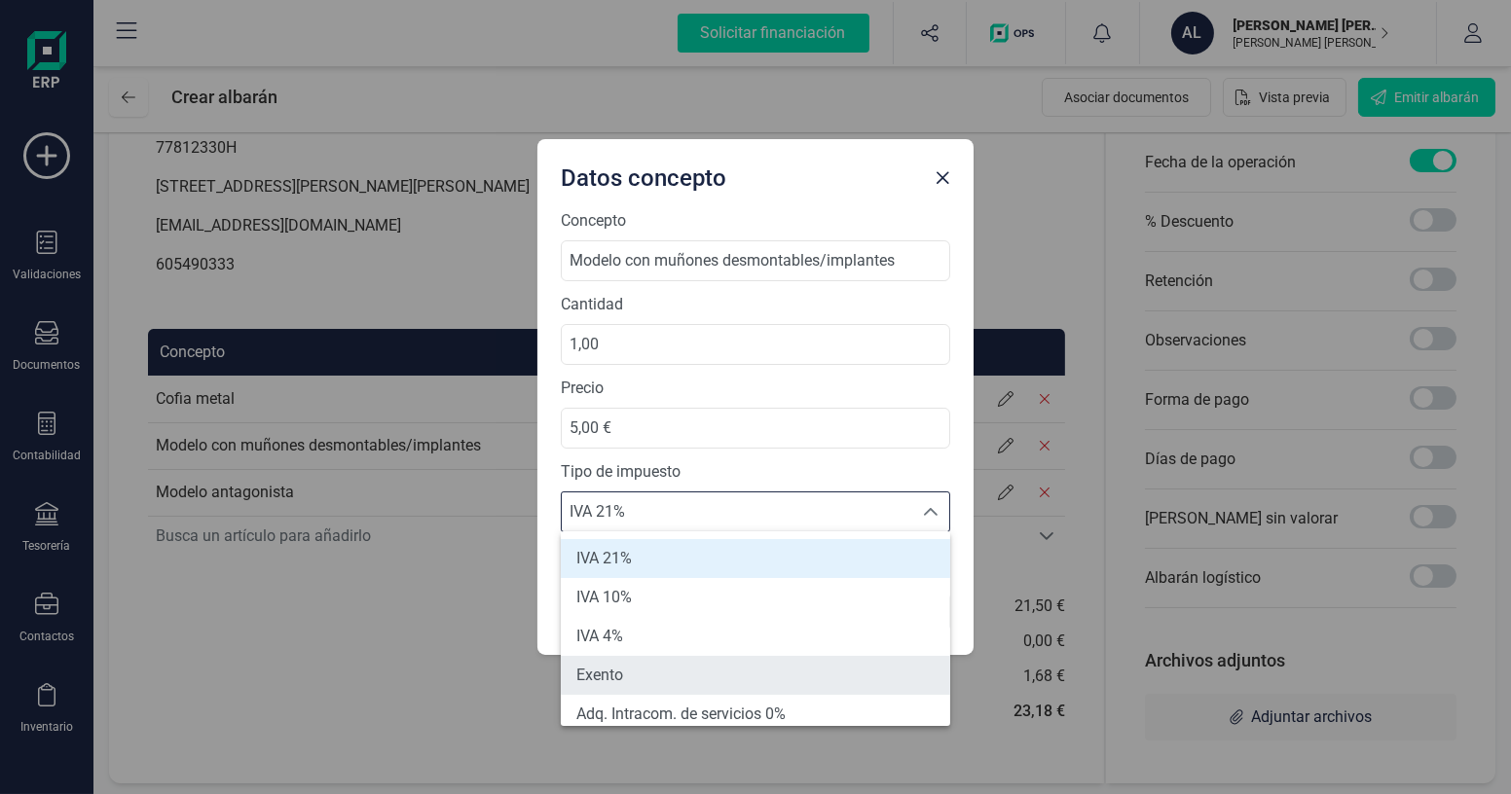
click at [680, 657] on li "Exento" at bounding box center [755, 675] width 389 height 39
type input "0%"
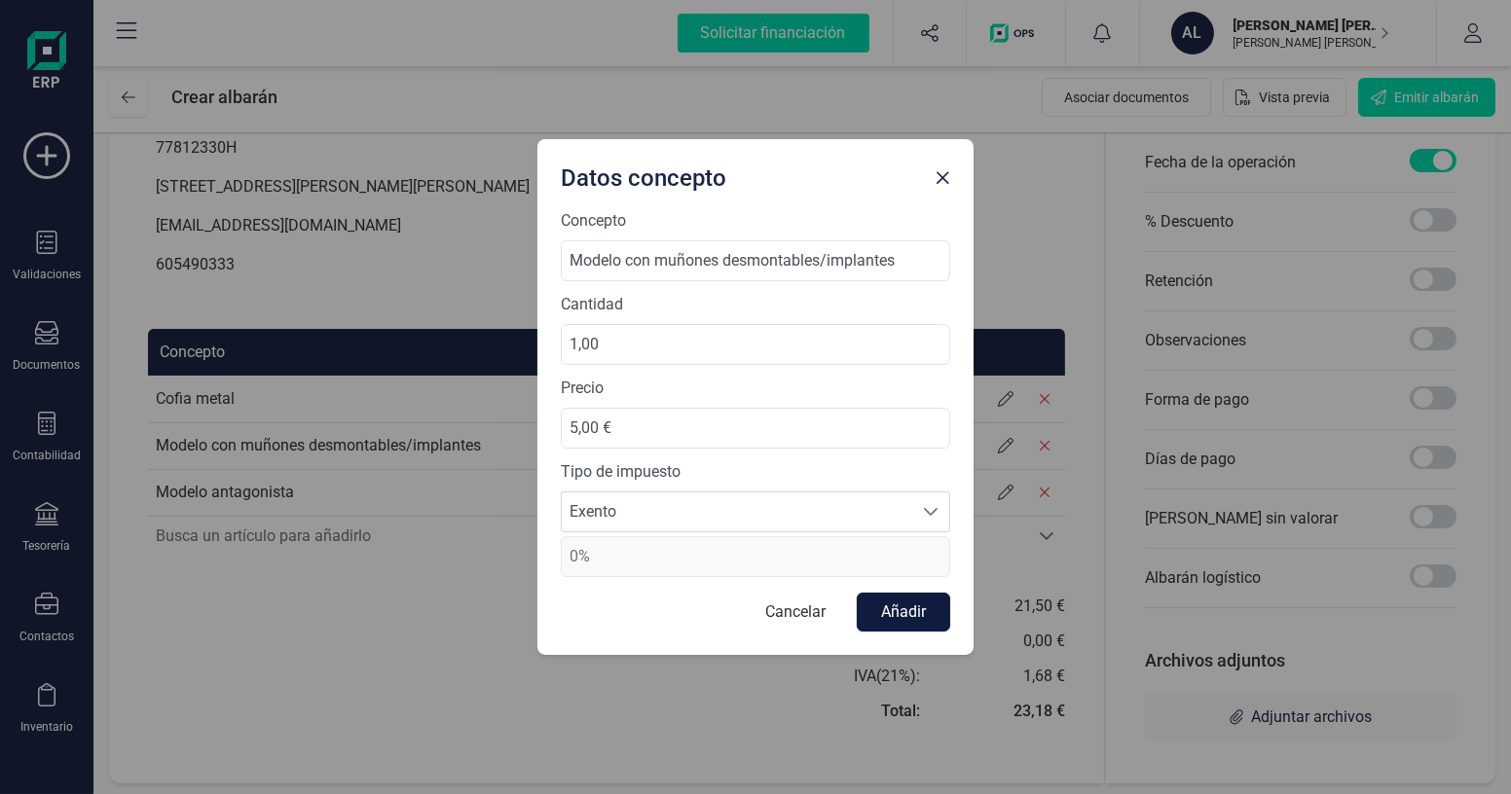
click at [935, 614] on button "Añadir" at bounding box center [903, 612] width 93 height 39
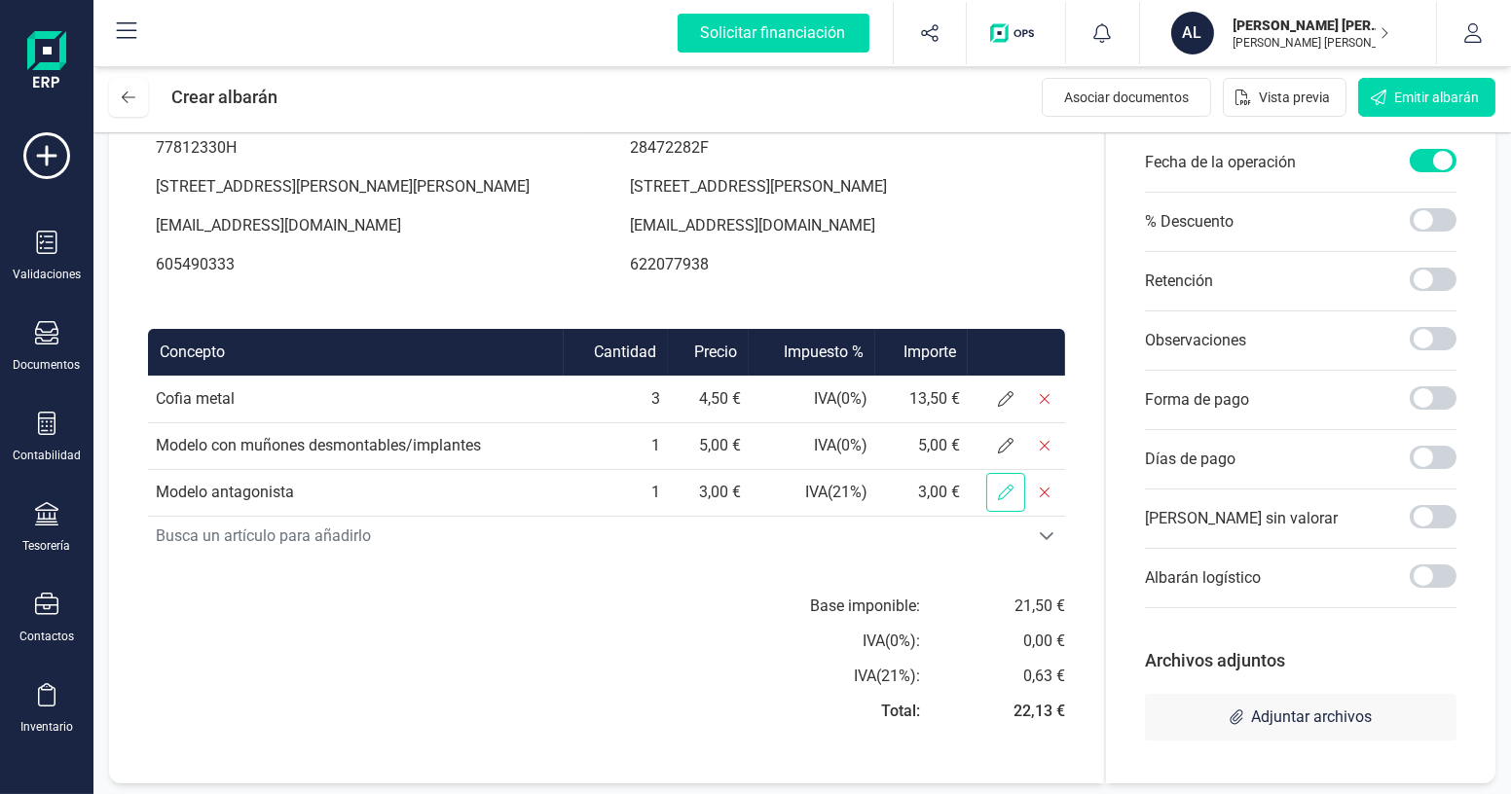
click at [997, 512] on span at bounding box center [1005, 492] width 39 height 39
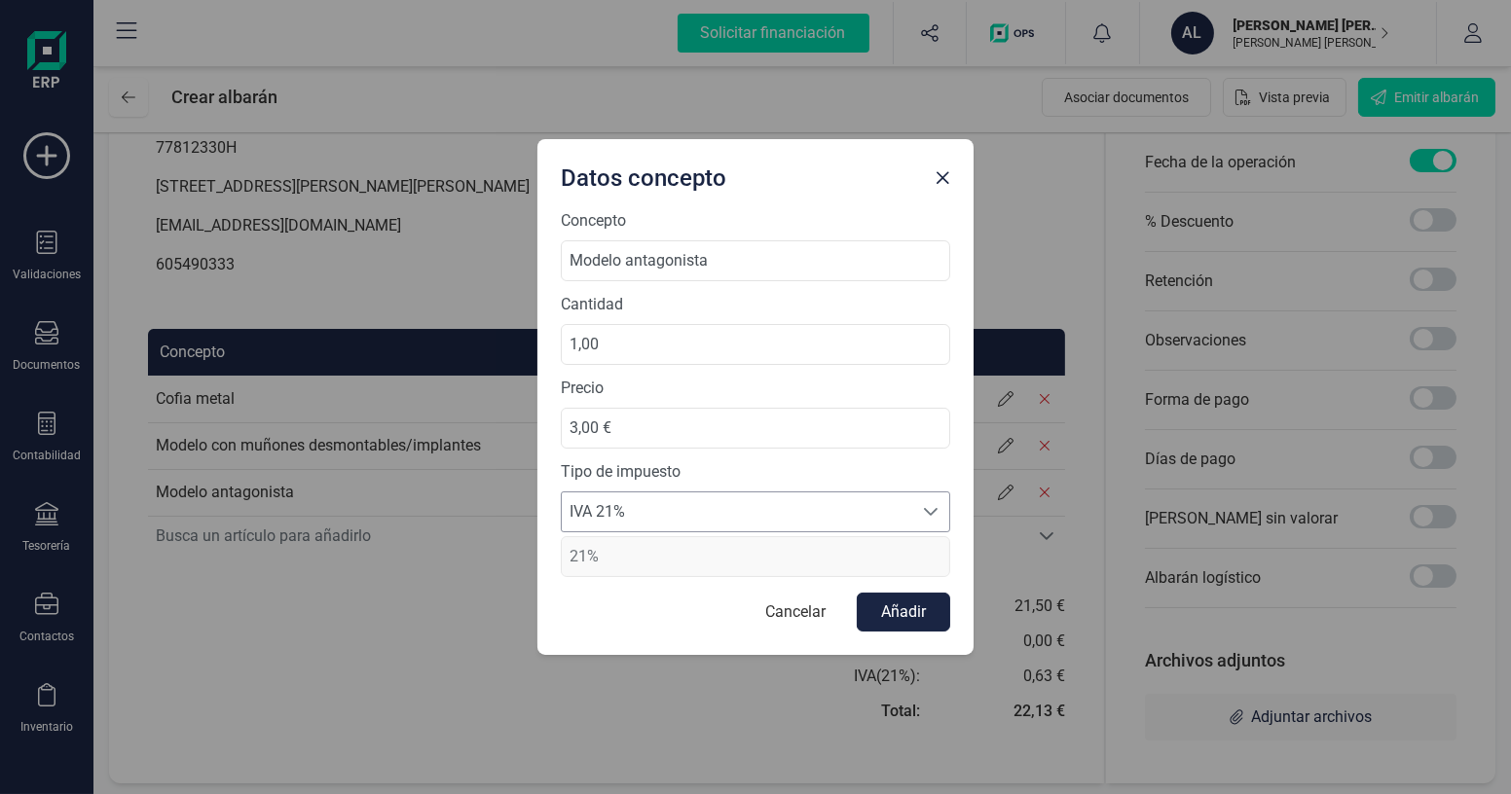
click at [810, 514] on span "IVA 21%" at bounding box center [737, 512] width 350 height 39
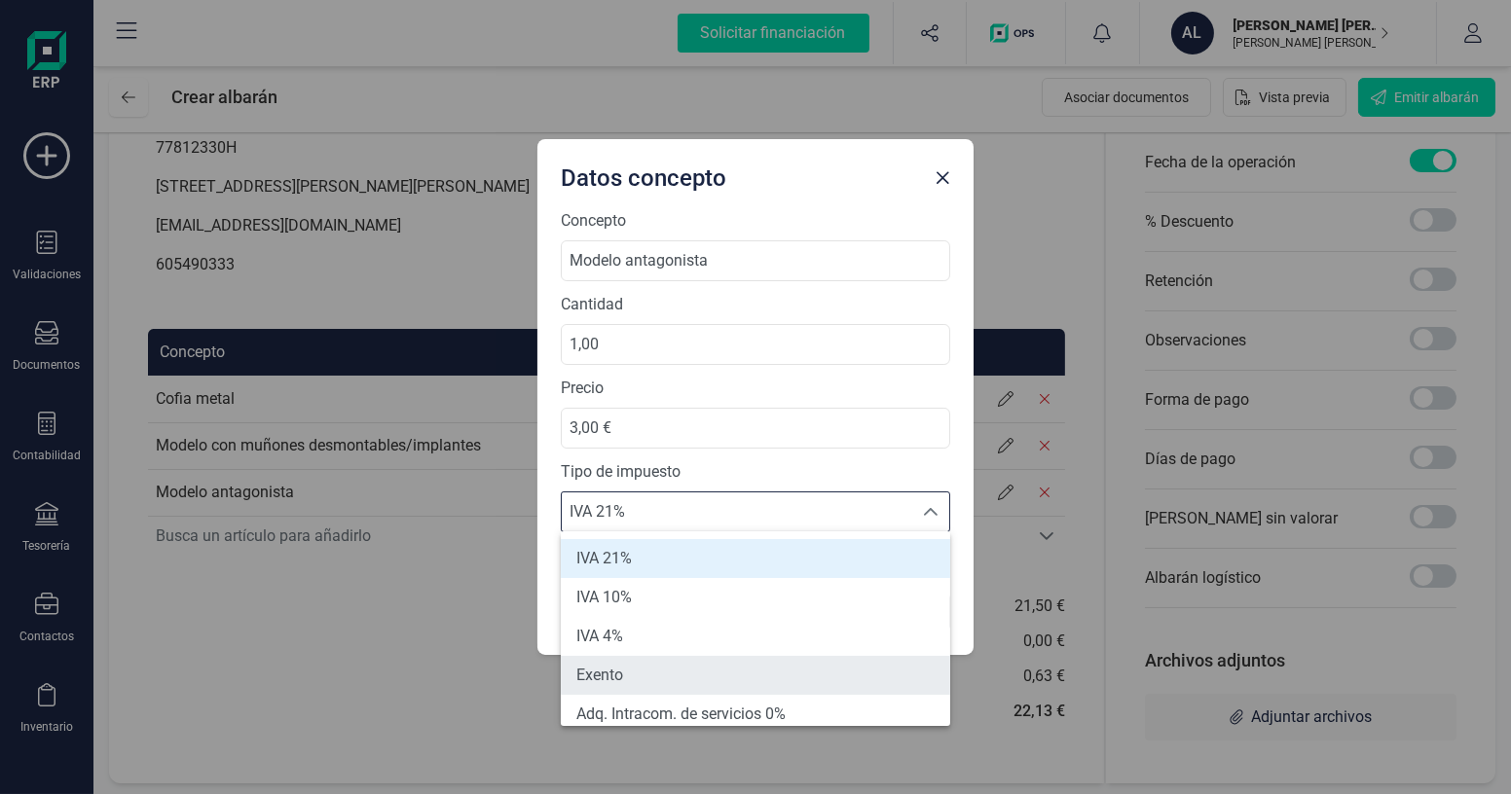
click at [684, 661] on li "Exento" at bounding box center [755, 675] width 389 height 39
type input "0%"
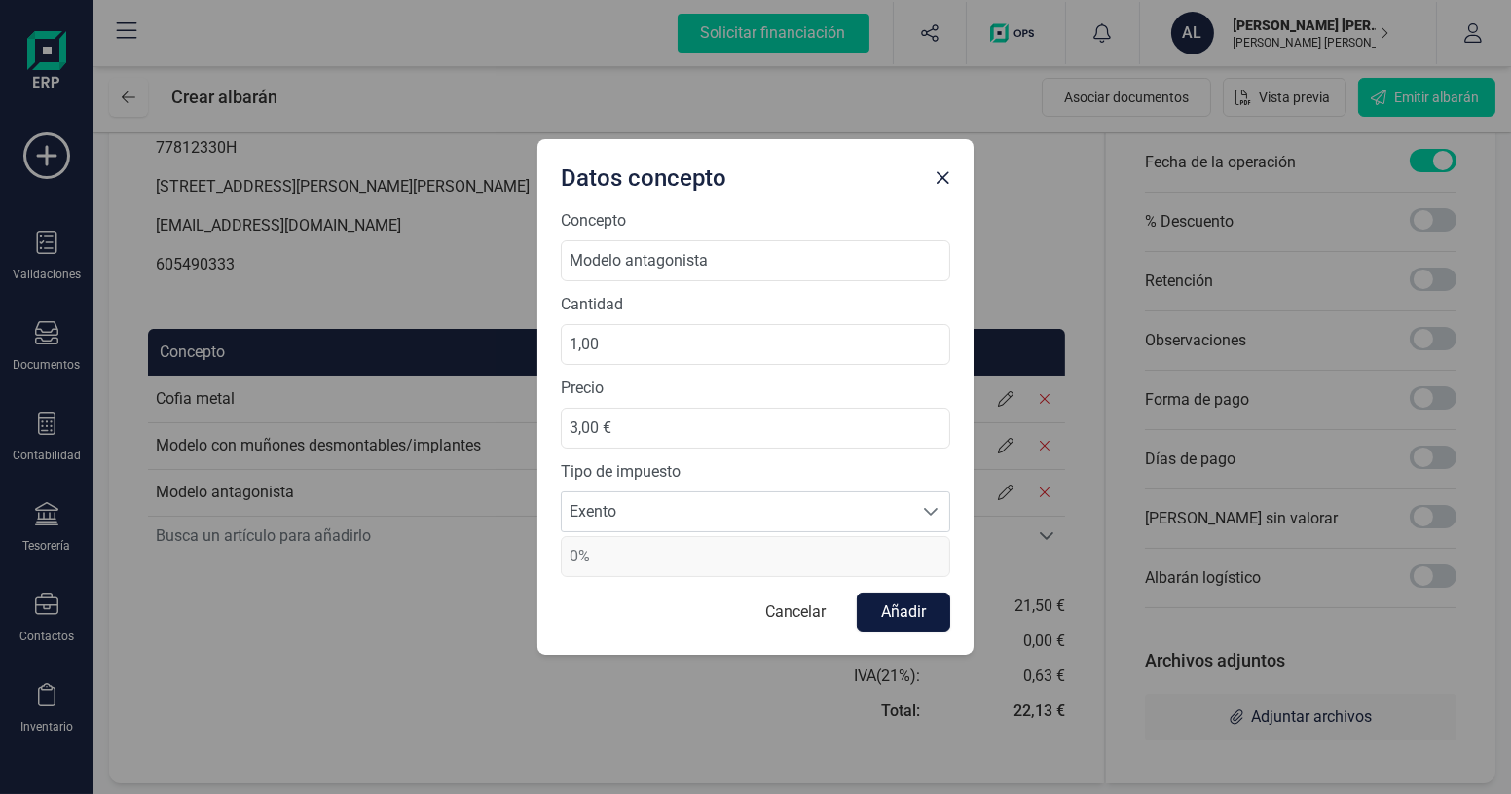
click at [898, 608] on button "Añadir" at bounding box center [903, 612] width 93 height 39
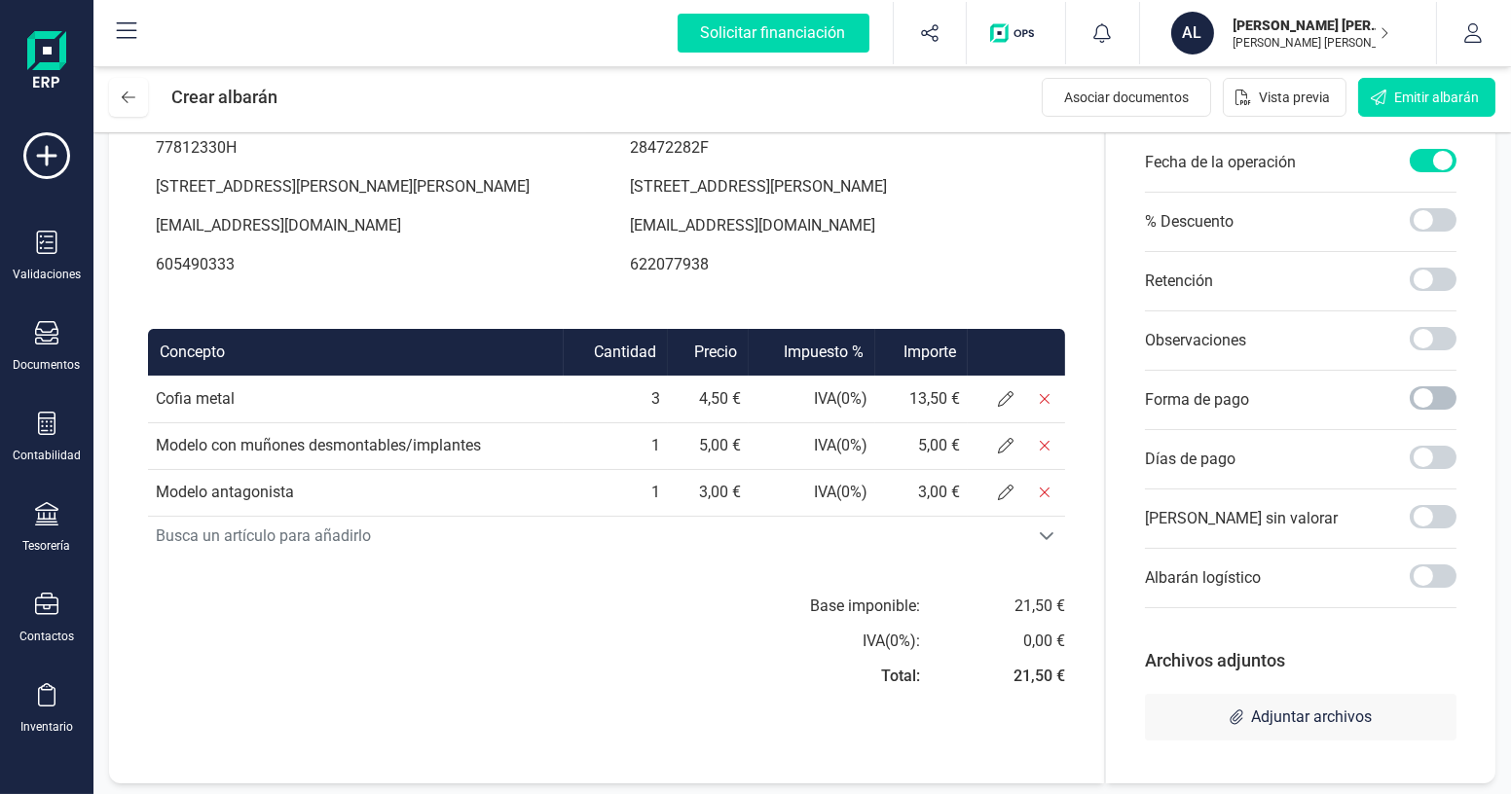
click at [1429, 398] on span at bounding box center [1432, 397] width 47 height 23
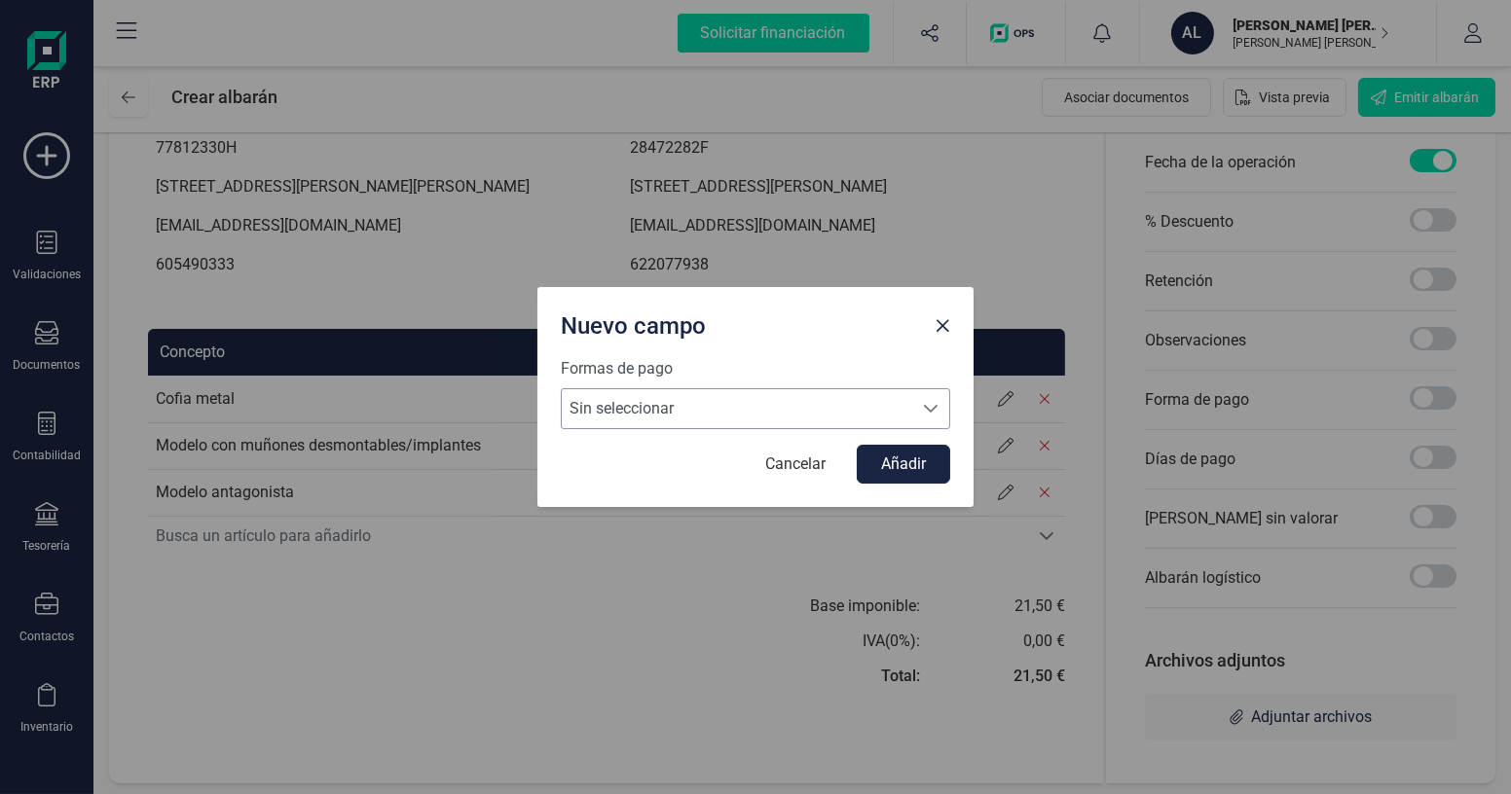
click at [747, 415] on span "Sin seleccionar" at bounding box center [737, 408] width 350 height 39
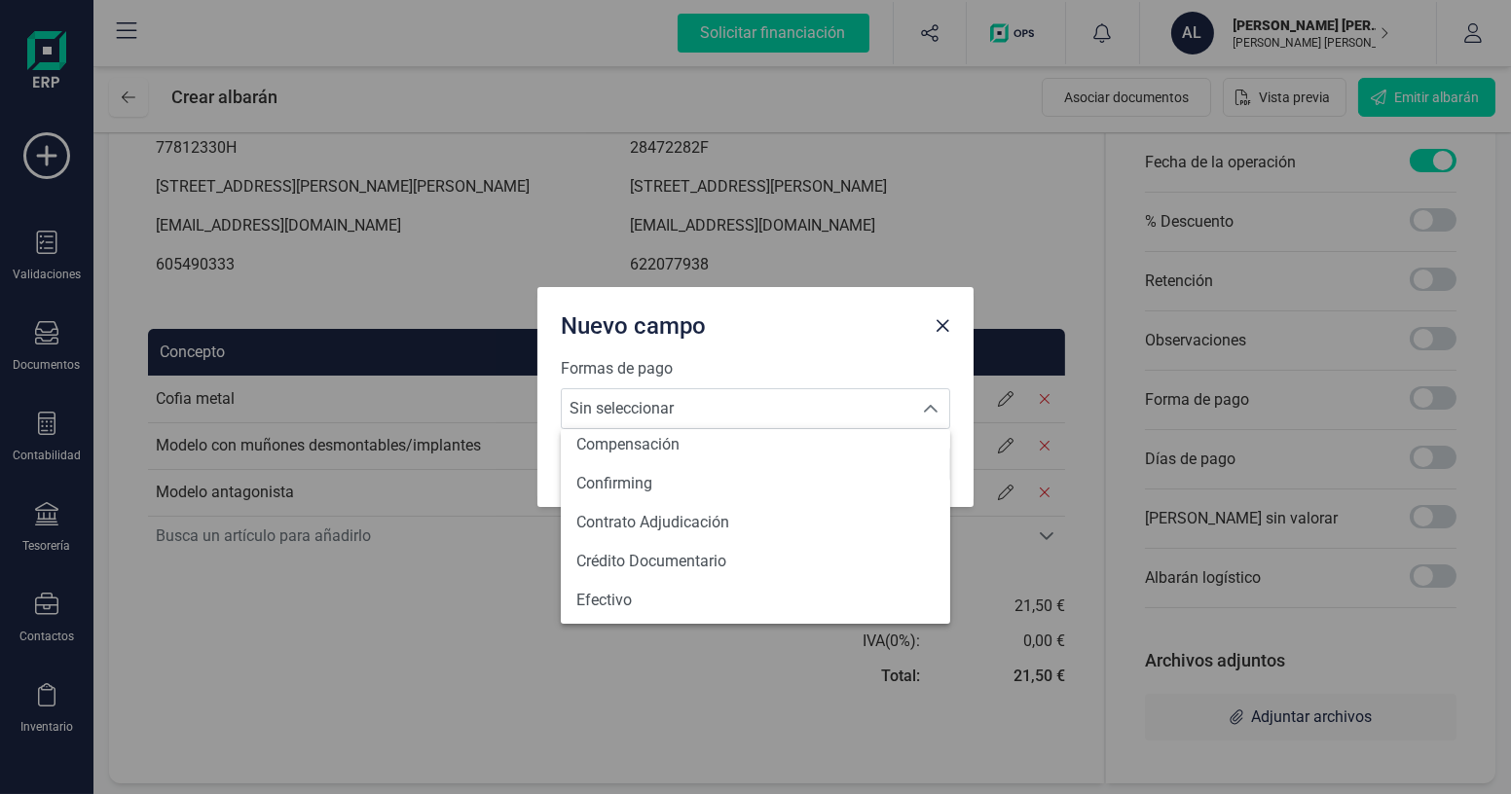
scroll to position [176, 0]
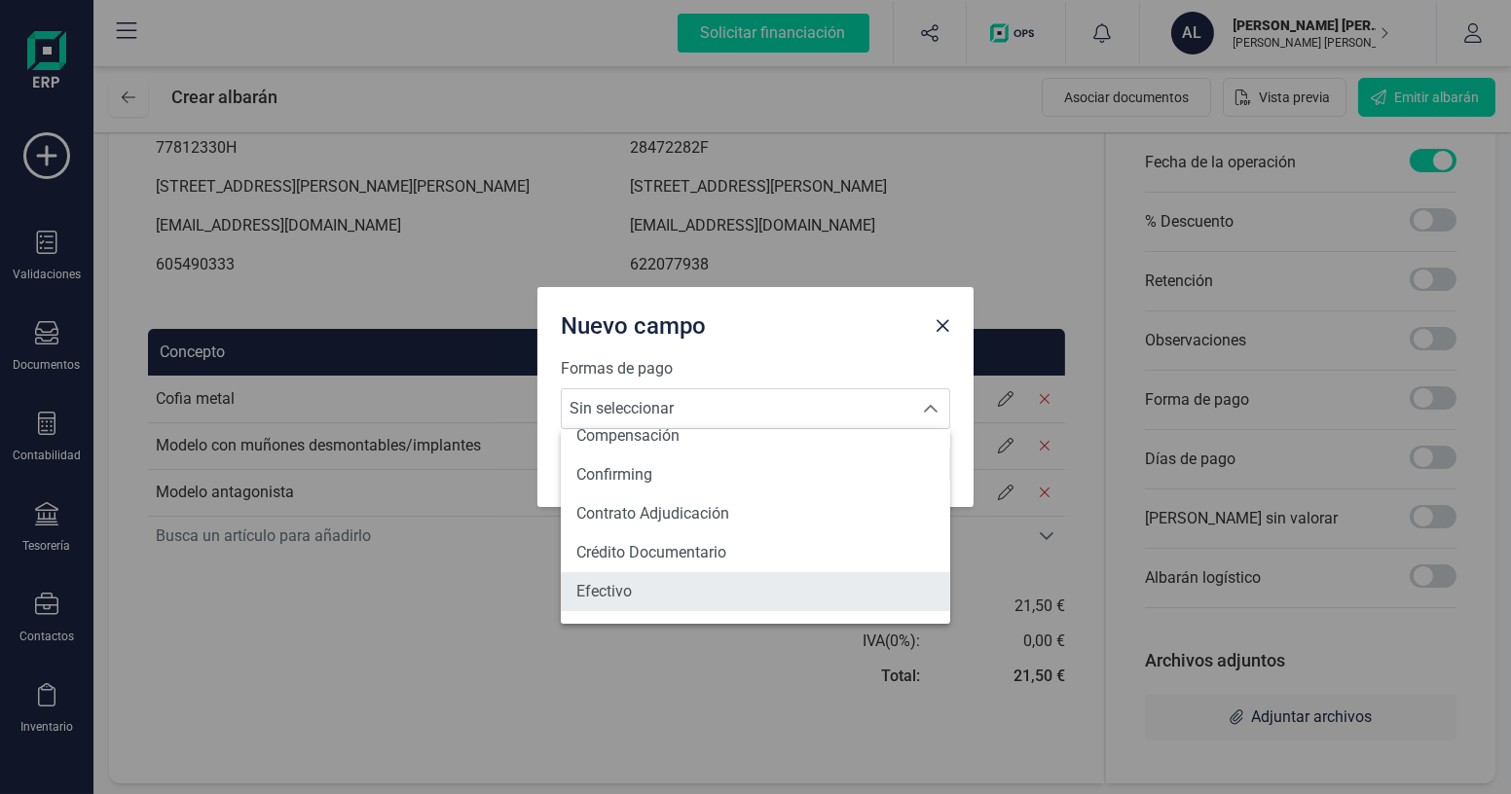
click at [630, 582] on span "Efectivo" at bounding box center [603, 591] width 55 height 23
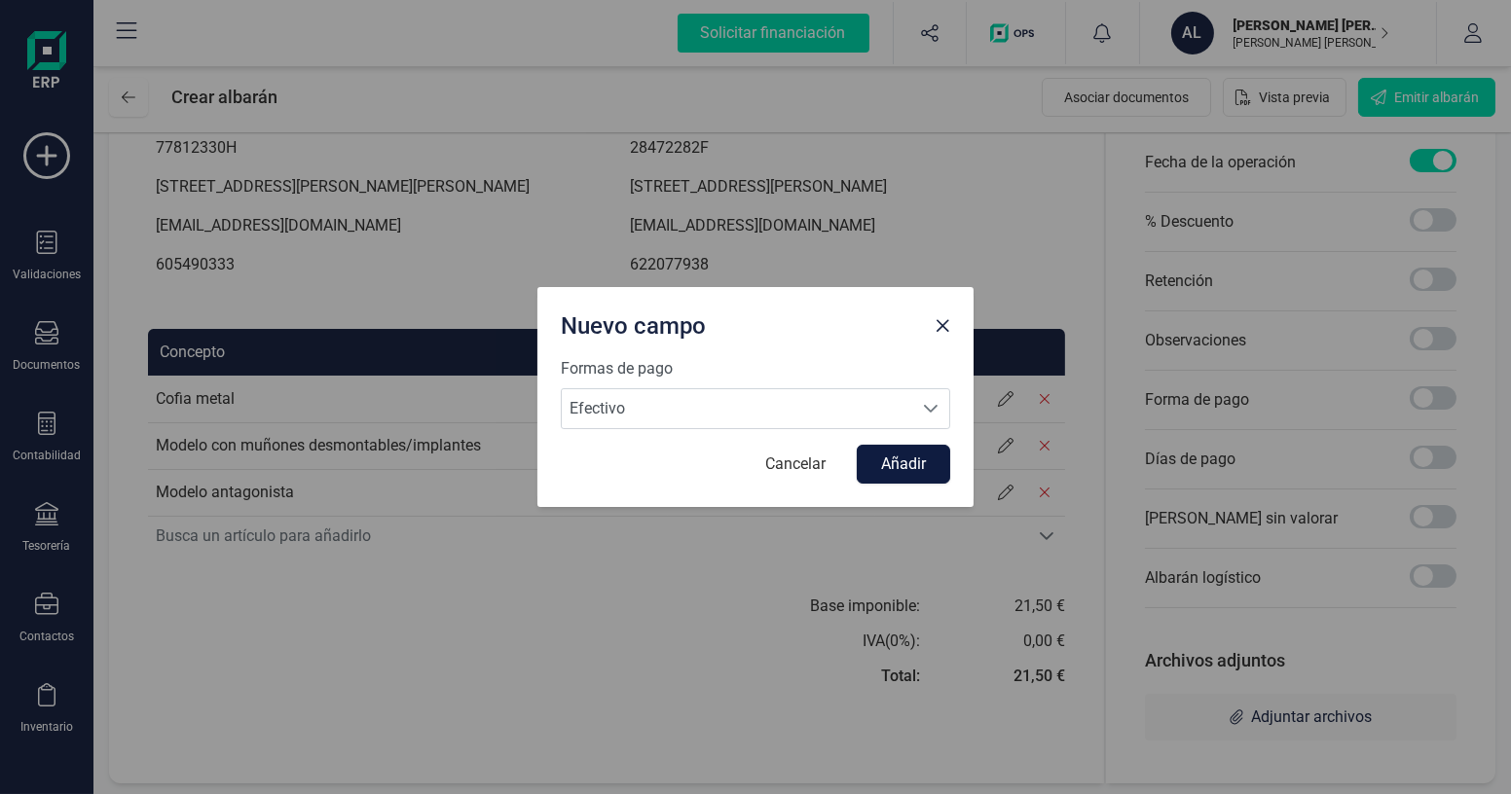
click at [926, 469] on button "Añadir" at bounding box center [903, 464] width 93 height 39
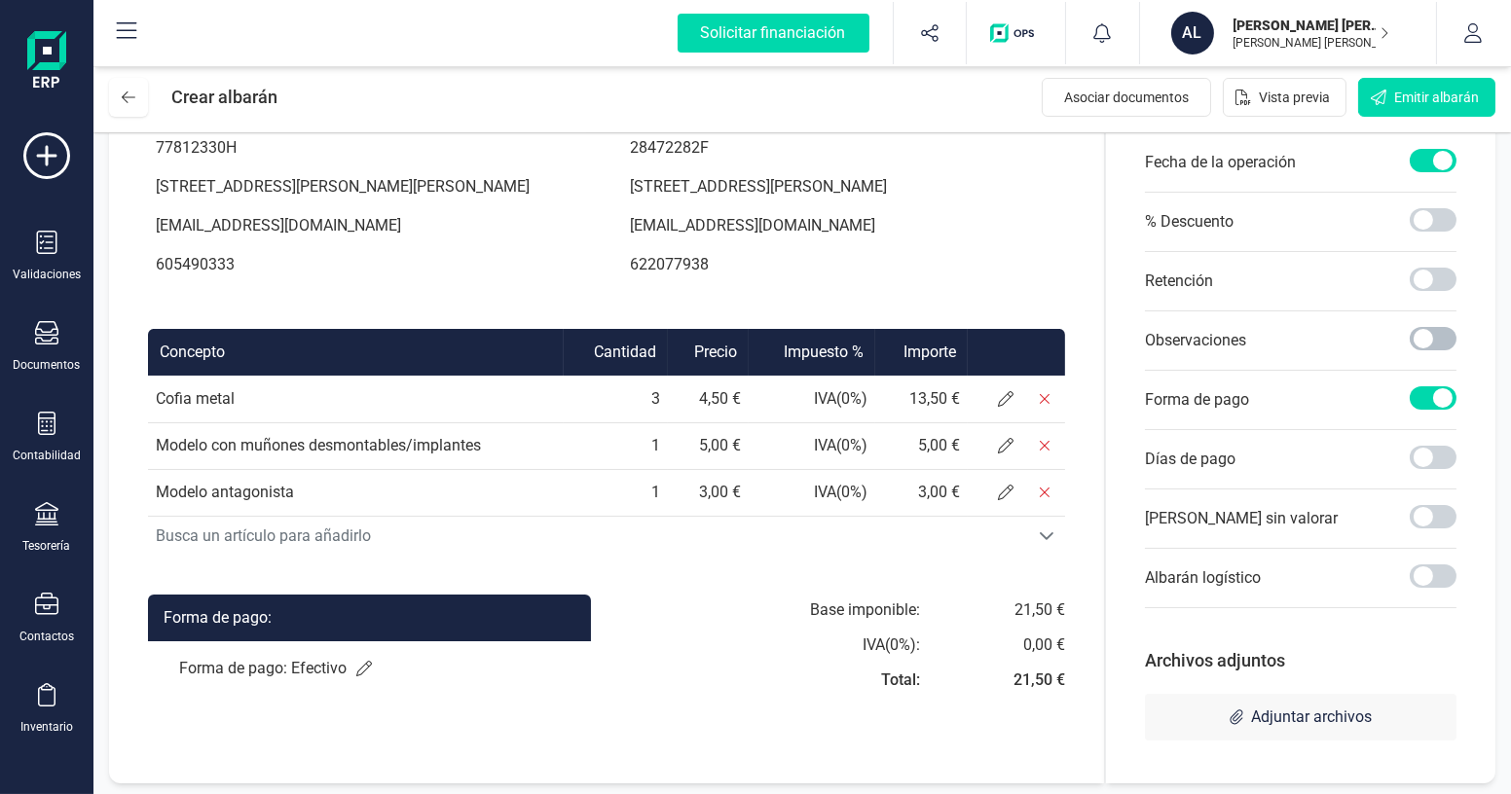
click at [1432, 341] on span at bounding box center [1432, 338] width 47 height 23
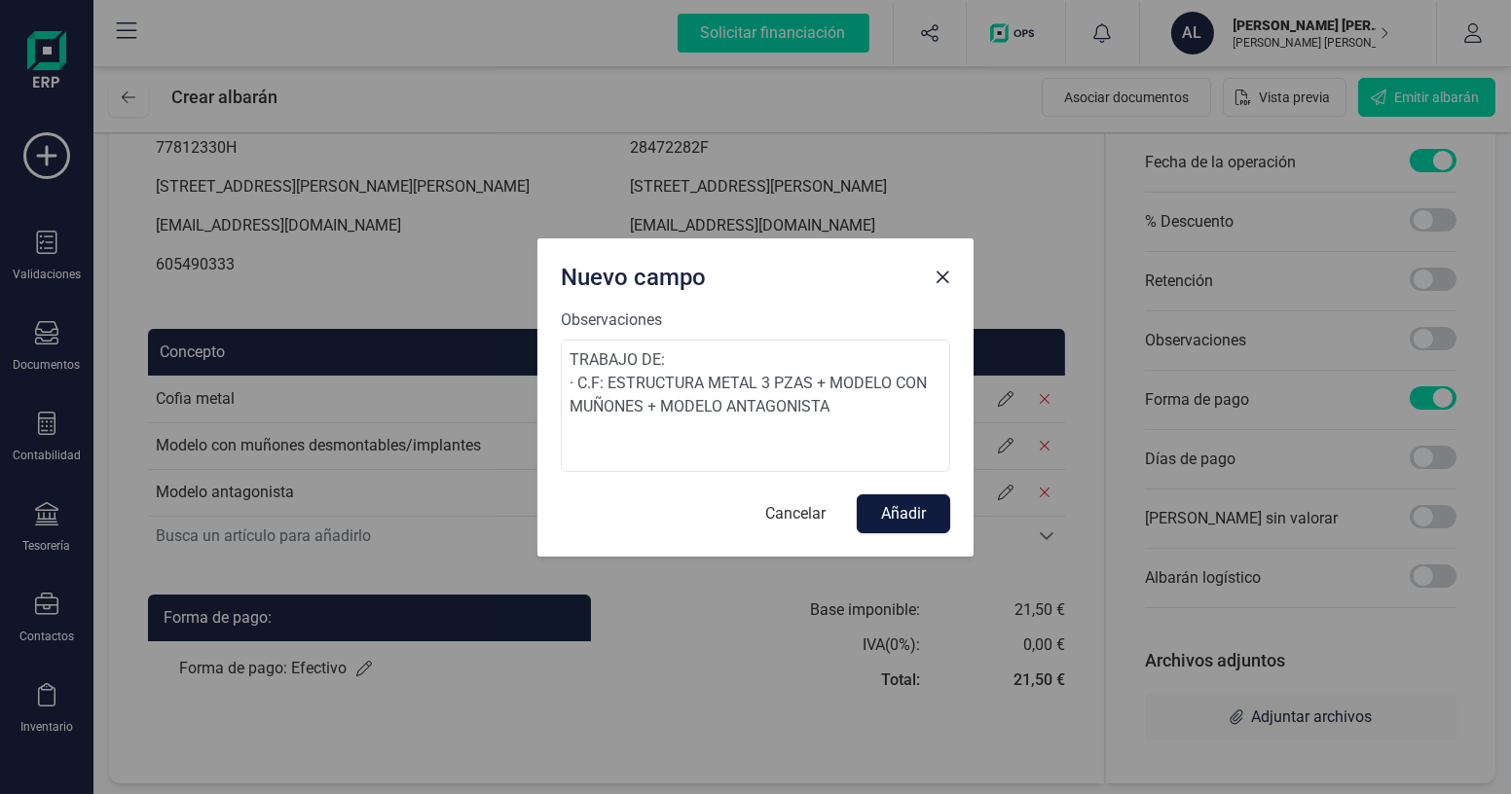
type textarea "TRABAJO DE: · C.F: ESTRUCTURA METAL 3 PZAS + MODELO CON MUÑONES + MODELO ANTAGO…"
click at [931, 513] on button "Añadir" at bounding box center [903, 513] width 93 height 39
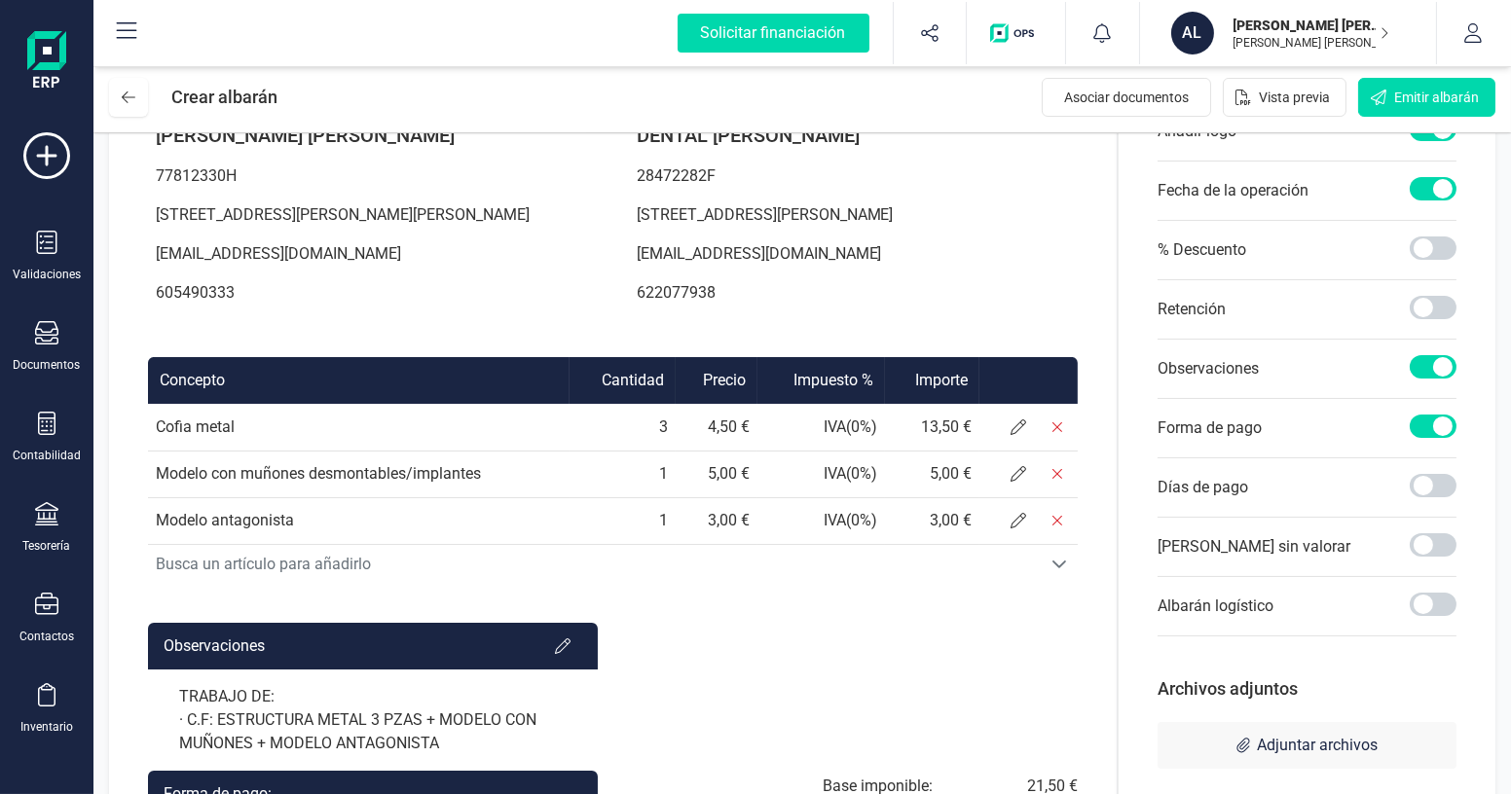
scroll to position [253, 0]
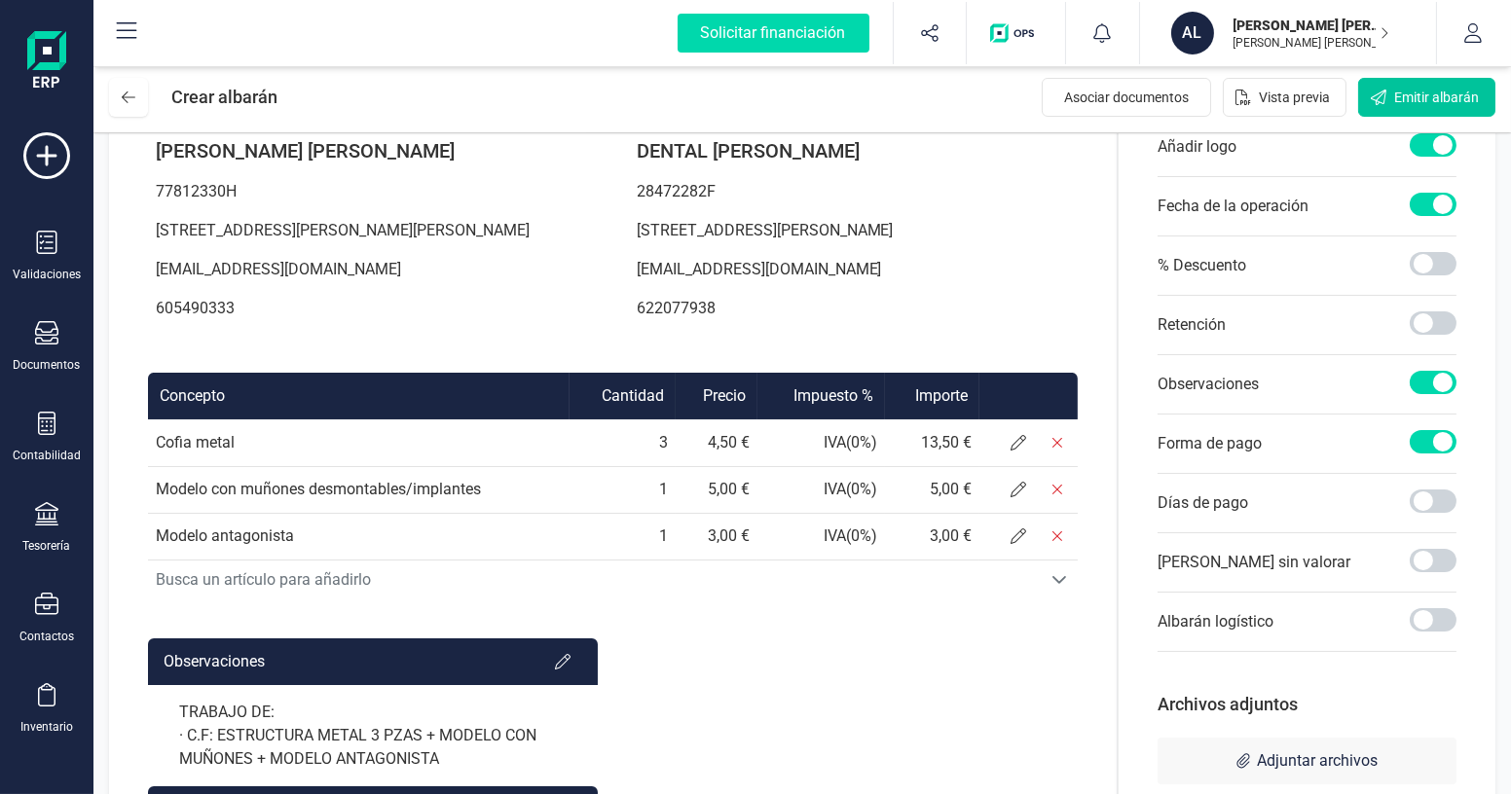
click at [1427, 91] on span "Emitir albarán" at bounding box center [1436, 97] width 85 height 19
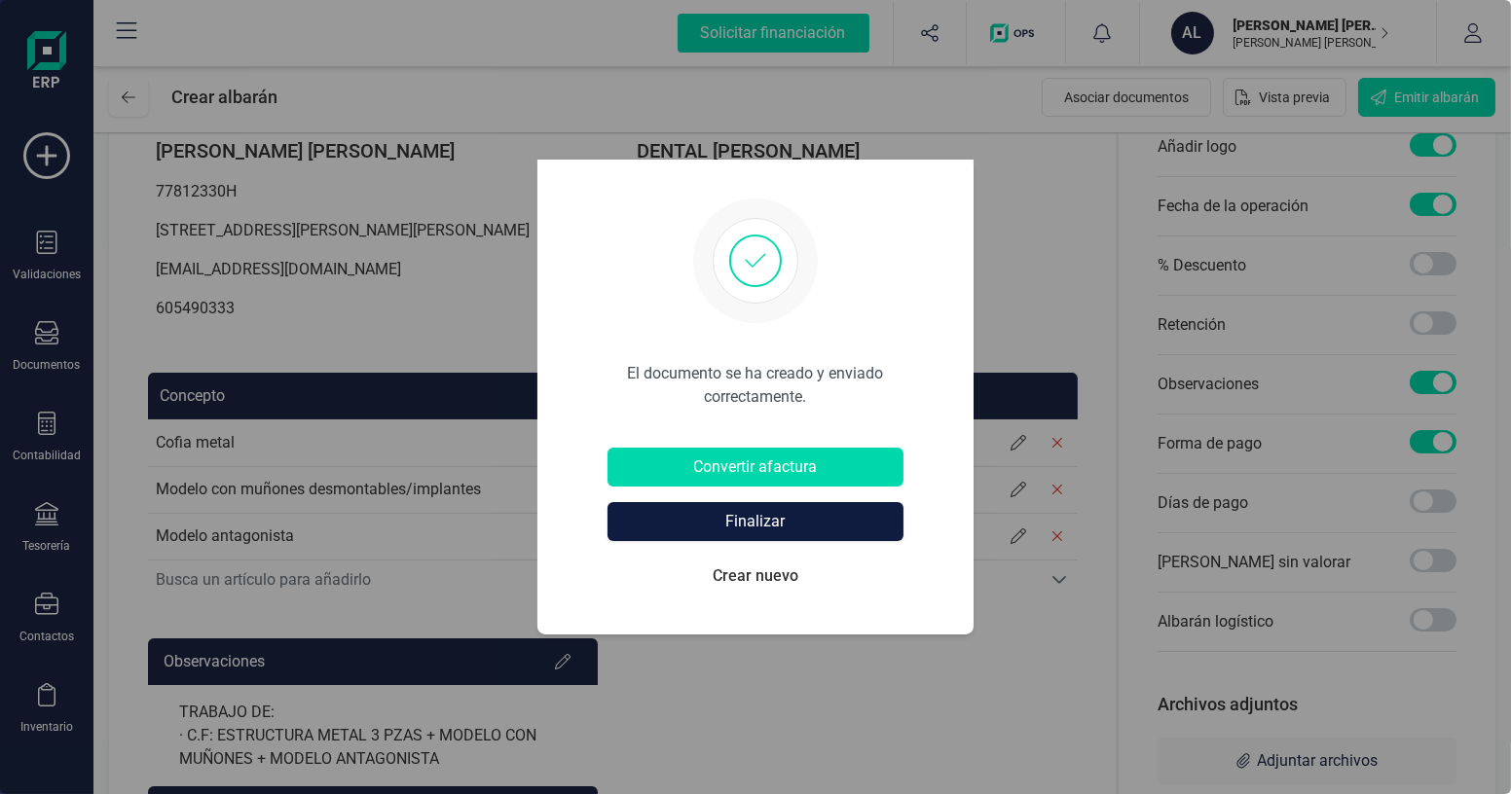
click at [768, 527] on button "Finalizar" at bounding box center [755, 521] width 296 height 39
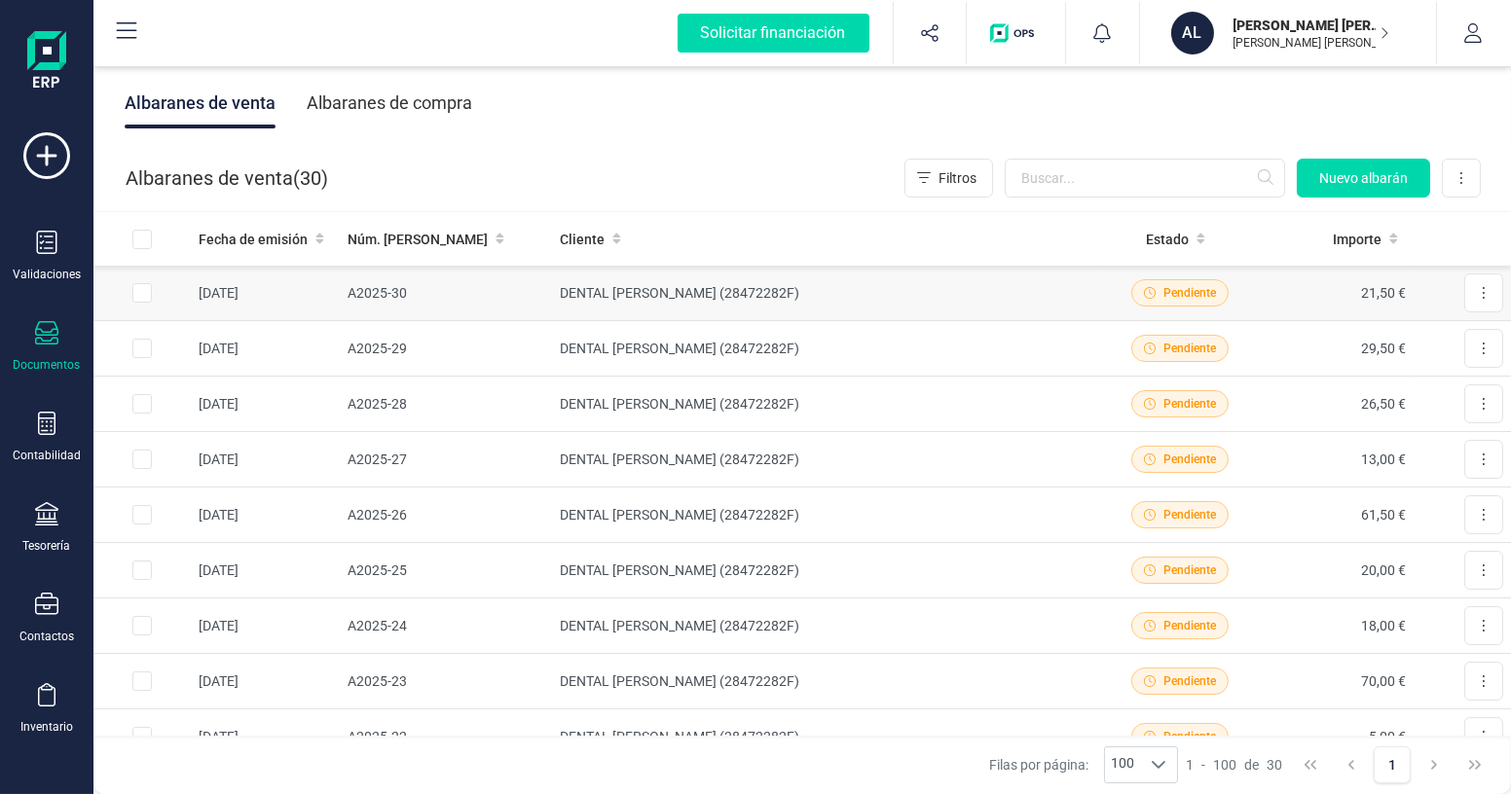
click at [787, 300] on td "DENTAL [PERSON_NAME] (28472282F)" at bounding box center [827, 293] width 550 height 55
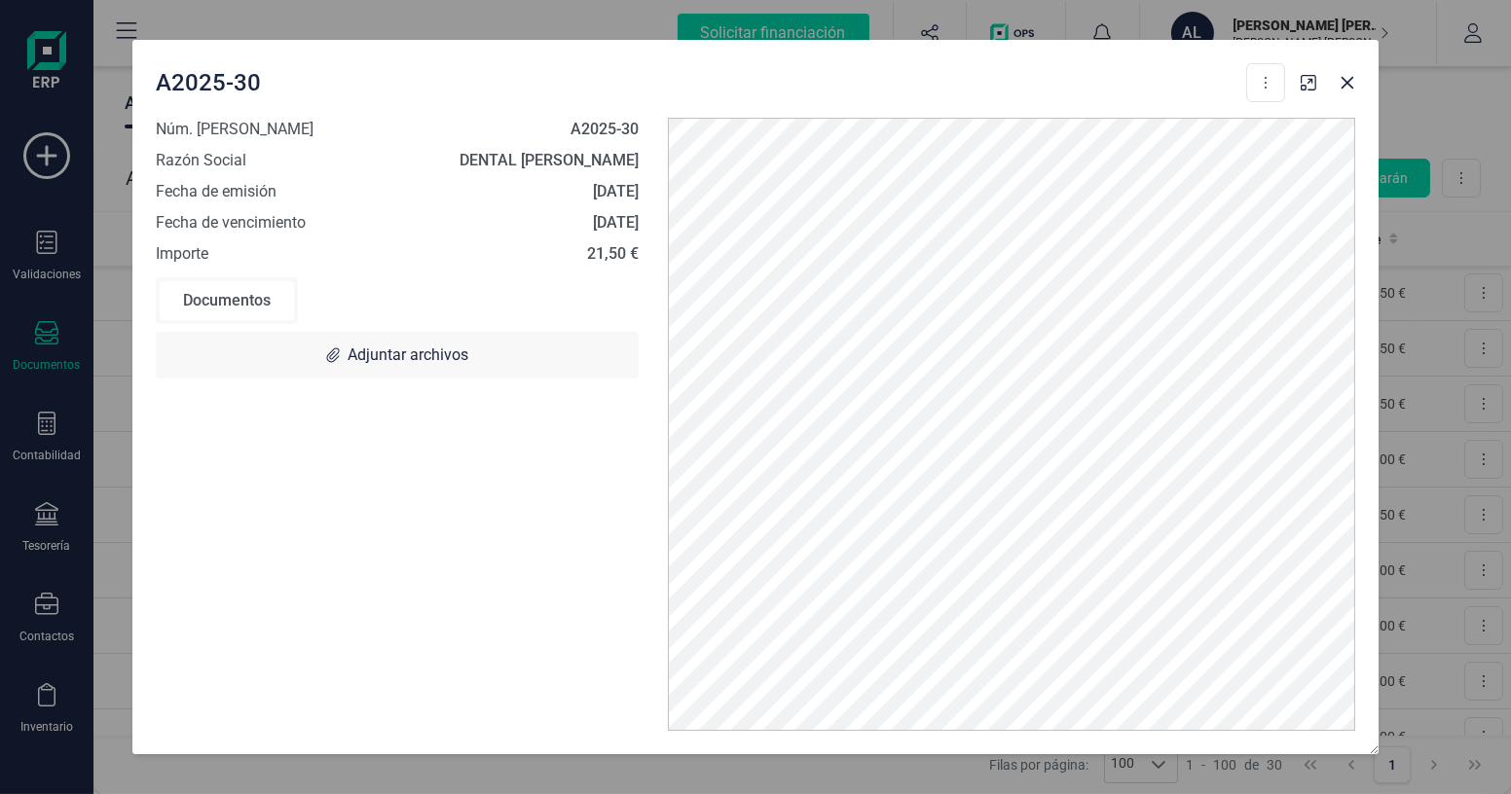
click at [1025, 70] on div "A2025-30 Descargar documento Convertir a Factura" at bounding box center [720, 82] width 1129 height 39
click at [1350, 87] on icon "Close" at bounding box center [1347, 83] width 16 height 16
